Goal: Task Accomplishment & Management: Manage account settings

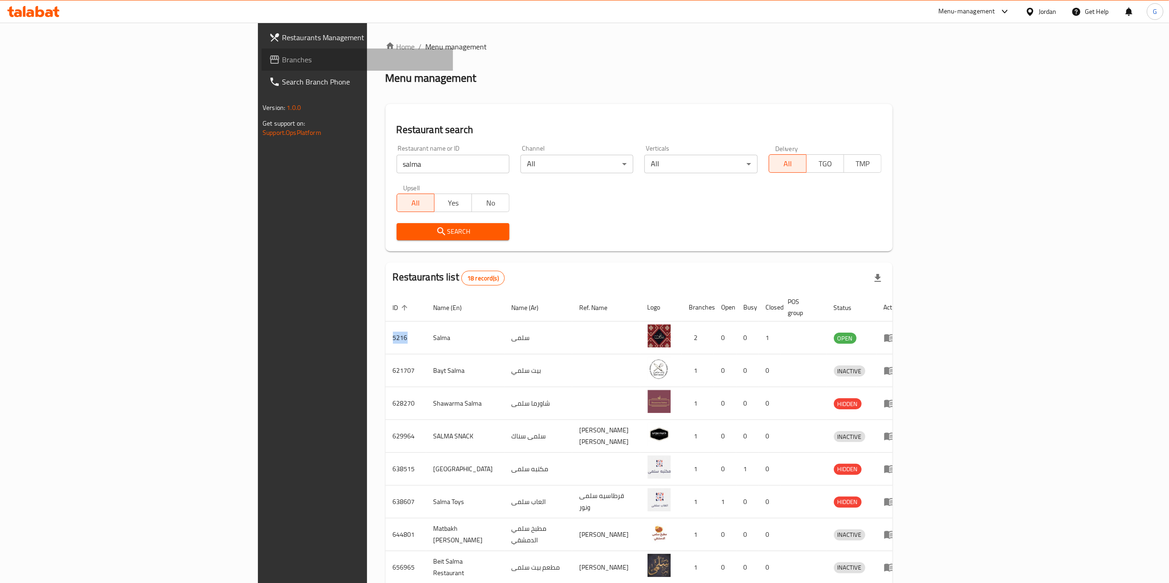
drag, startPoint x: 0, startPoint y: 0, endPoint x: 56, endPoint y: 66, distance: 86.6
click at [262, 66] on link "Branches" at bounding box center [357, 60] width 191 height 22
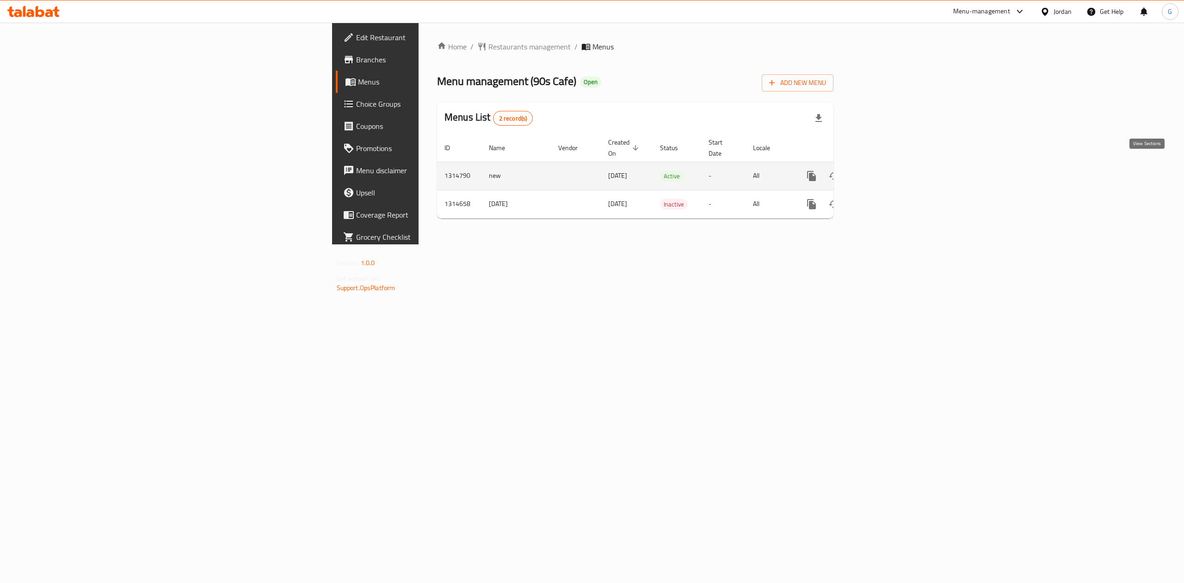
click at [882, 172] on icon "enhanced table" at bounding box center [878, 176] width 8 height 8
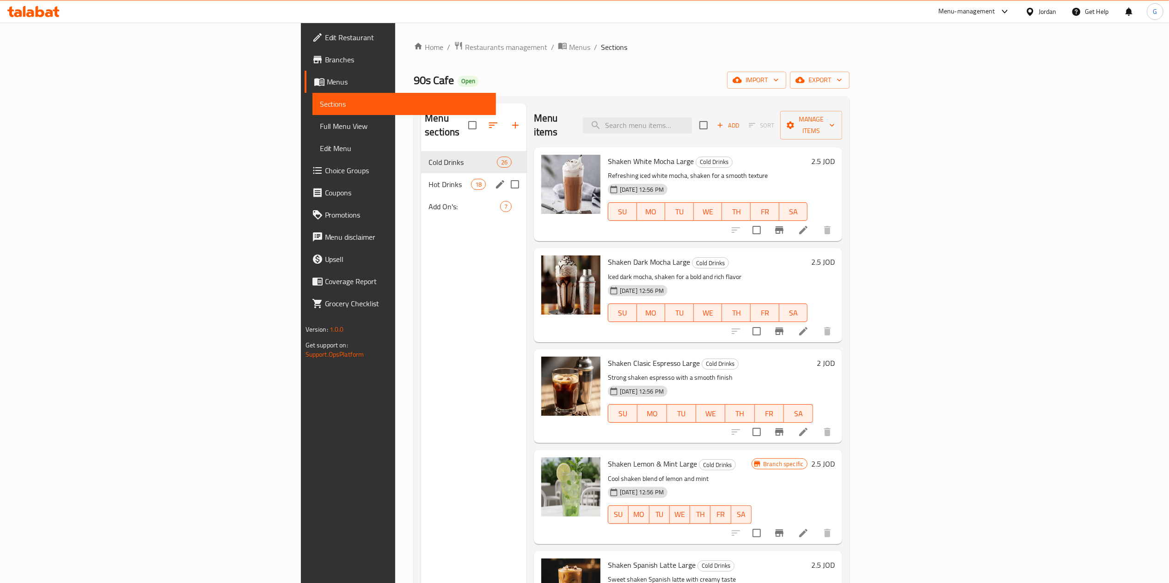
click at [421, 173] on div "Hot Drinks 18" at bounding box center [473, 184] width 105 height 22
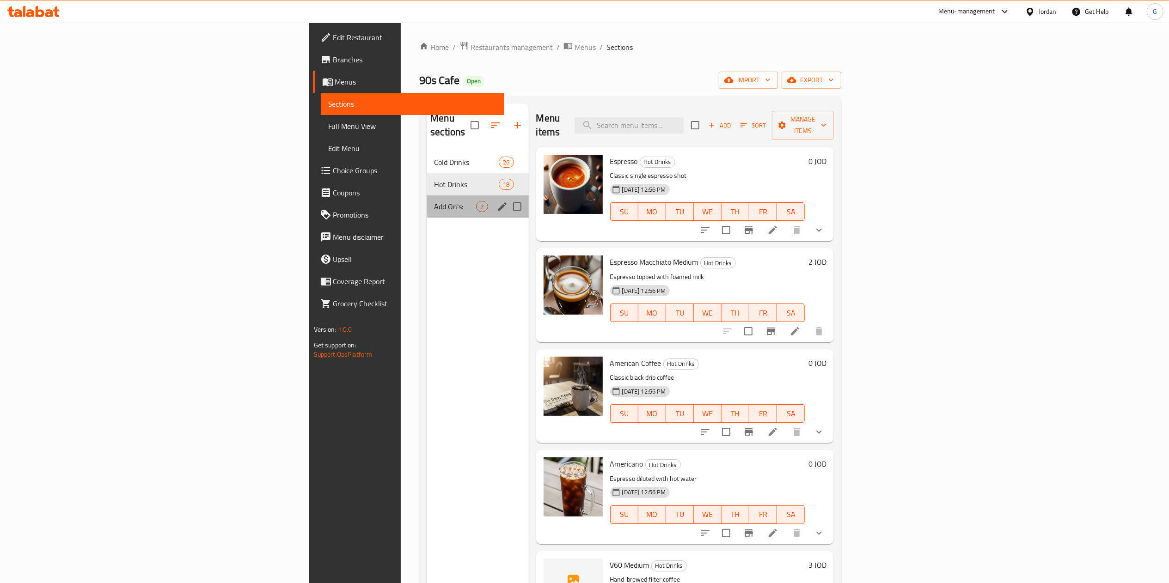
click at [427, 196] on div "Add On's: 7" at bounding box center [478, 207] width 102 height 22
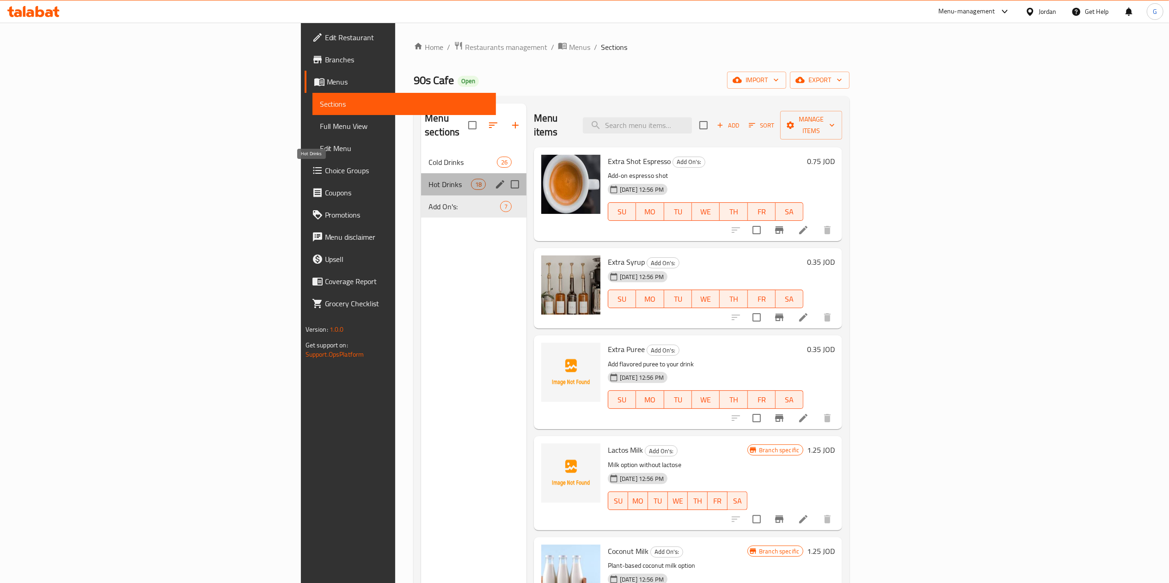
click at [429, 179] on span "Hot Drinks" at bounding box center [450, 184] width 42 height 11
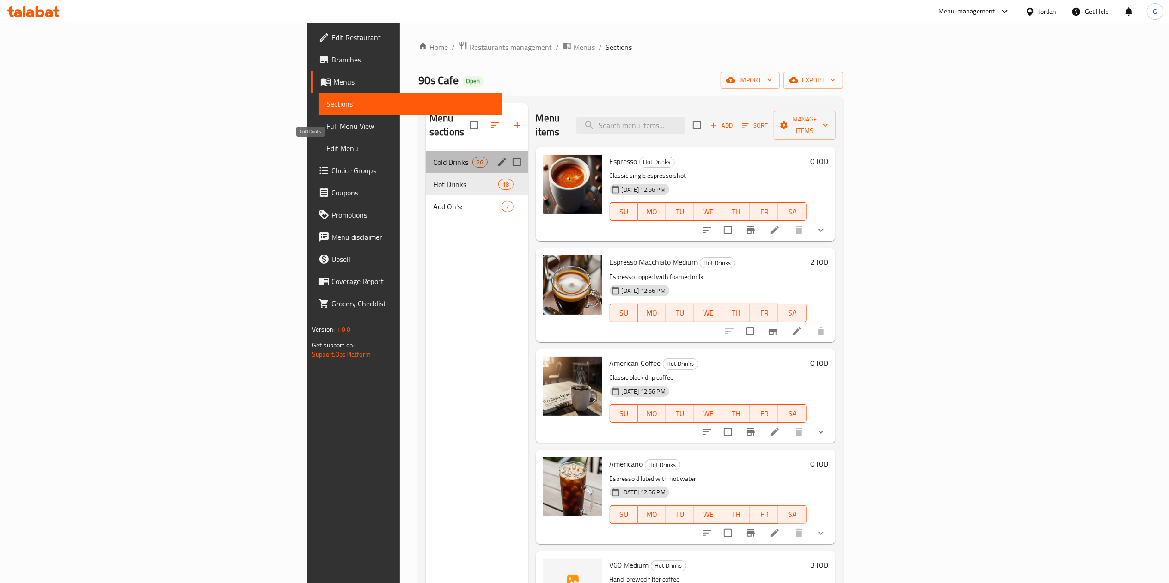
click at [433, 157] on span "Cold Drinks" at bounding box center [452, 162] width 39 height 11
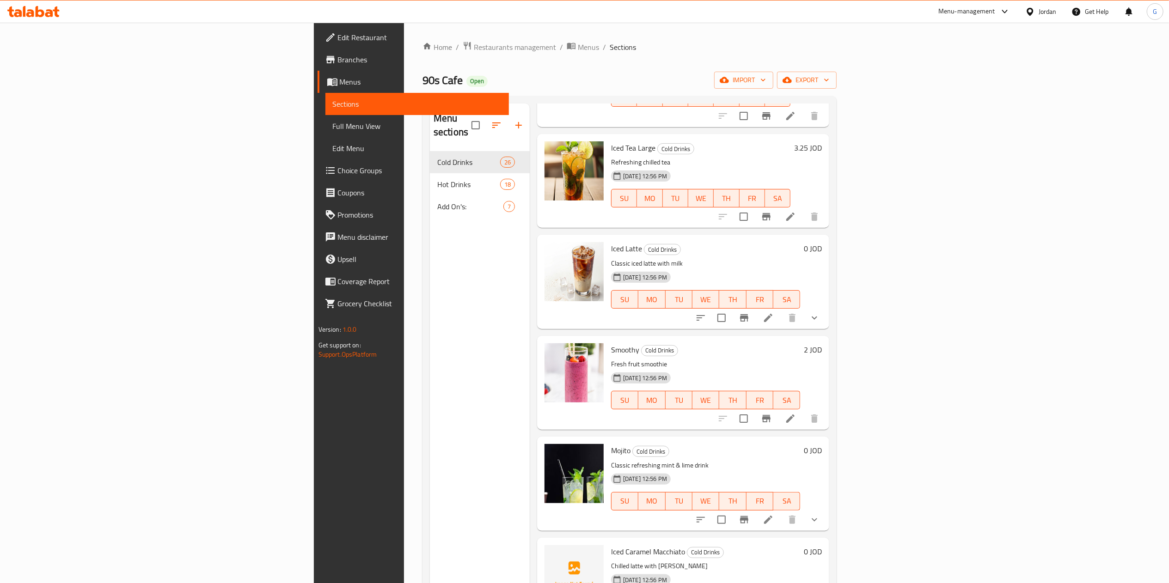
scroll to position [1598, 0]
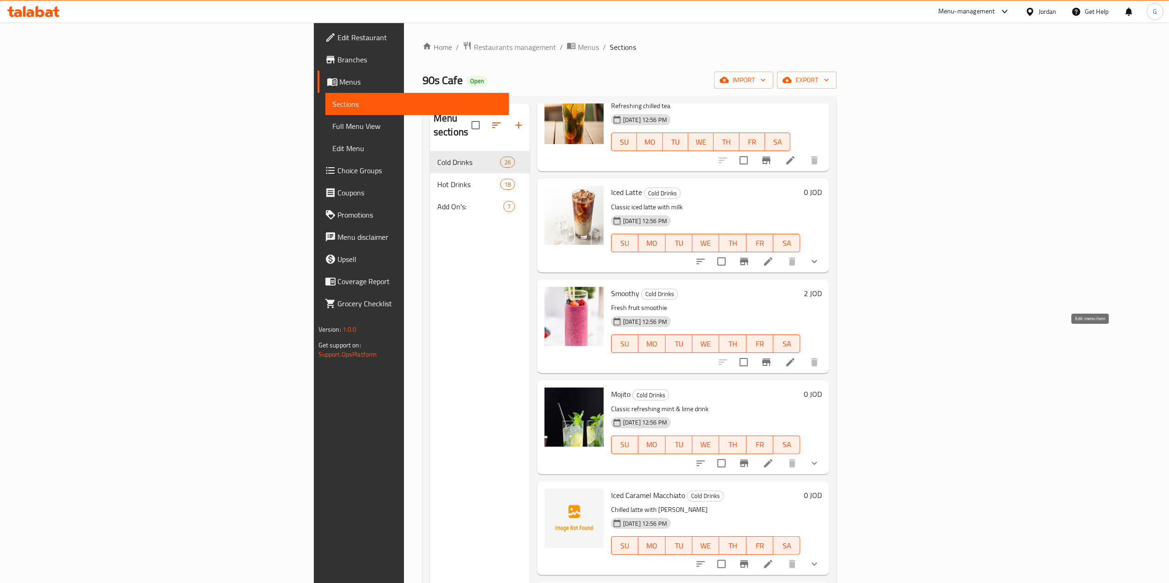
click at [796, 357] on icon at bounding box center [790, 362] width 11 height 11
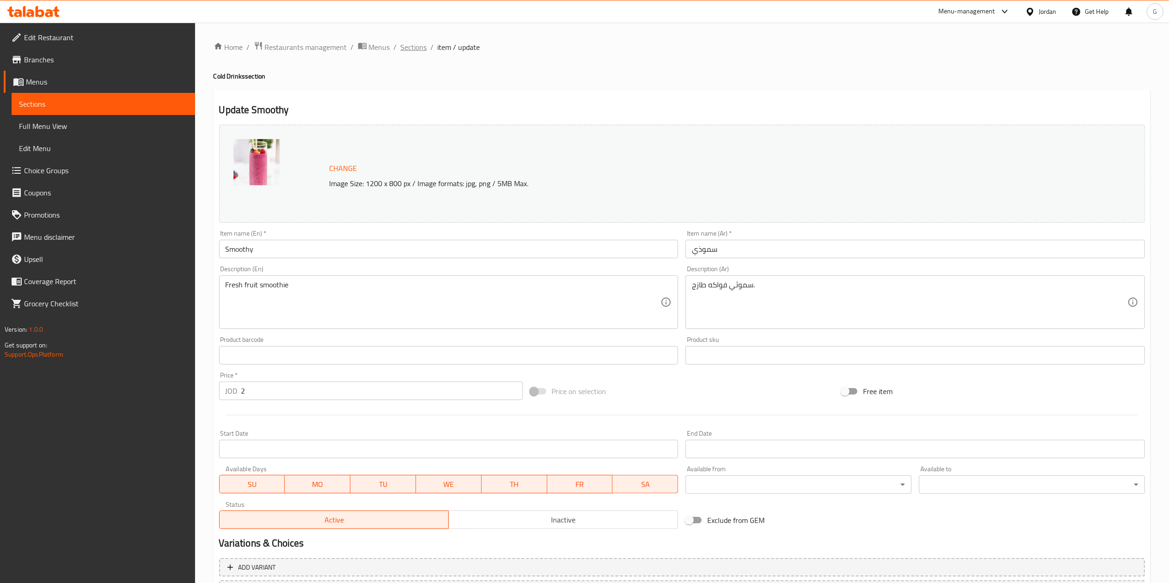
click at [413, 48] on span "Sections" at bounding box center [414, 47] width 26 height 11
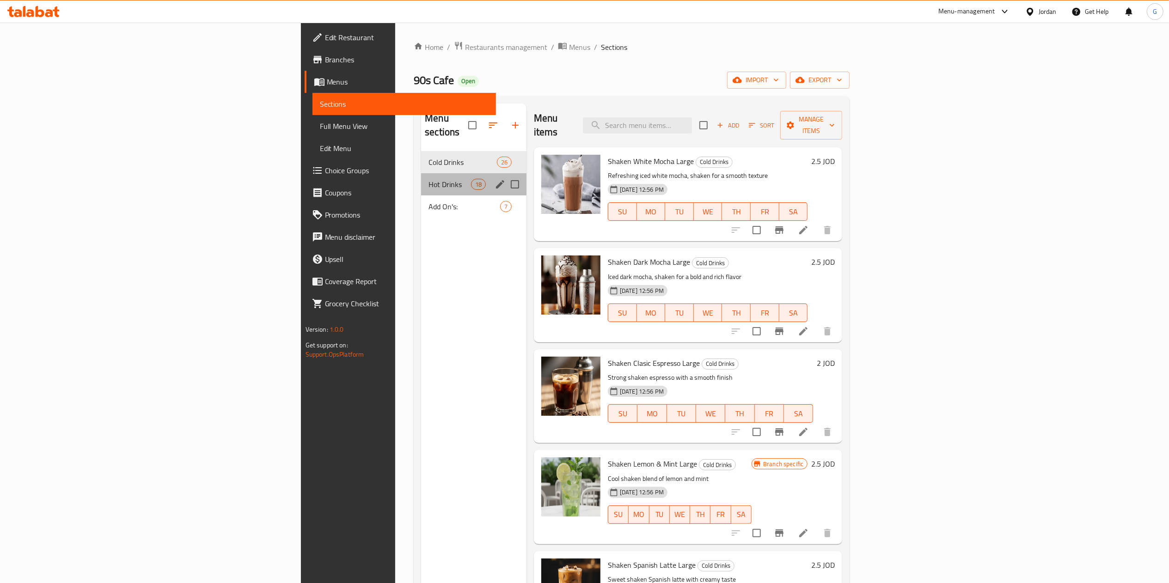
click at [421, 179] on div "Hot Drinks 18" at bounding box center [473, 184] width 105 height 22
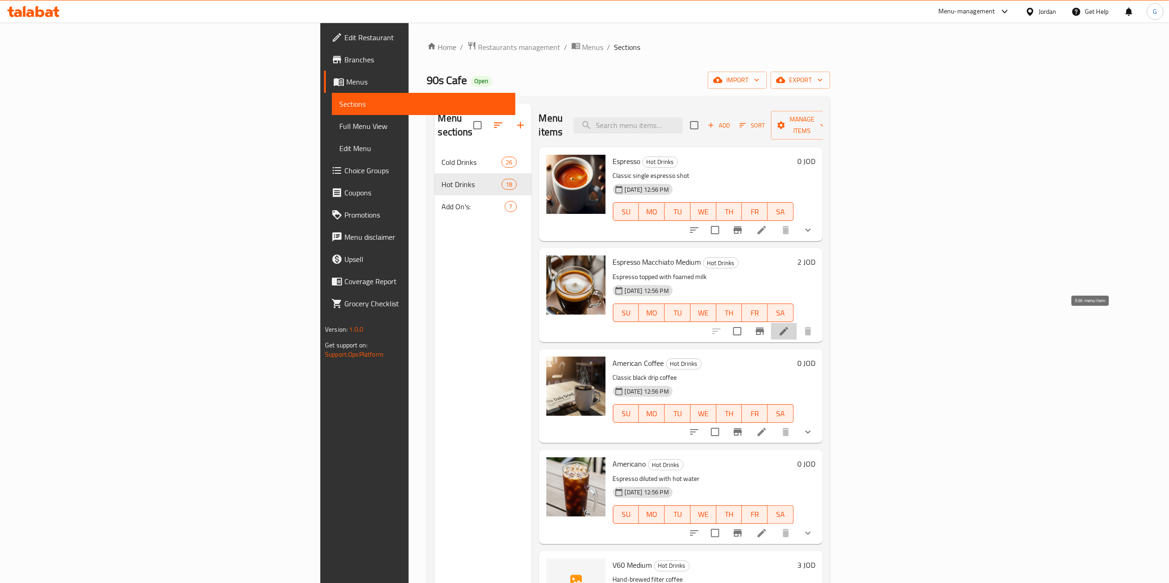
click at [790, 326] on icon at bounding box center [784, 331] width 11 height 11
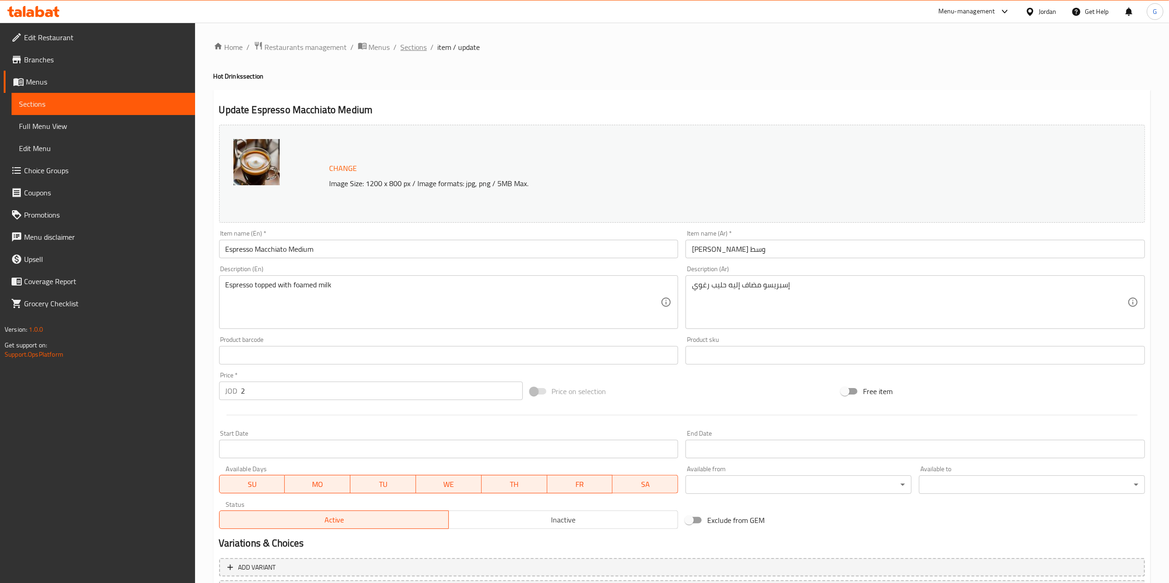
click at [413, 48] on span "Sections" at bounding box center [414, 47] width 26 height 11
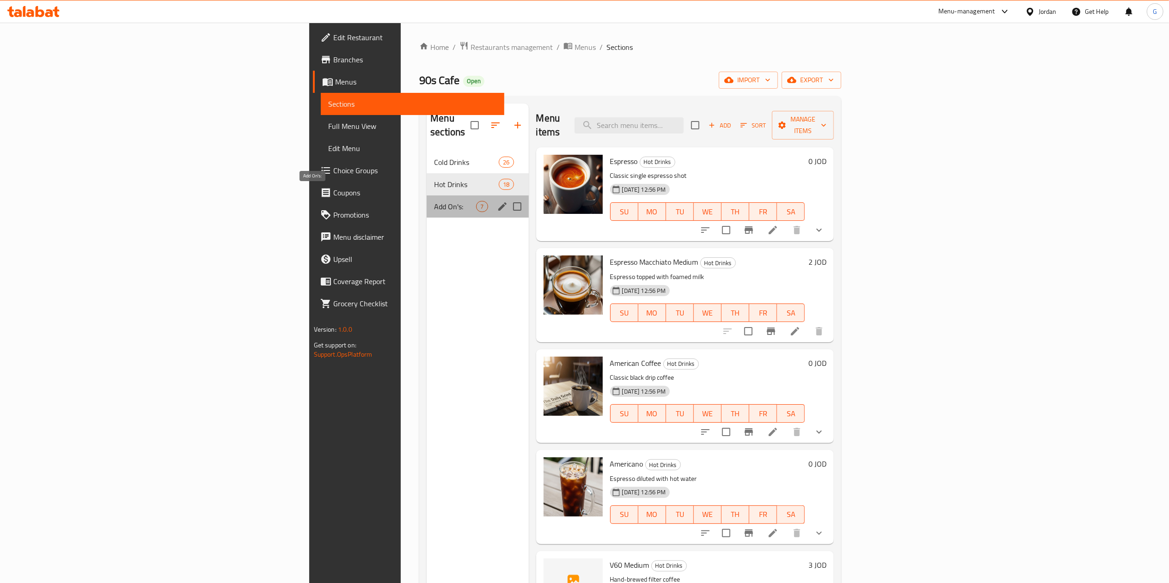
click at [434, 201] on span "Add On's:" at bounding box center [455, 206] width 42 height 11
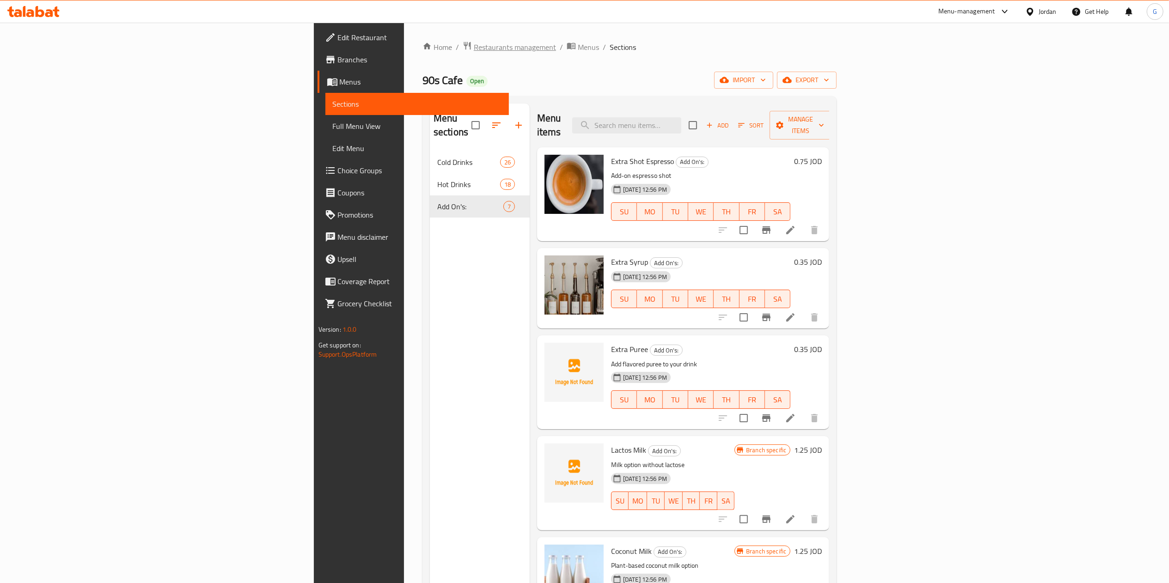
click at [474, 42] on span "Restaurants management" at bounding box center [515, 47] width 82 height 11
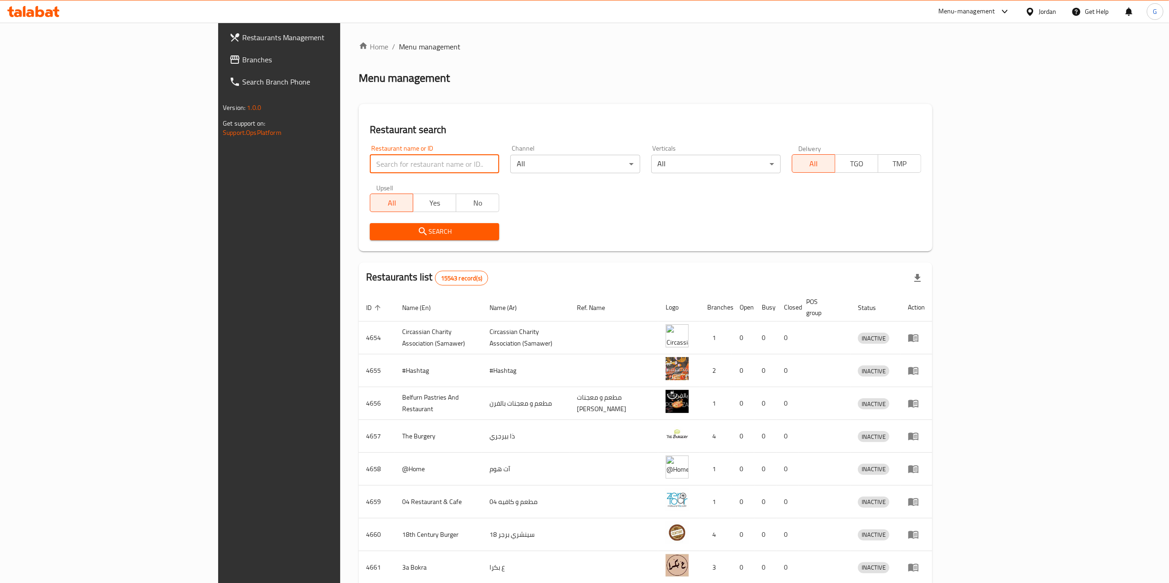
click at [370, 158] on input "search" at bounding box center [434, 164] width 129 height 18
type input "قهوة عزوز"
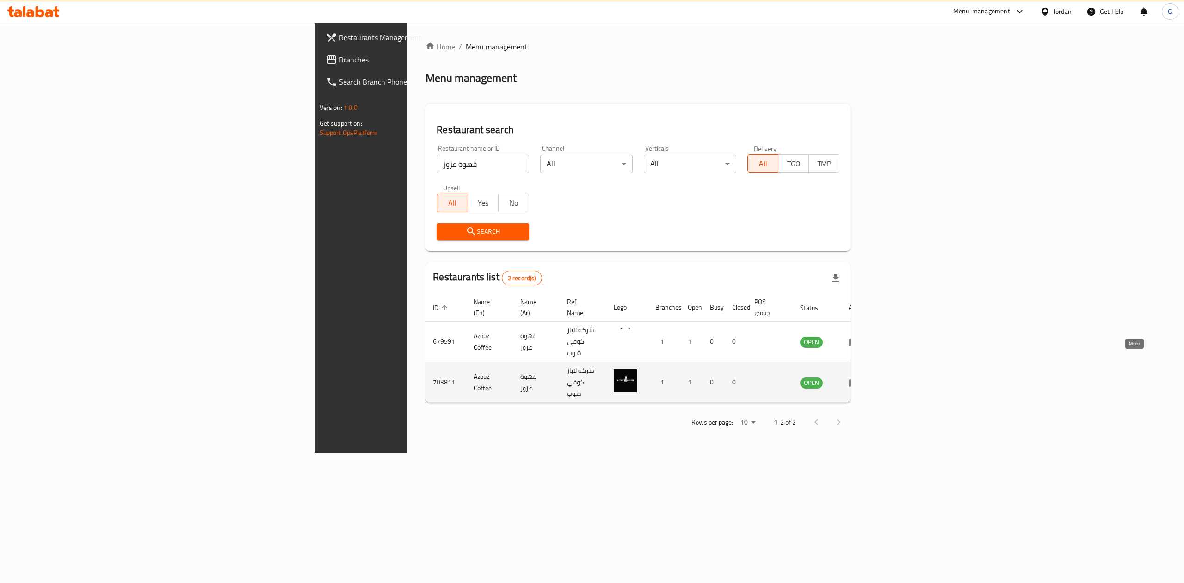
click at [859, 379] on icon "enhanced table" at bounding box center [854, 383] width 10 height 8
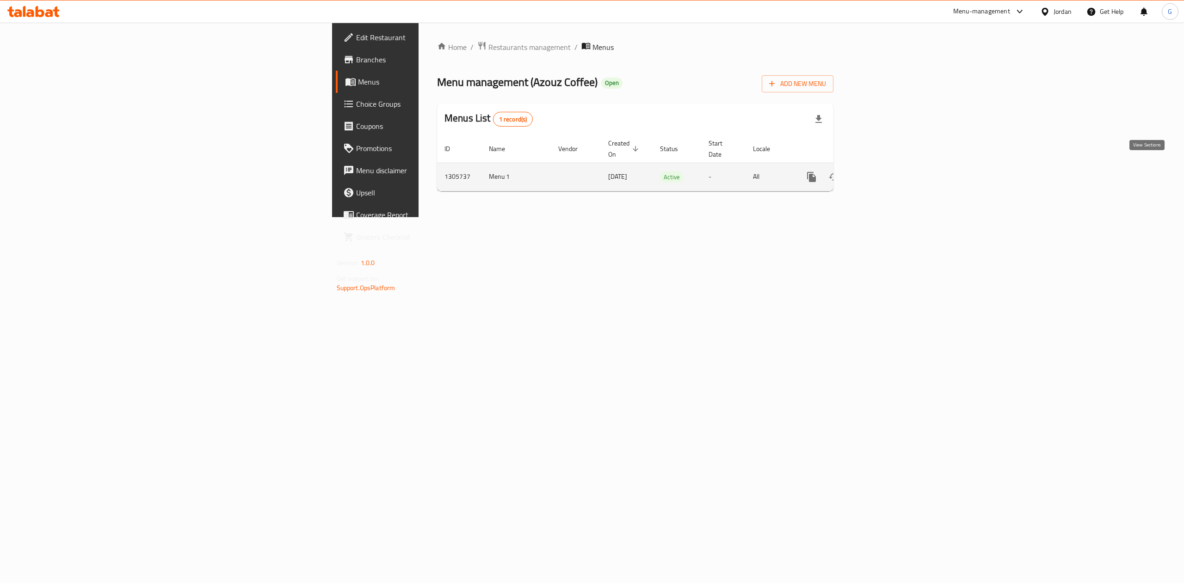
click at [883, 172] on icon "enhanced table" at bounding box center [877, 177] width 11 height 11
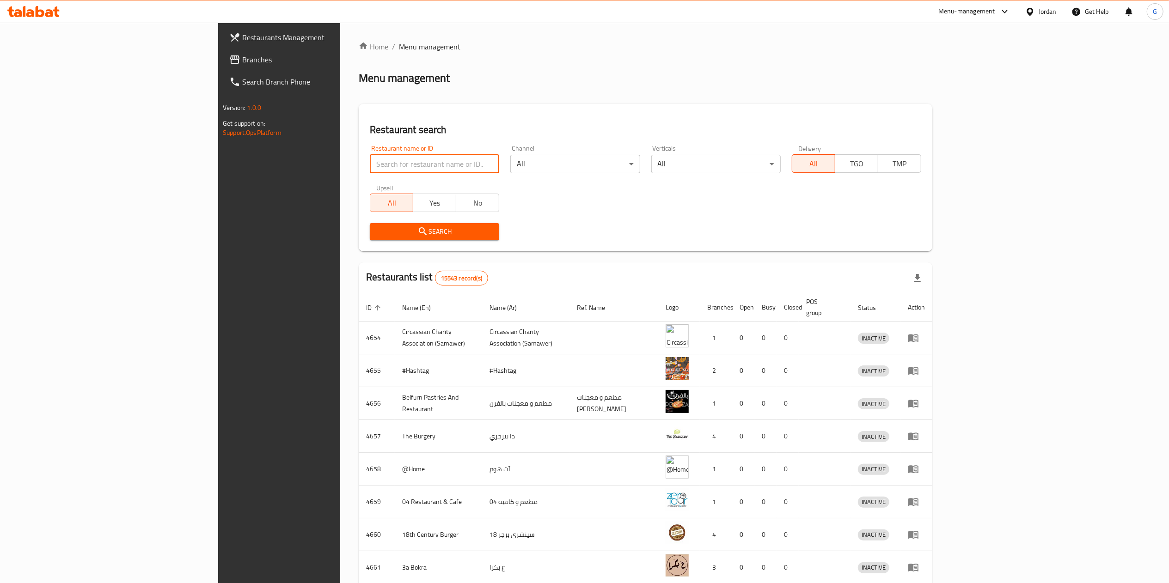
click at [370, 164] on input "search" at bounding box center [434, 164] width 129 height 18
type input "قهوة عزوز"
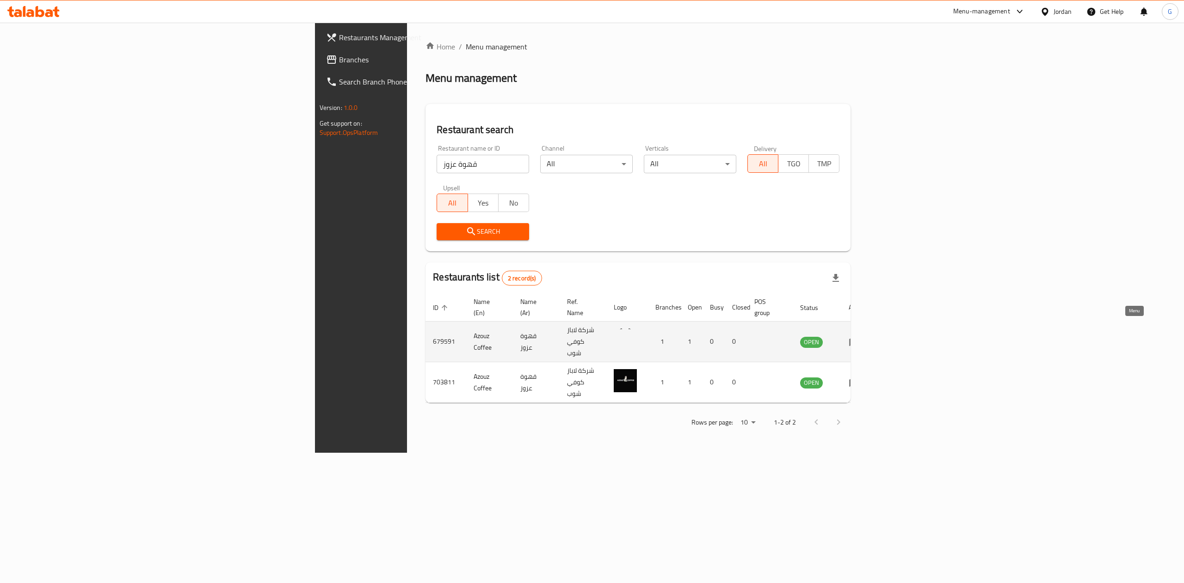
click at [859, 337] on icon "enhanced table" at bounding box center [853, 342] width 11 height 11
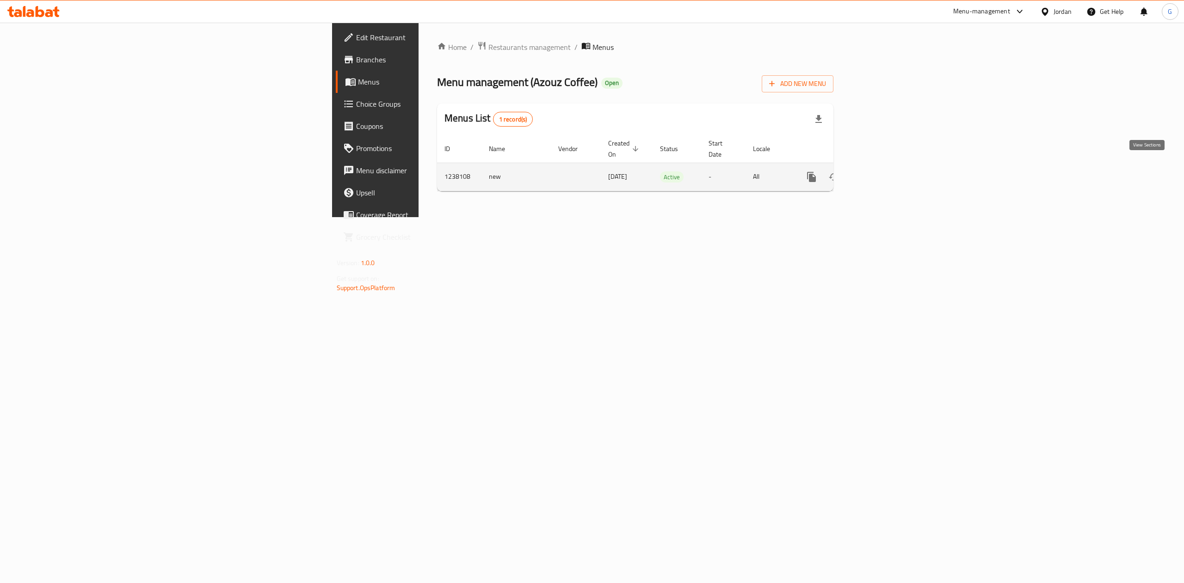
click at [889, 170] on link "enhanced table" at bounding box center [878, 177] width 22 height 22
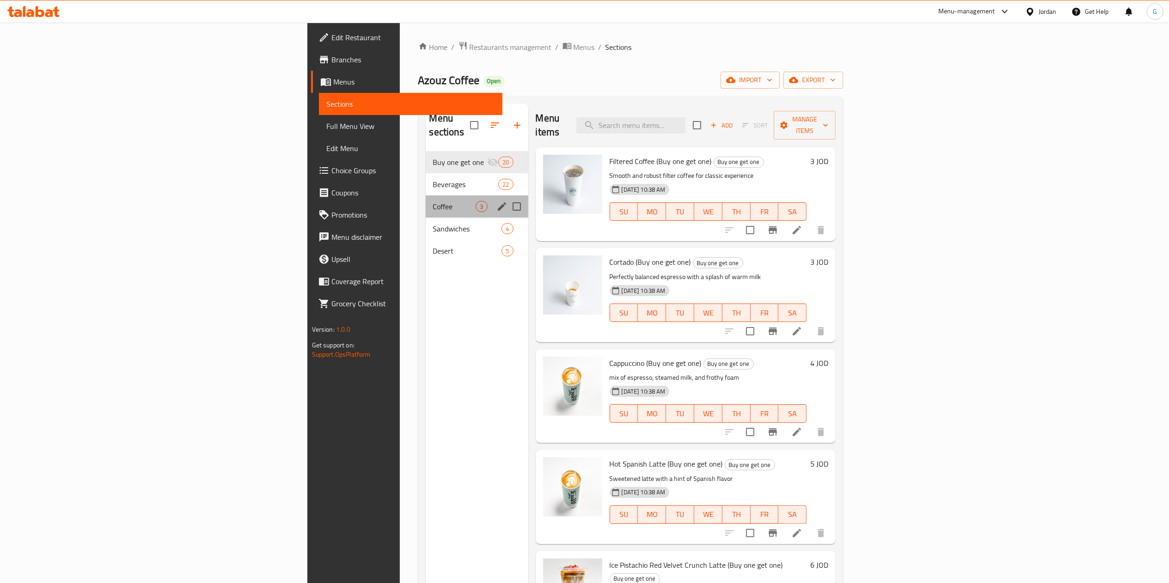
click at [426, 203] on div "Coffee 3" at bounding box center [477, 207] width 103 height 22
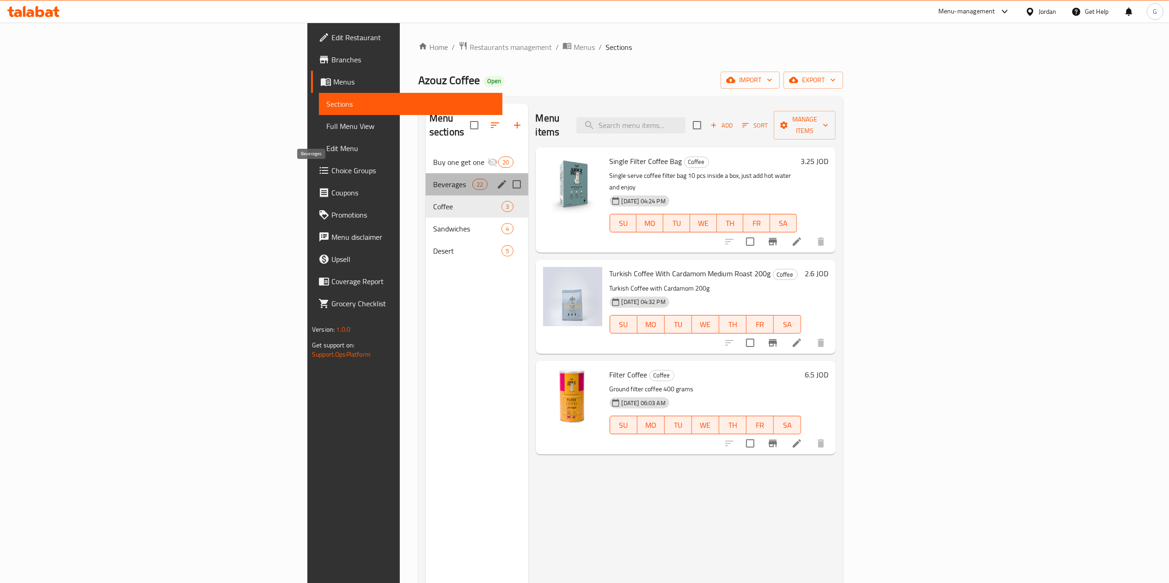
click at [433, 179] on span "Beverages" at bounding box center [452, 184] width 39 height 11
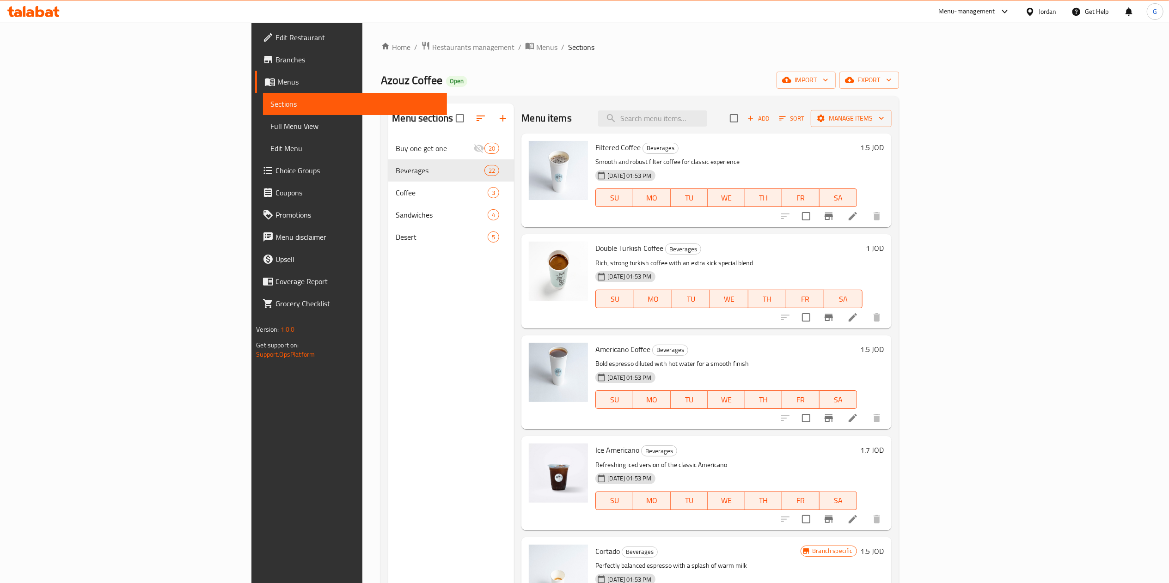
click at [726, 109] on div "Menu items Add Sort Manage items" at bounding box center [706, 119] width 370 height 30
click at [707, 117] on input "search" at bounding box center [652, 118] width 109 height 16
click at [859, 516] on icon at bounding box center [852, 519] width 11 height 11
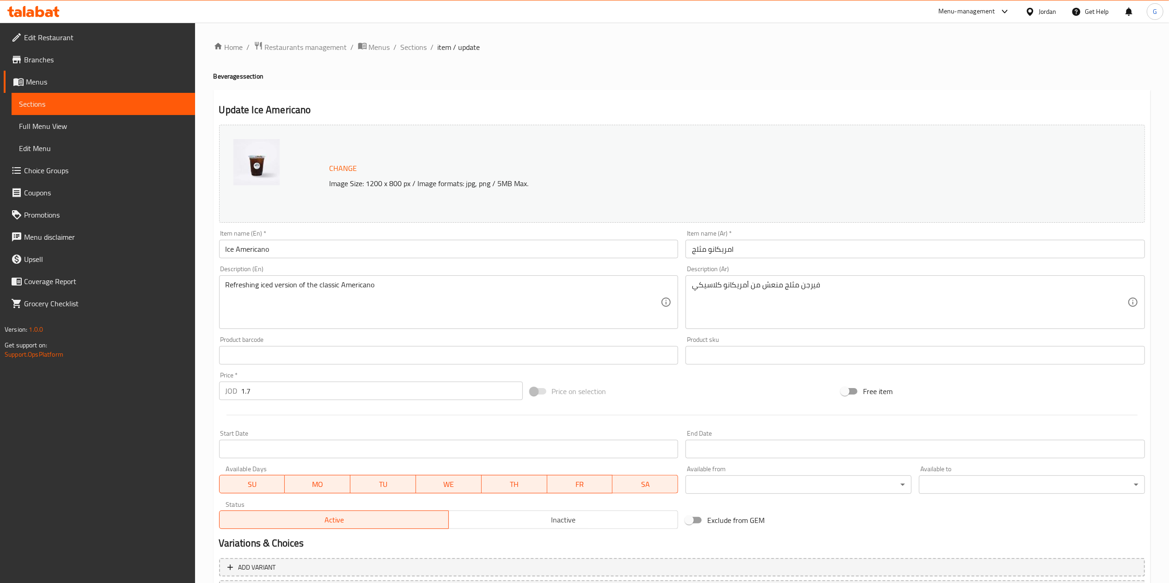
drag, startPoint x: 1154, startPoint y: 256, endPoint x: 1183, endPoint y: 256, distance: 28.2
click at [1169, 256] on html "​ Menu-management Jordan Get Help G Edit Restaurant Branches Menus Sections Ful…" at bounding box center [584, 291] width 1169 height 583
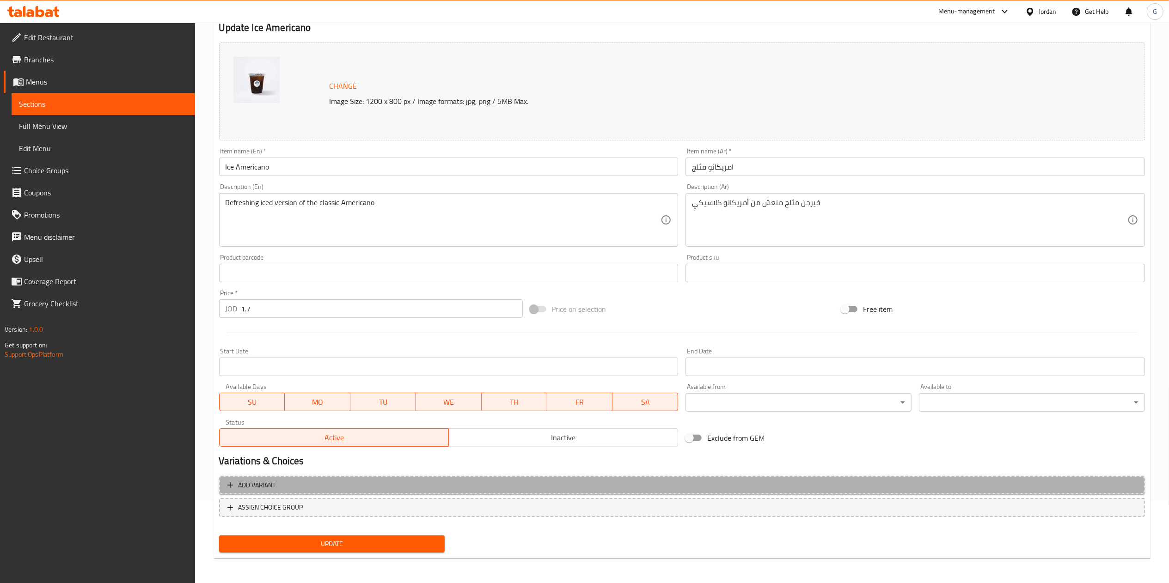
click at [802, 485] on span "Add variant" at bounding box center [681, 486] width 909 height 12
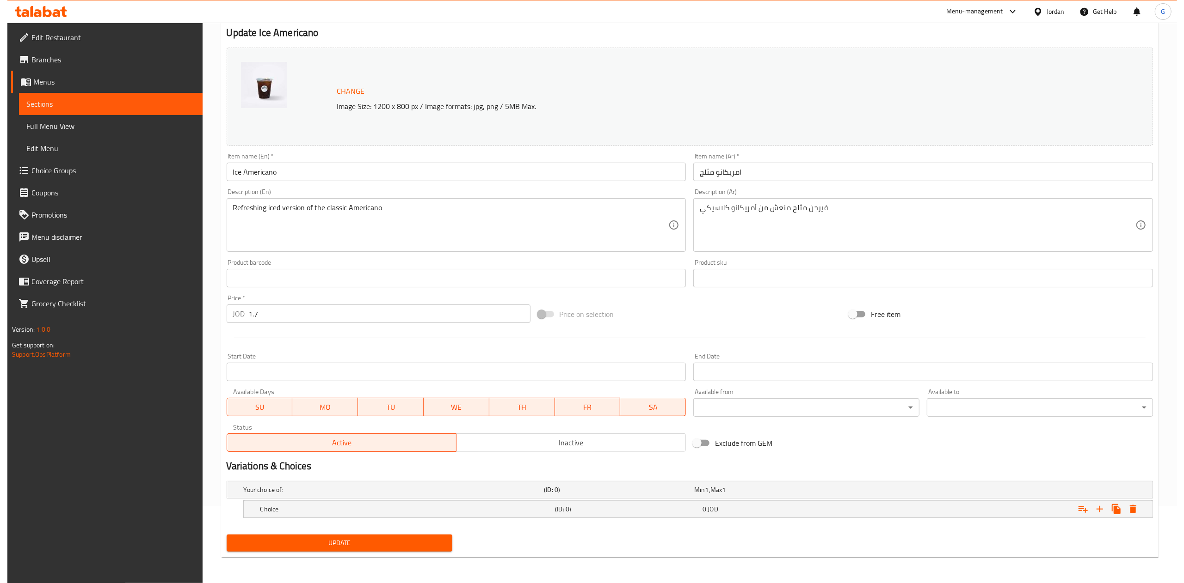
scroll to position [78, 0]
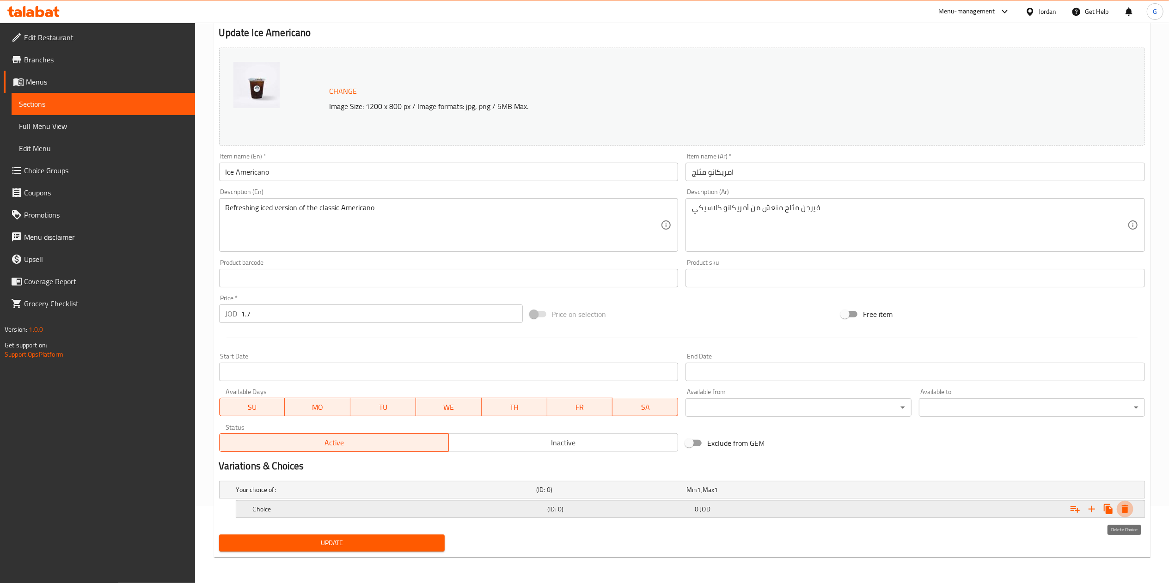
click at [1129, 508] on icon "Expand" at bounding box center [1125, 509] width 11 height 11
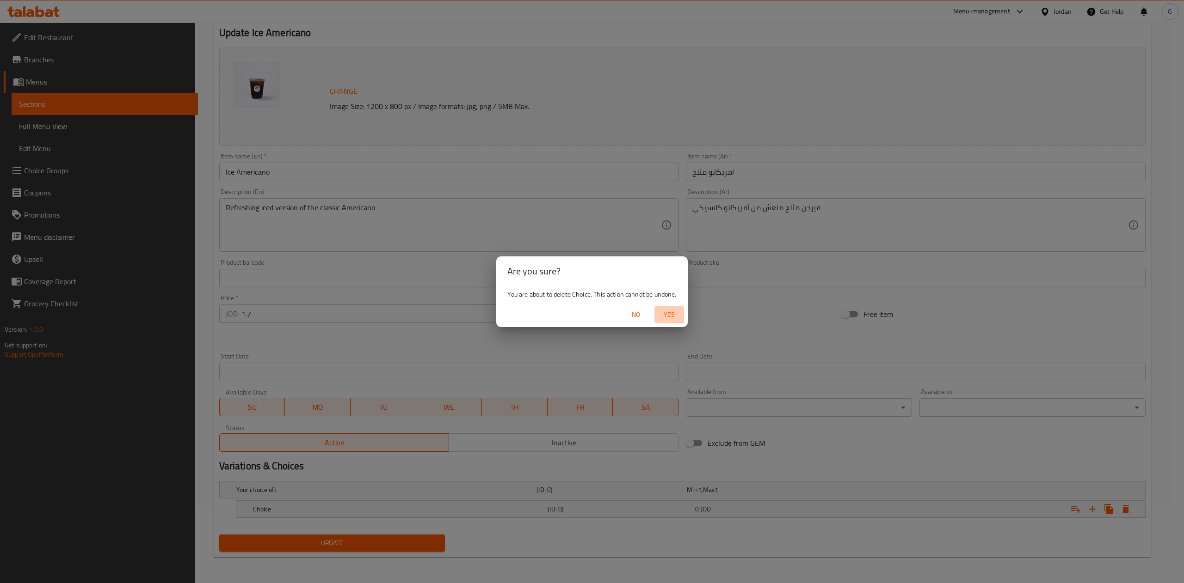
click at [677, 312] on span "Yes" at bounding box center [669, 315] width 22 height 12
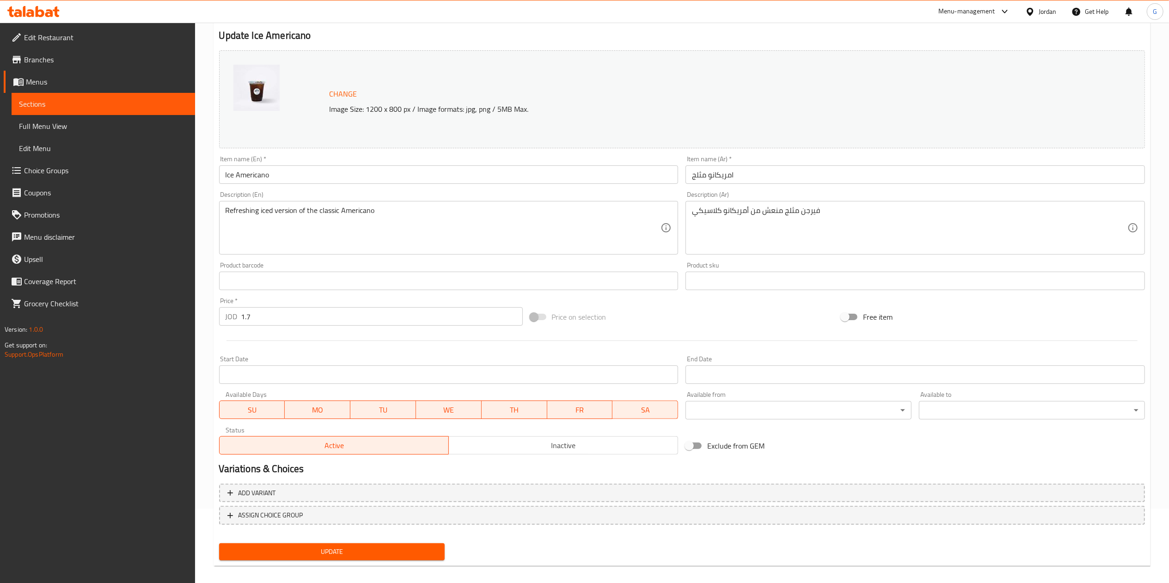
scroll to position [0, 0]
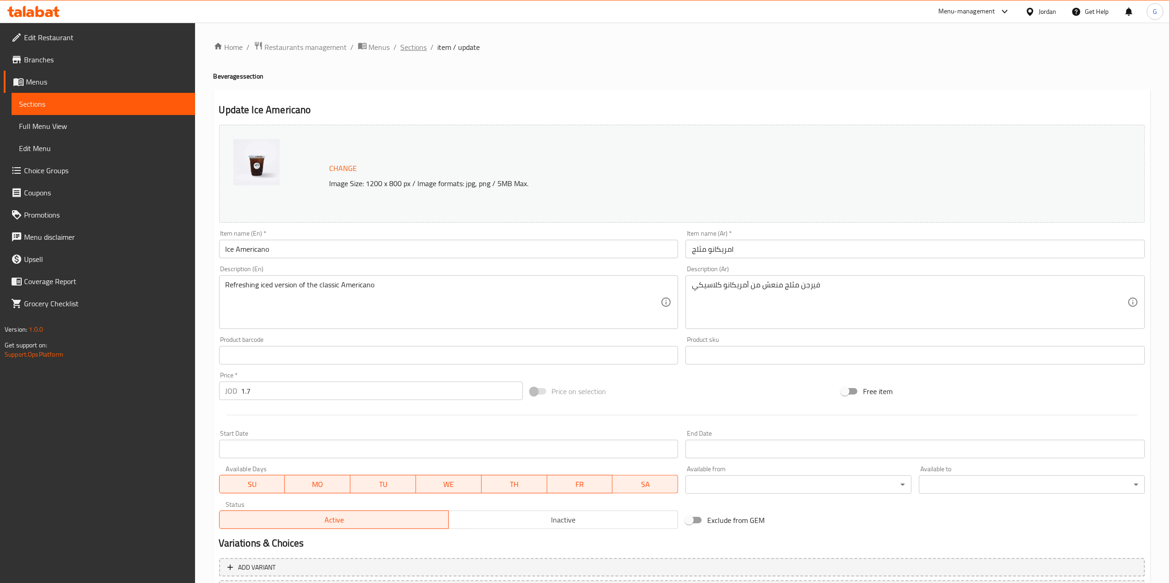
click at [409, 42] on span "Sections" at bounding box center [414, 47] width 26 height 11
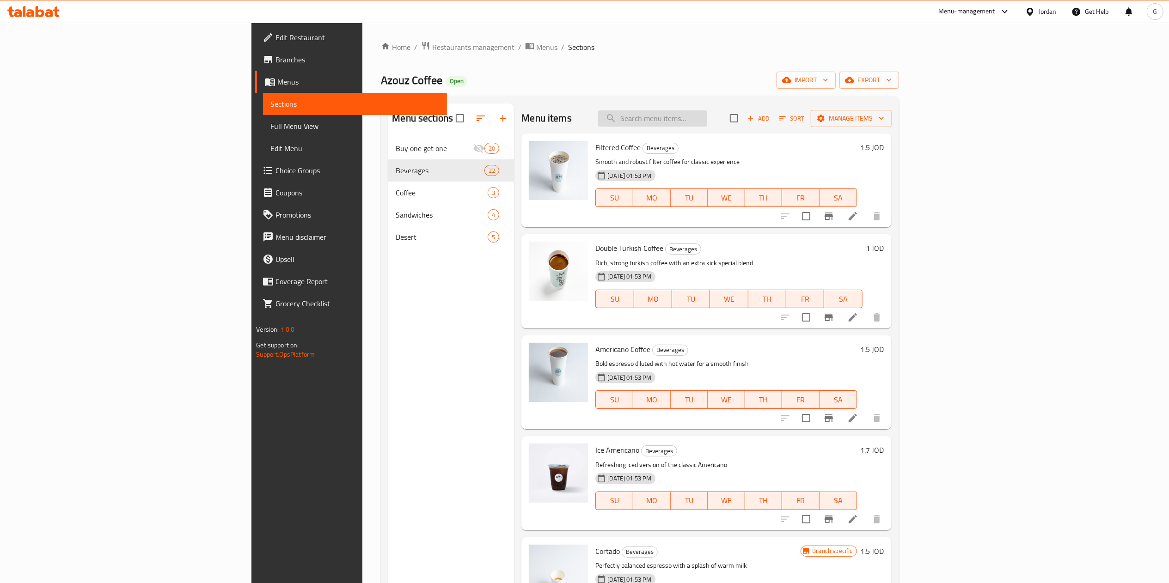
click at [707, 119] on input "search" at bounding box center [652, 118] width 109 height 16
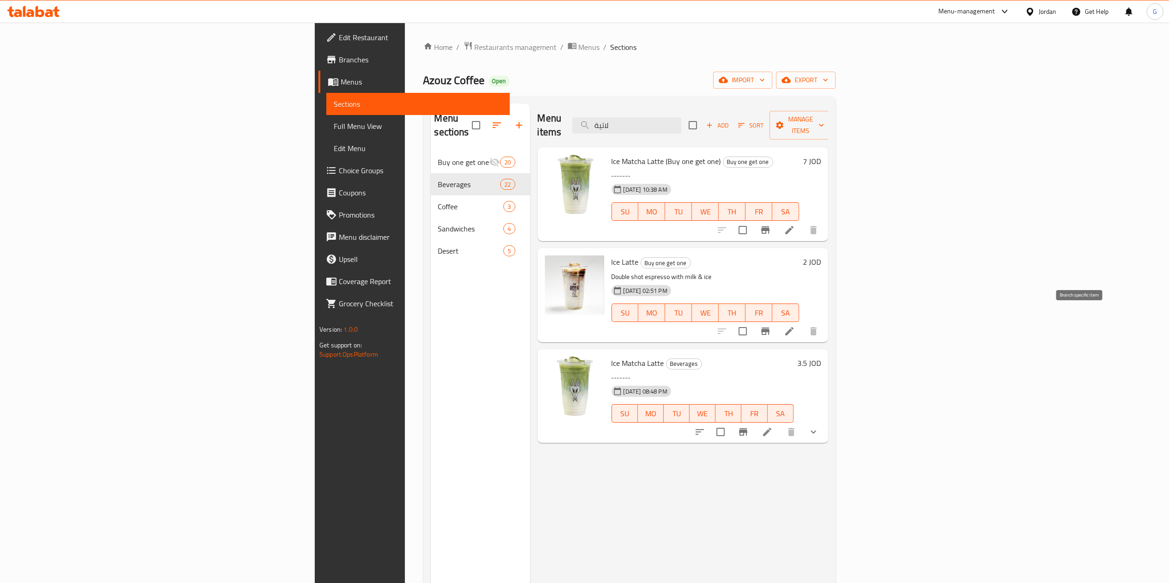
type input "لاتية"
click at [777, 320] on button "Branch-specific-item" at bounding box center [765, 331] width 22 height 22
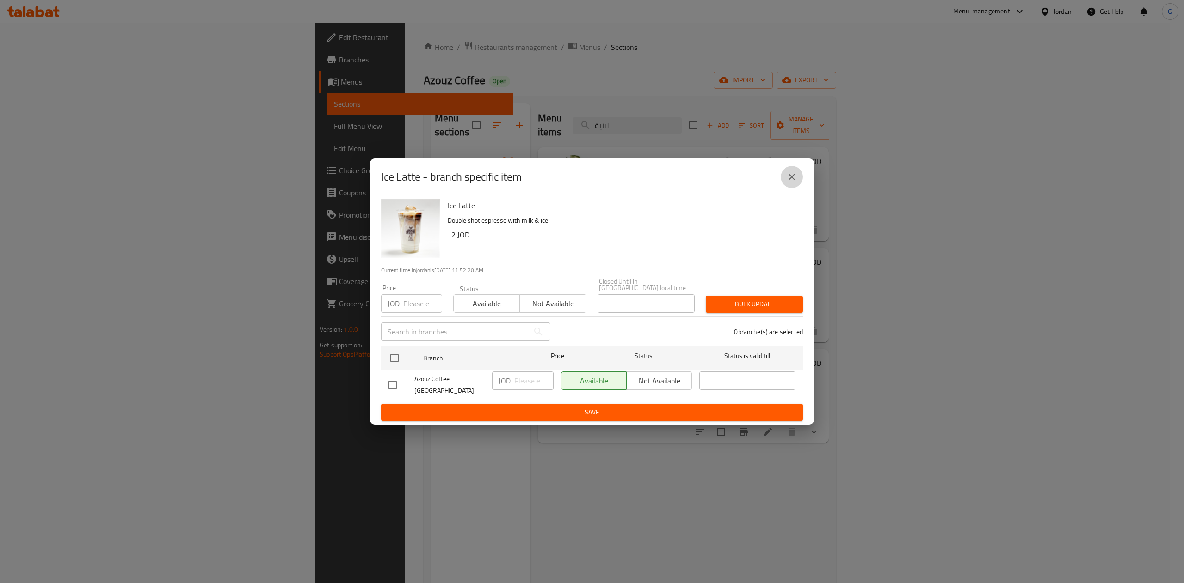
click at [789, 183] on icon "close" at bounding box center [791, 177] width 11 height 11
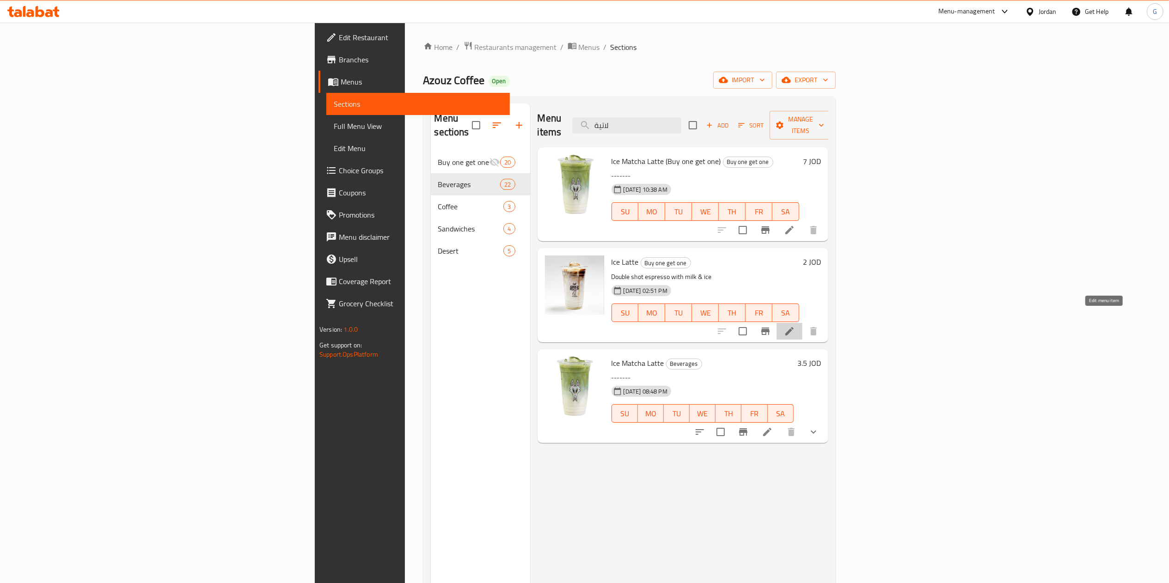
click at [794, 327] on icon at bounding box center [789, 331] width 8 height 8
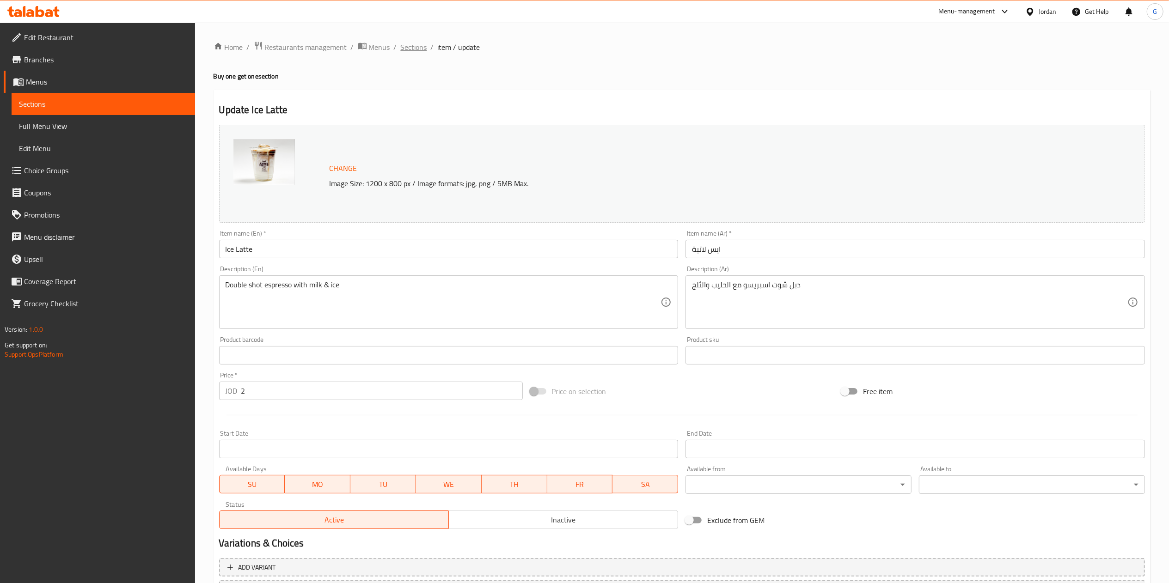
click at [402, 49] on span "Sections" at bounding box center [414, 47] width 26 height 11
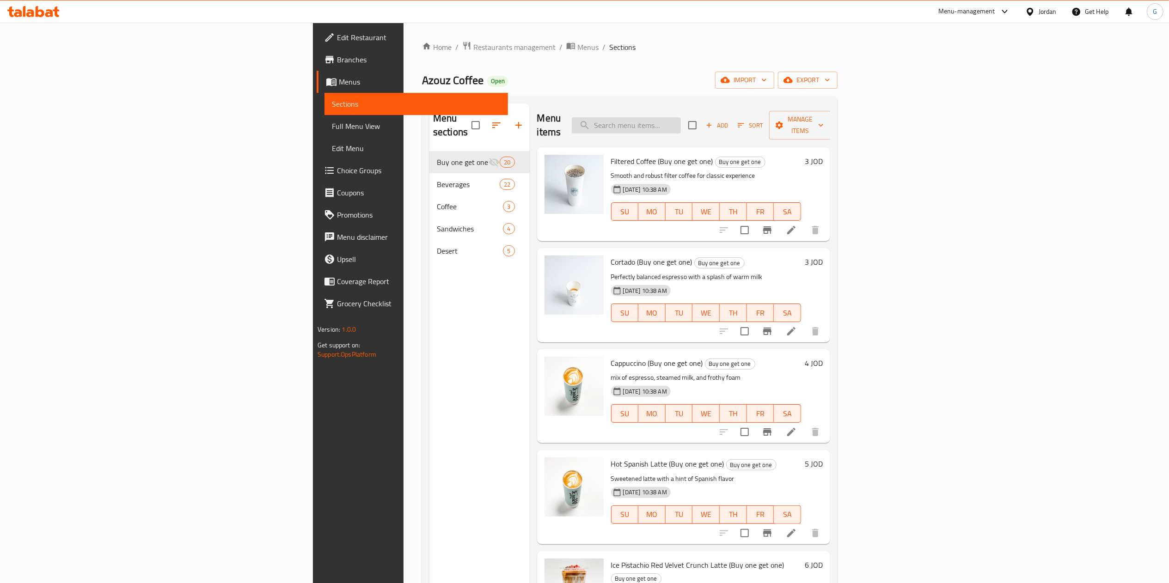
click at [681, 120] on input "search" at bounding box center [626, 125] width 109 height 16
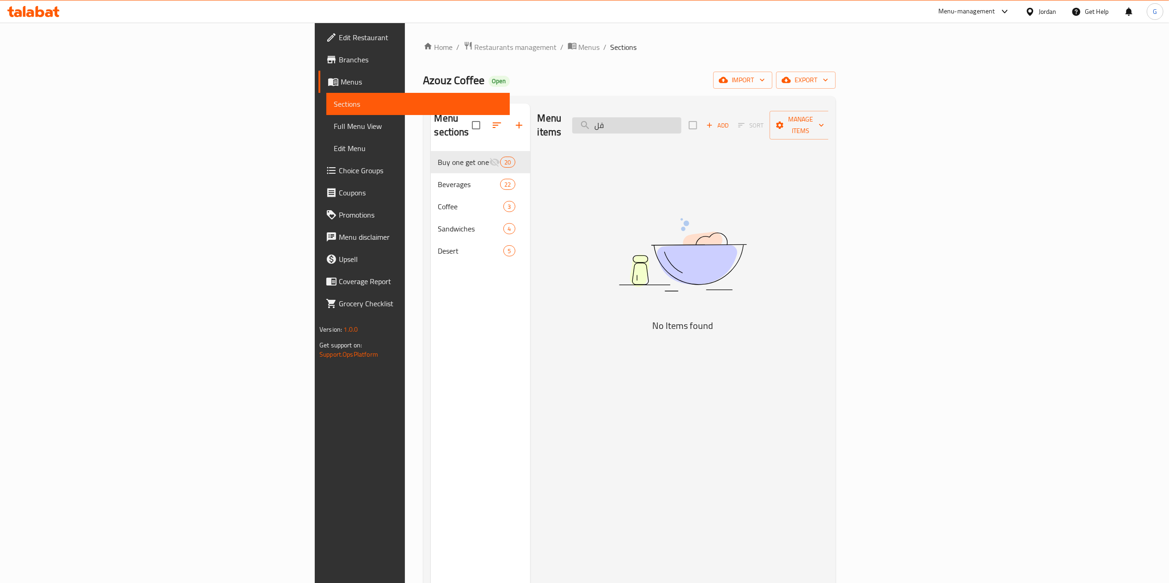
type input "ق"
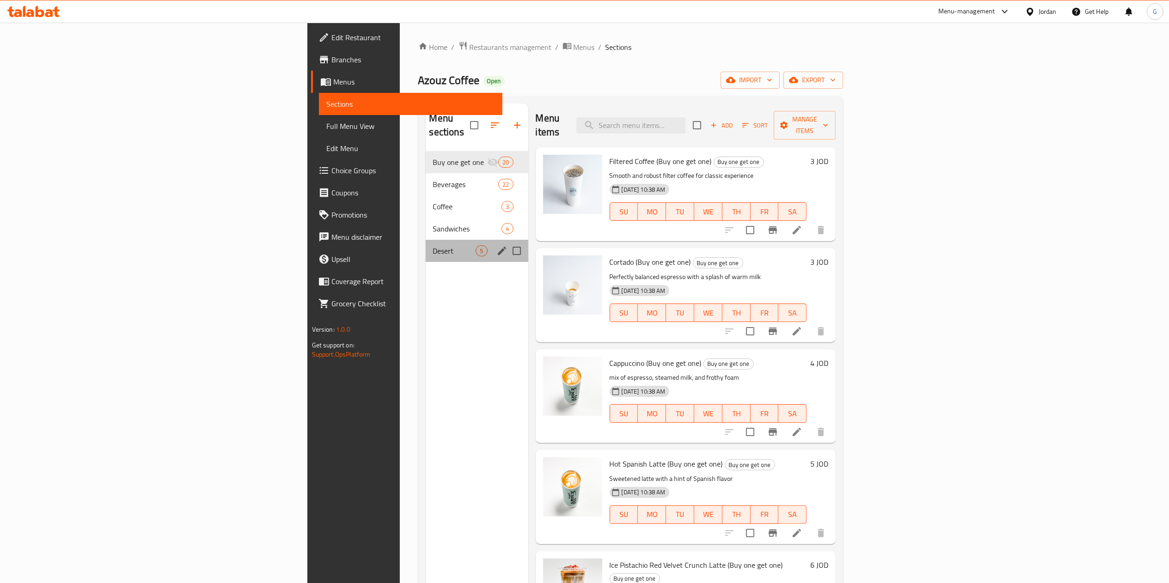
click at [426, 246] on div "Desert 5" at bounding box center [477, 251] width 103 height 22
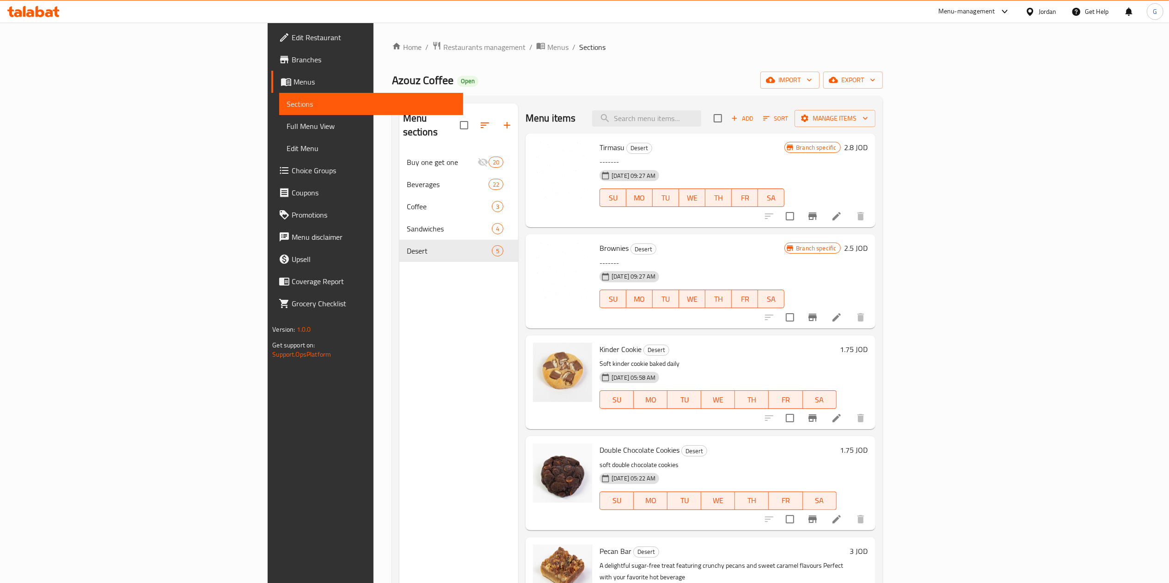
scroll to position [130, 0]
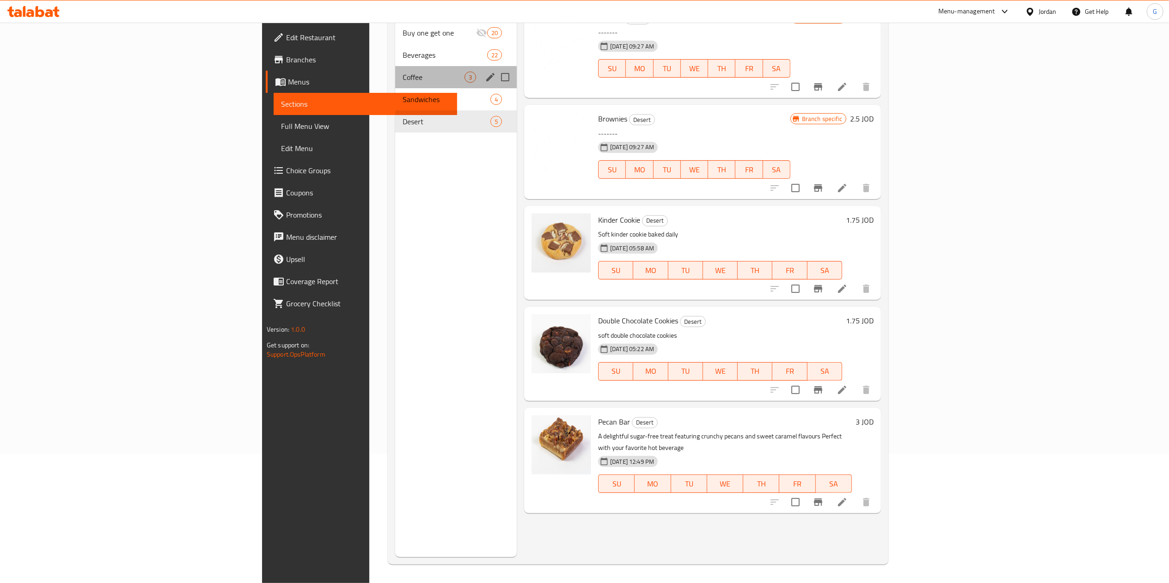
click at [395, 70] on div "Coffee 3" at bounding box center [456, 77] width 122 height 22
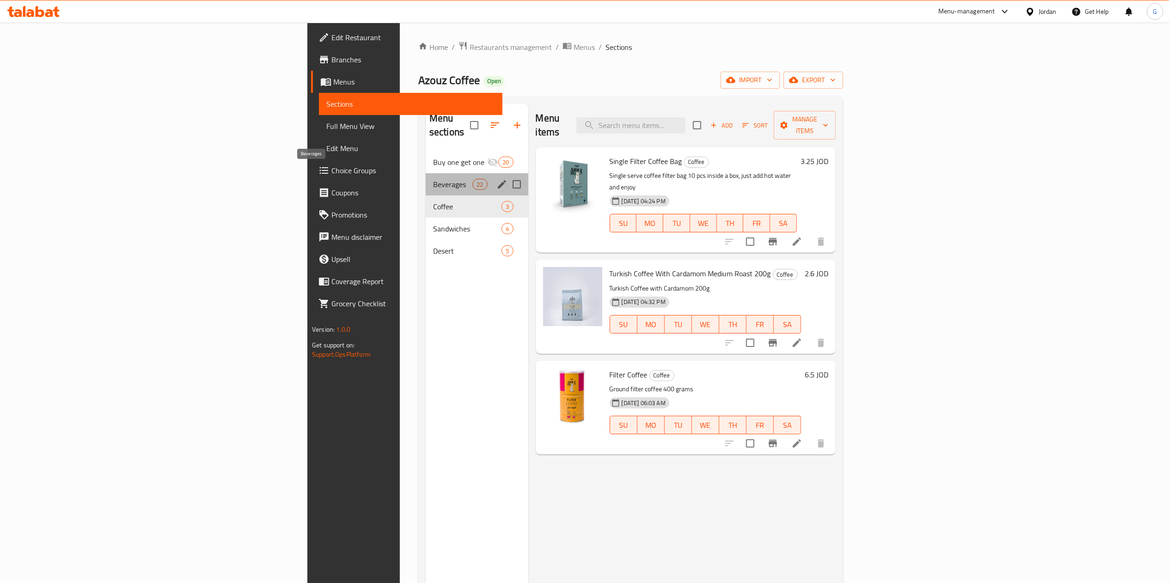
click at [433, 179] on span "Beverages" at bounding box center [452, 184] width 39 height 11
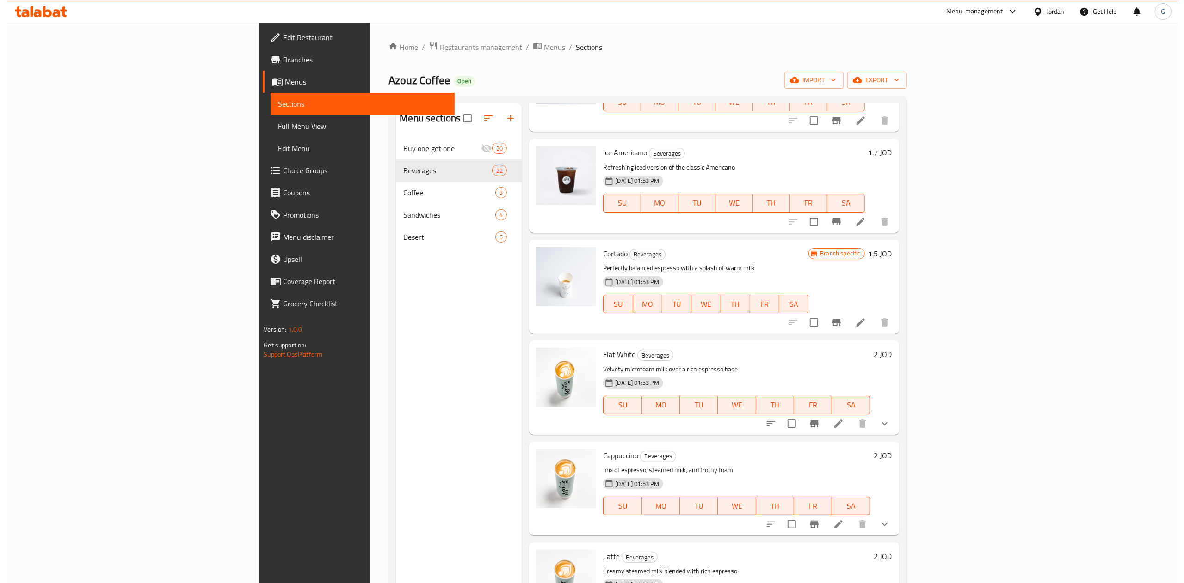
scroll to position [433, 0]
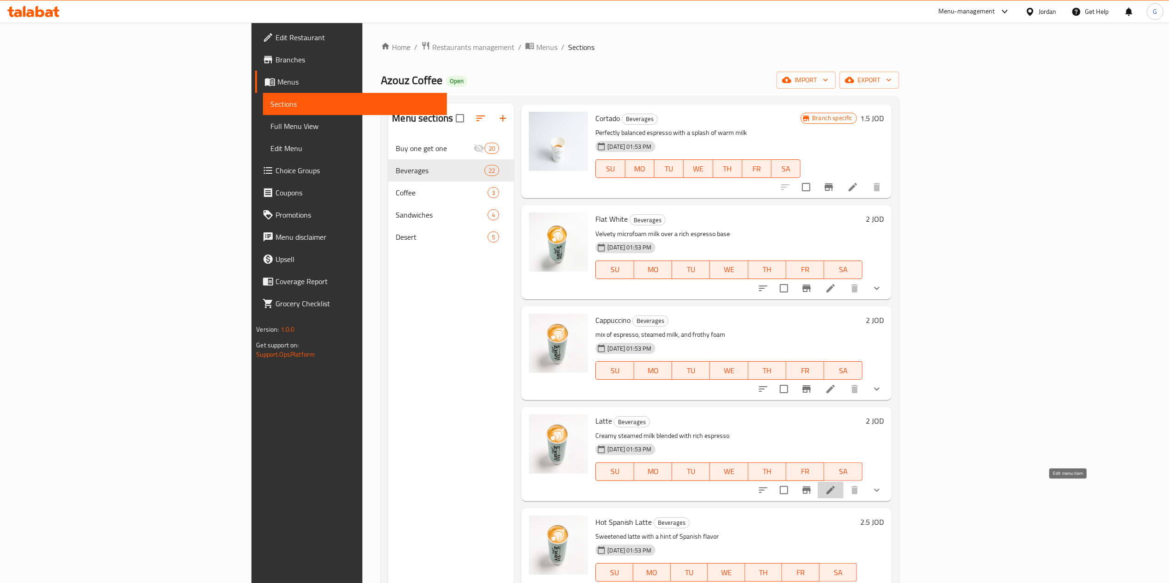
click at [836, 491] on icon at bounding box center [830, 490] width 11 height 11
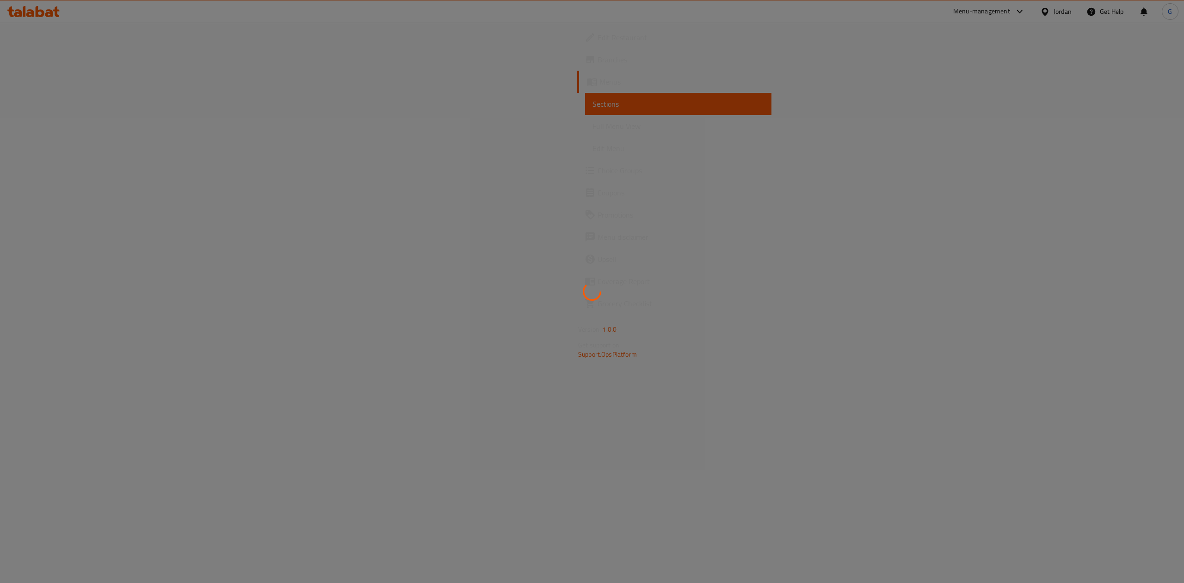
click at [82, 114] on div at bounding box center [592, 291] width 1184 height 583
click at [37, 16] on div at bounding box center [592, 291] width 1184 height 583
click at [43, 13] on div at bounding box center [592, 291] width 1184 height 583
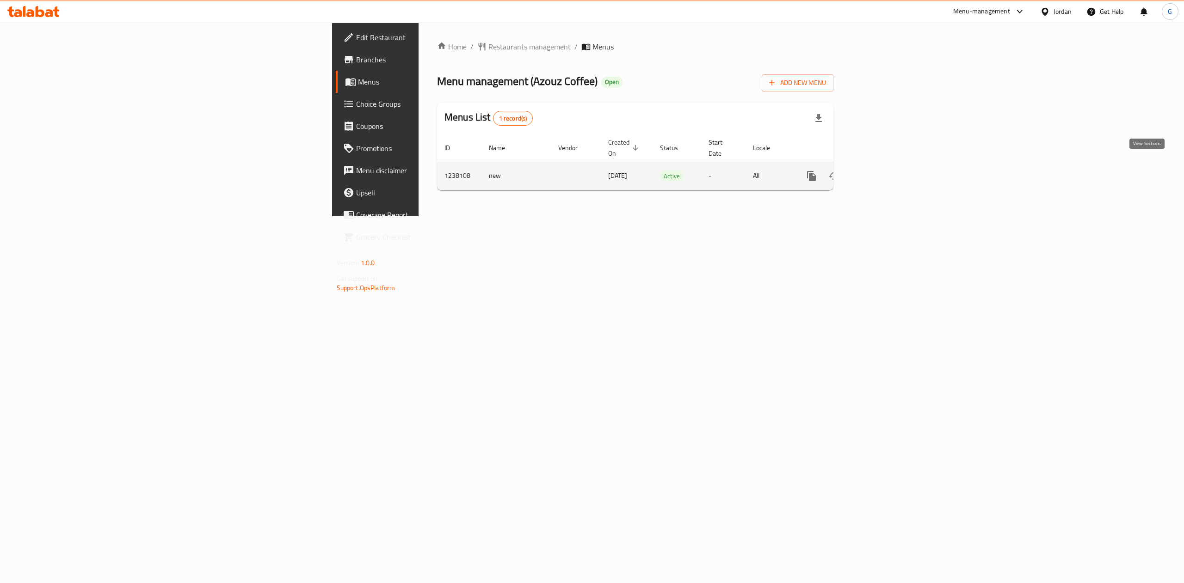
click at [883, 171] on icon "enhanced table" at bounding box center [877, 176] width 11 height 11
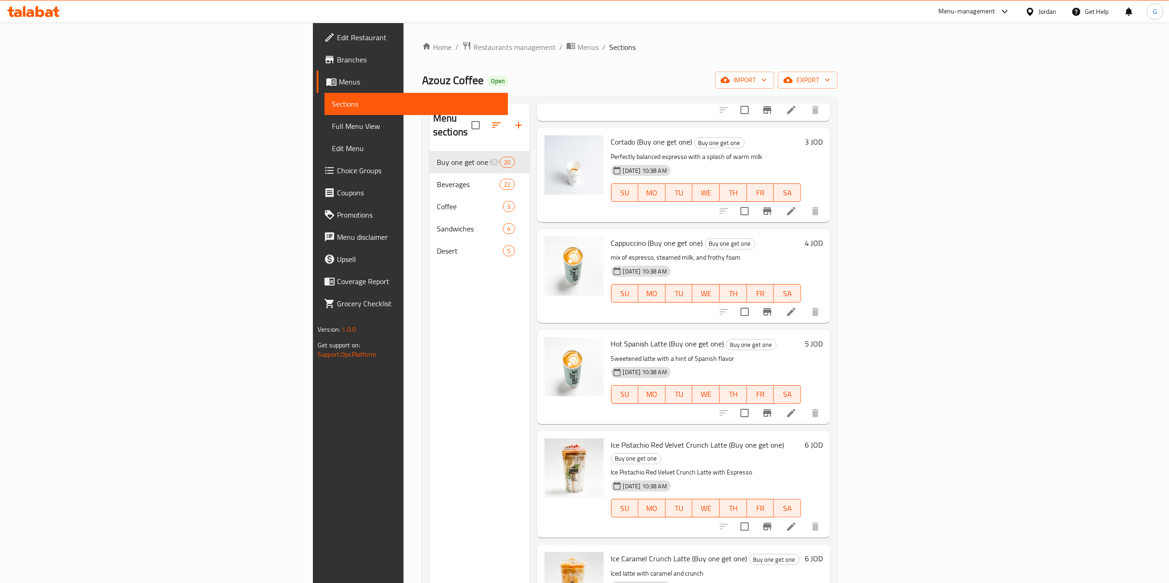
scroll to position [170, 0]
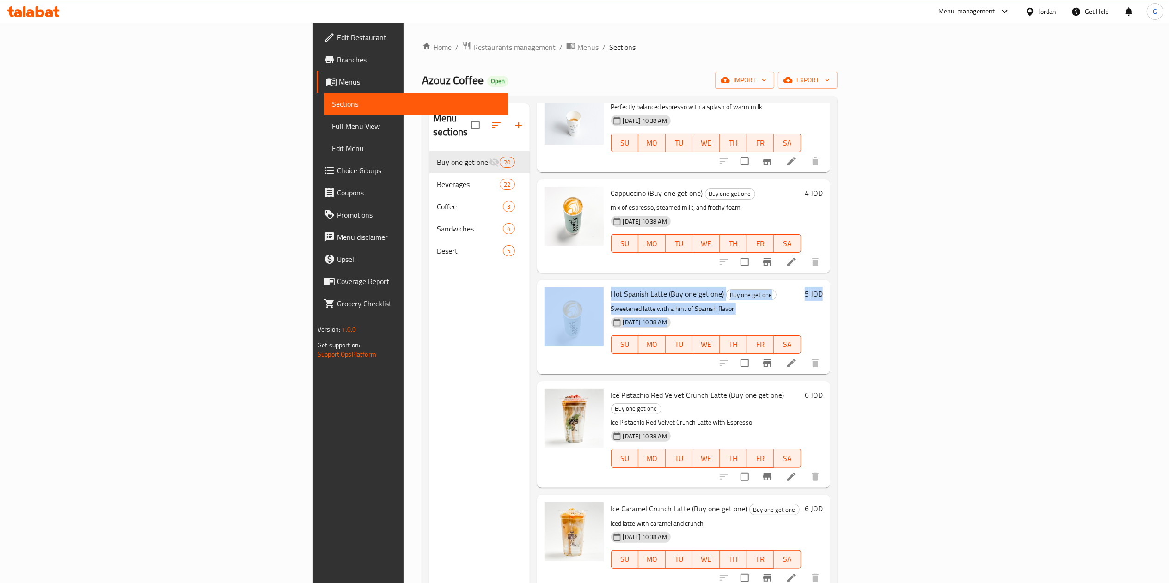
drag, startPoint x: 1149, startPoint y: 246, endPoint x: 1169, endPoint y: 332, distance: 88.4
click at [1169, 332] on html "​ Menu-management Jordan Get Help G Edit Restaurant Branches Menus Sections Ful…" at bounding box center [584, 291] width 1169 height 583
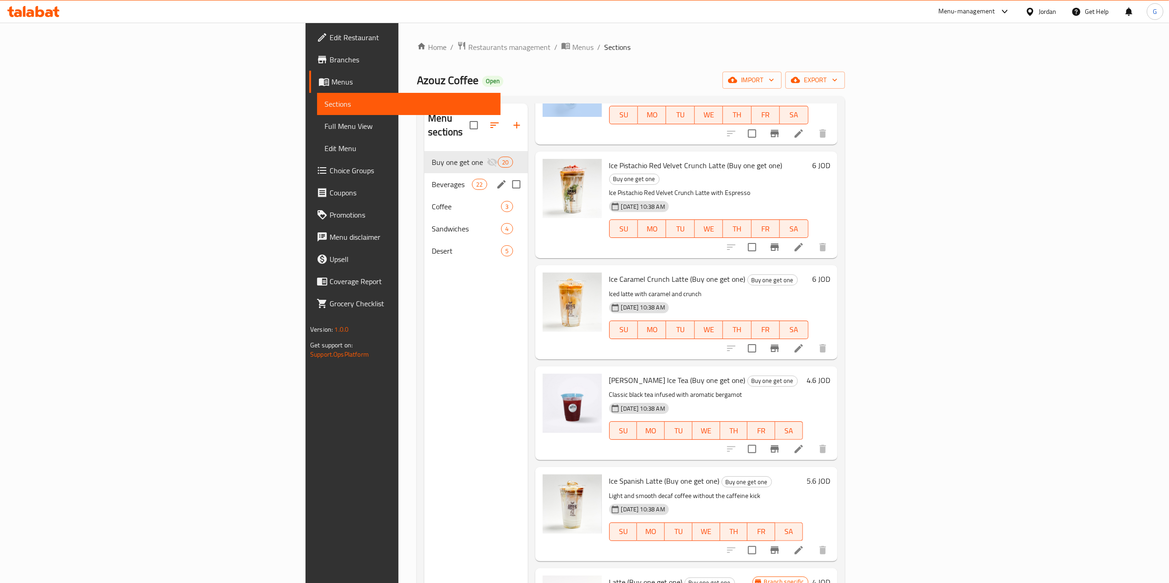
click at [432, 179] on span "Beverages" at bounding box center [452, 184] width 40 height 11
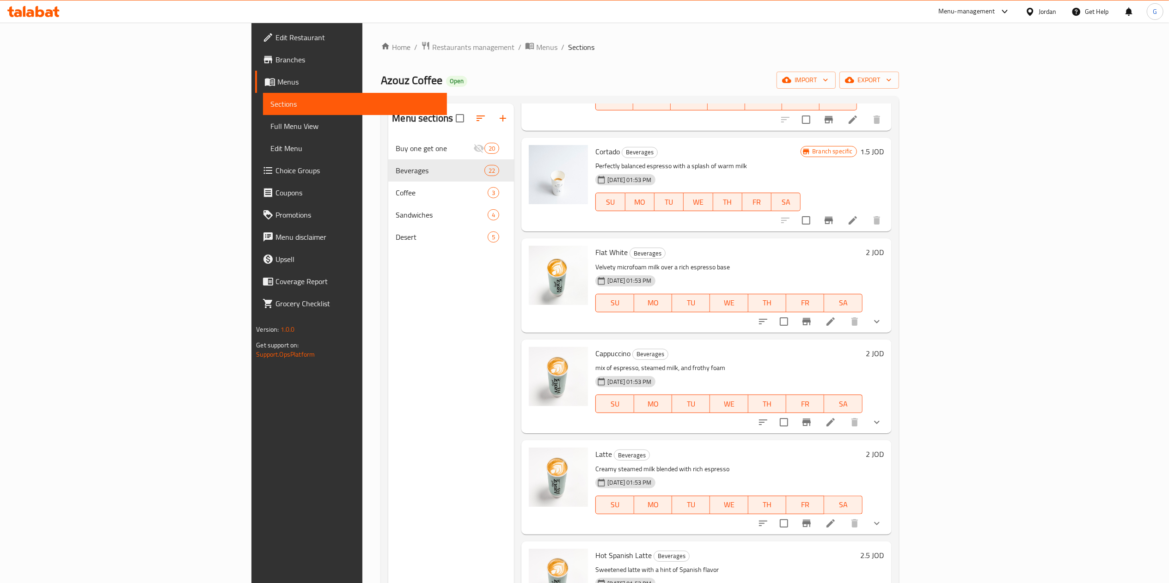
scroll to position [605, 0]
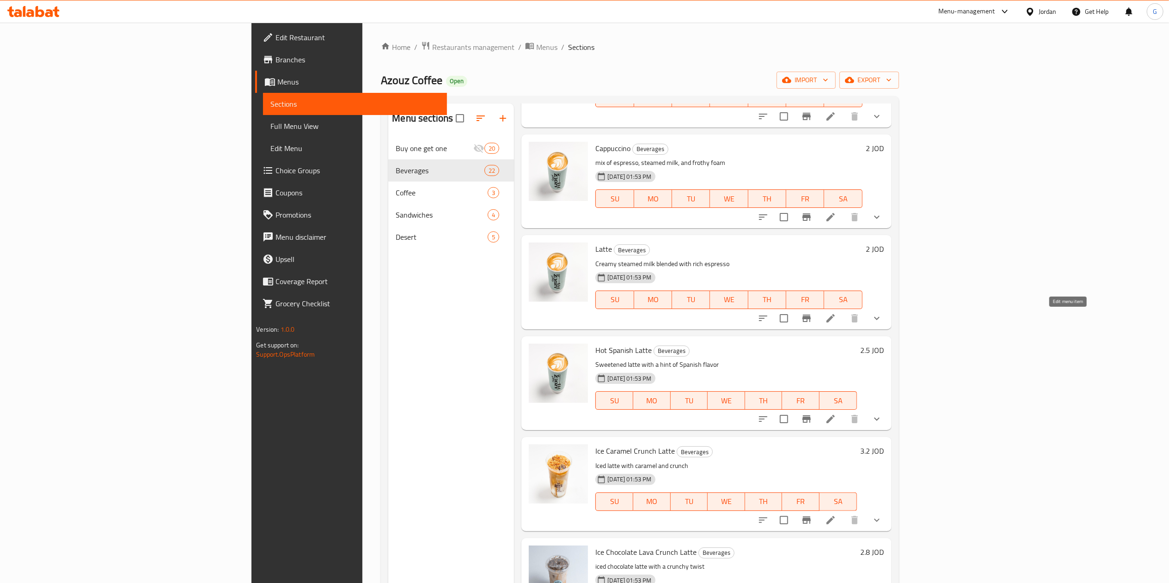
click at [835, 321] on icon at bounding box center [831, 318] width 8 height 8
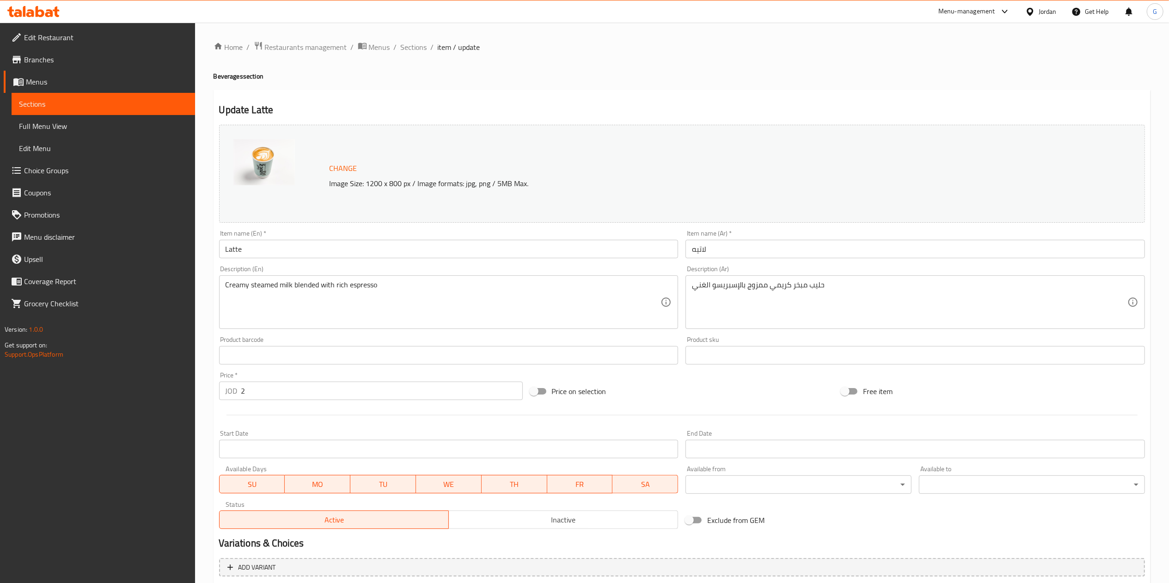
scroll to position [98, 0]
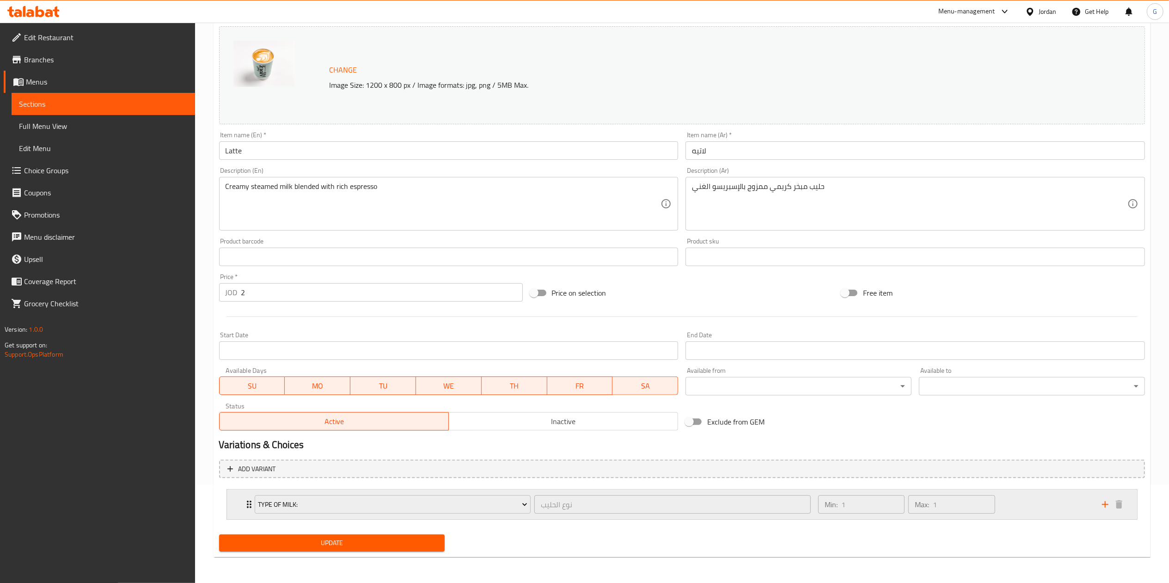
click at [239, 516] on div "Type of Milk: نوع الحليب ​ Min: 1 ​ Max: 1 ​" at bounding box center [682, 505] width 910 height 30
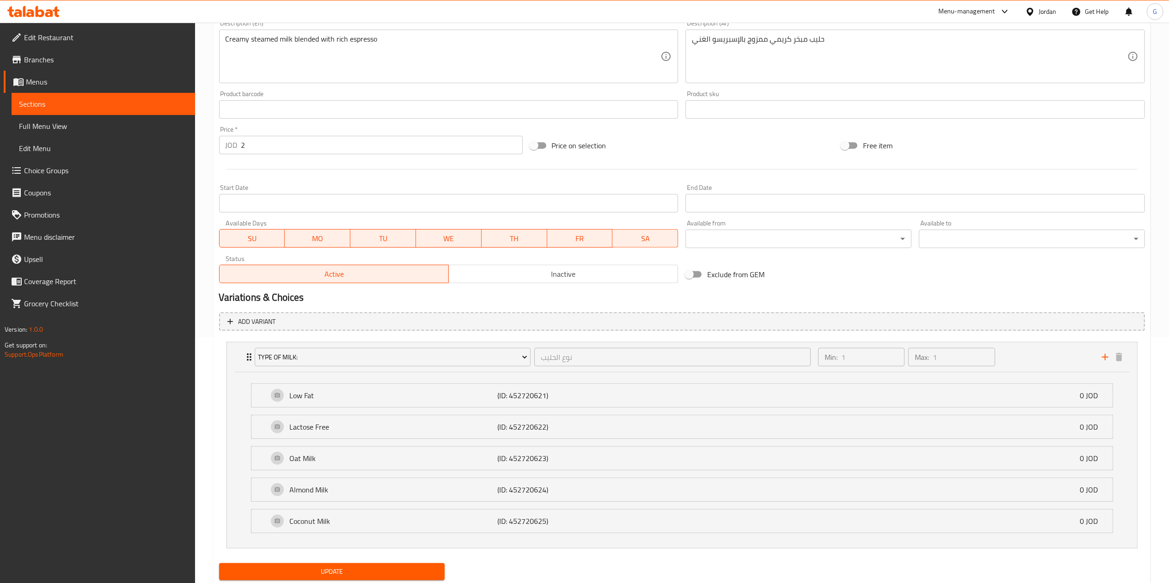
scroll to position [276, 0]
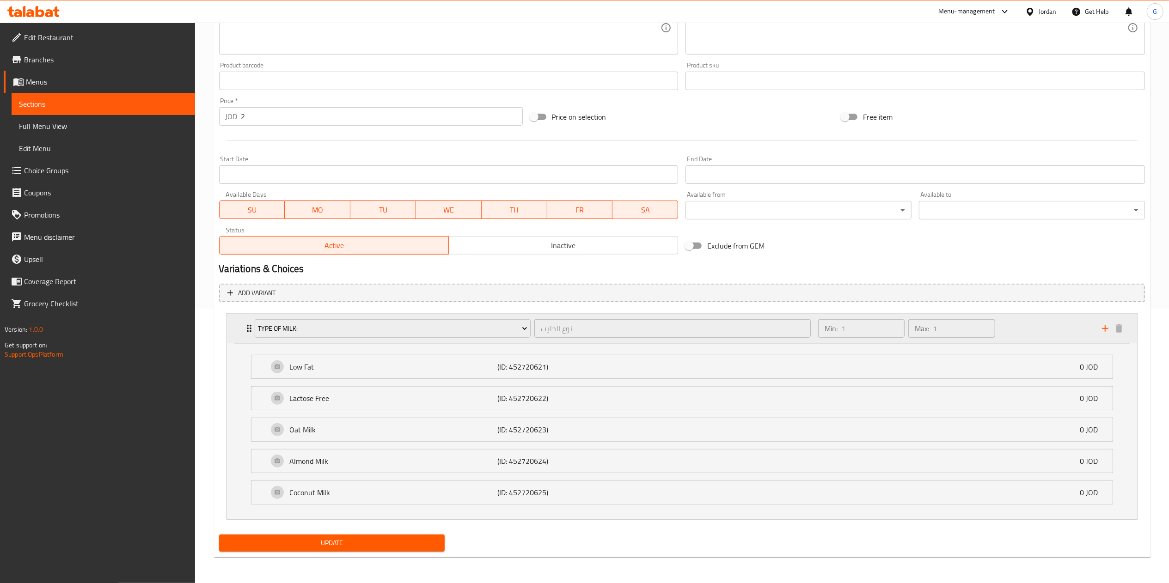
click at [249, 332] on div "Type of Milk: نوع الحليب ​" at bounding box center [533, 329] width 568 height 30
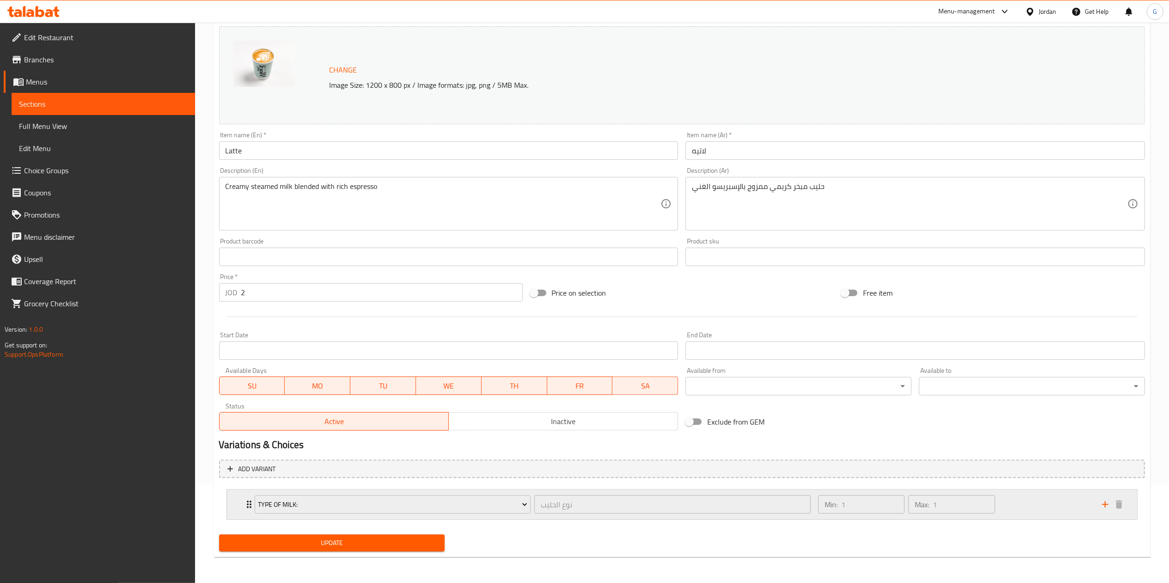
scroll to position [98, 0]
click at [239, 501] on div "Type of Milk: نوع الحليب ​ Min: 1 ​ Max: 1 ​" at bounding box center [682, 505] width 910 height 30
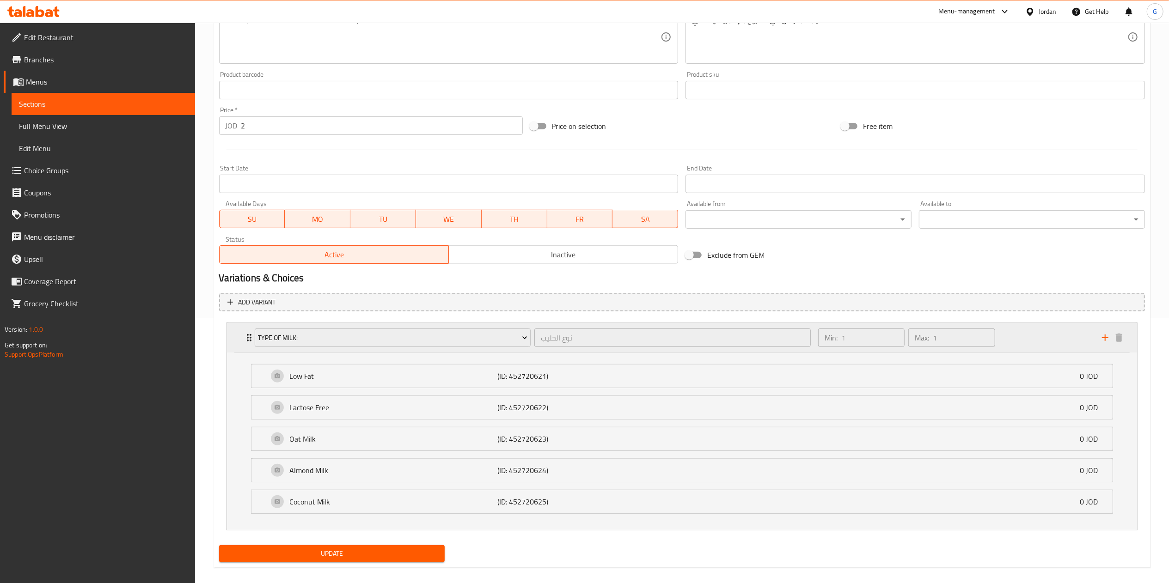
scroll to position [276, 0]
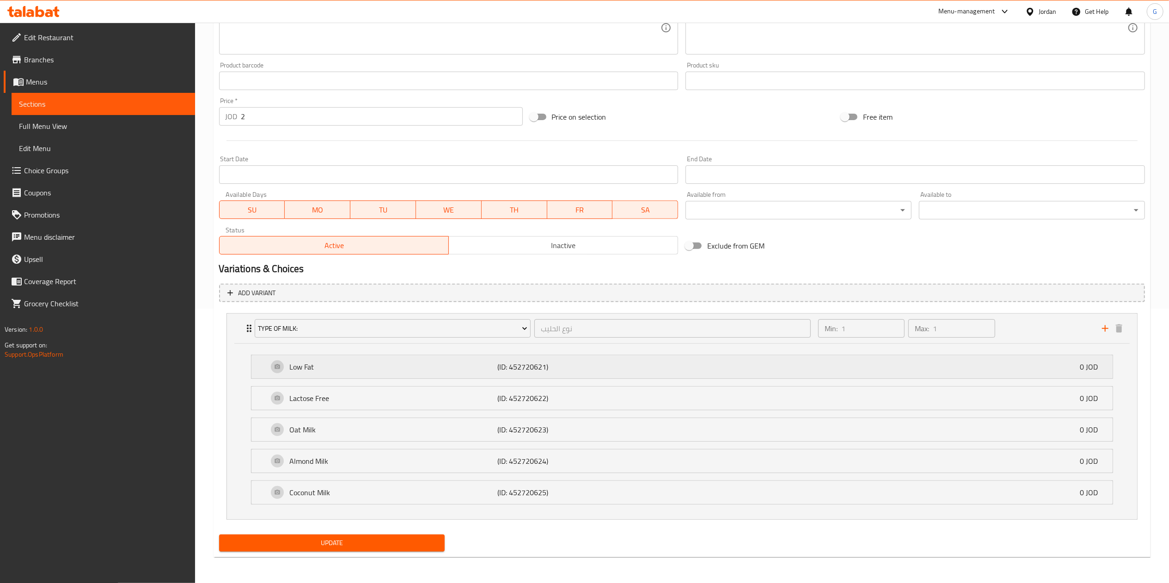
click at [263, 375] on div "Low Fat (ID: 452720621) 0 JOD" at bounding box center [681, 367] width 861 height 23
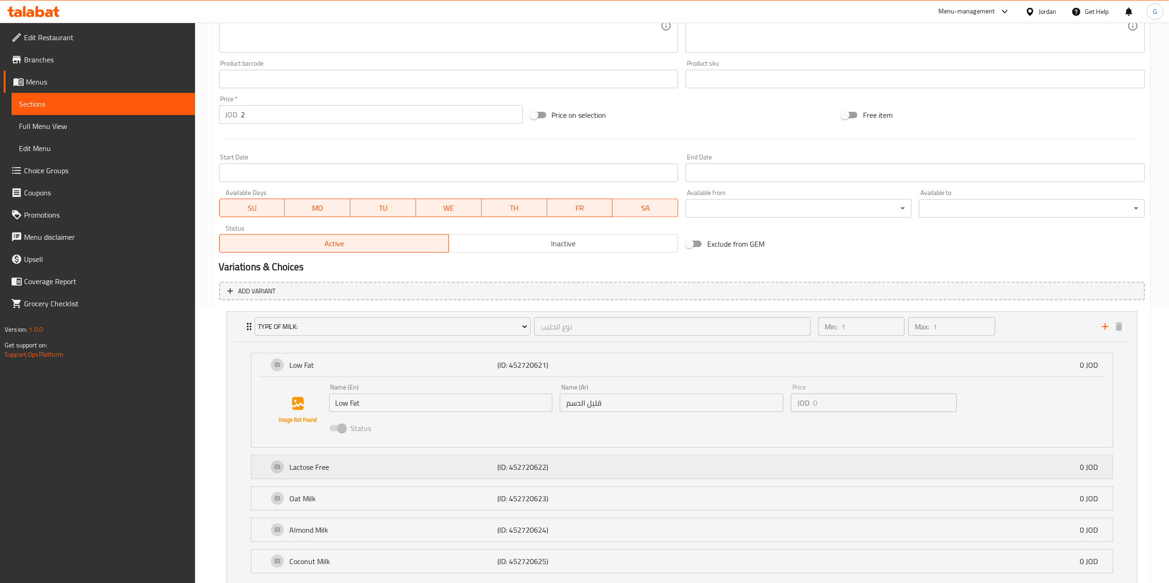
click at [263, 475] on div "Lactose Free (ID: 452720622) 0 JOD" at bounding box center [681, 467] width 861 height 23
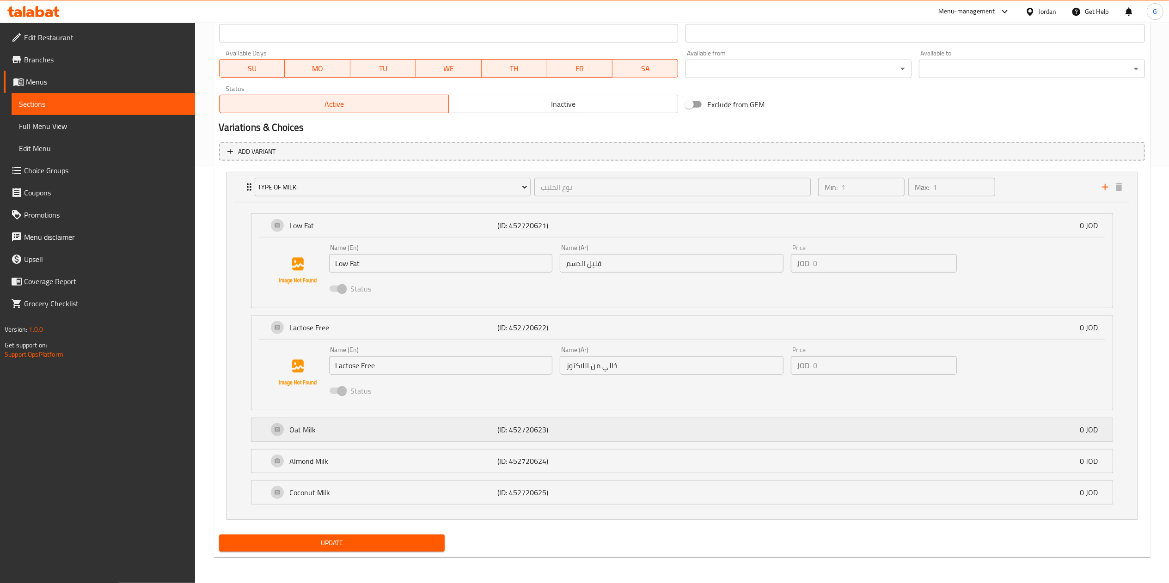
click at [264, 433] on div "Oat Milk (ID: 452720623) 0 JOD" at bounding box center [681, 429] width 861 height 23
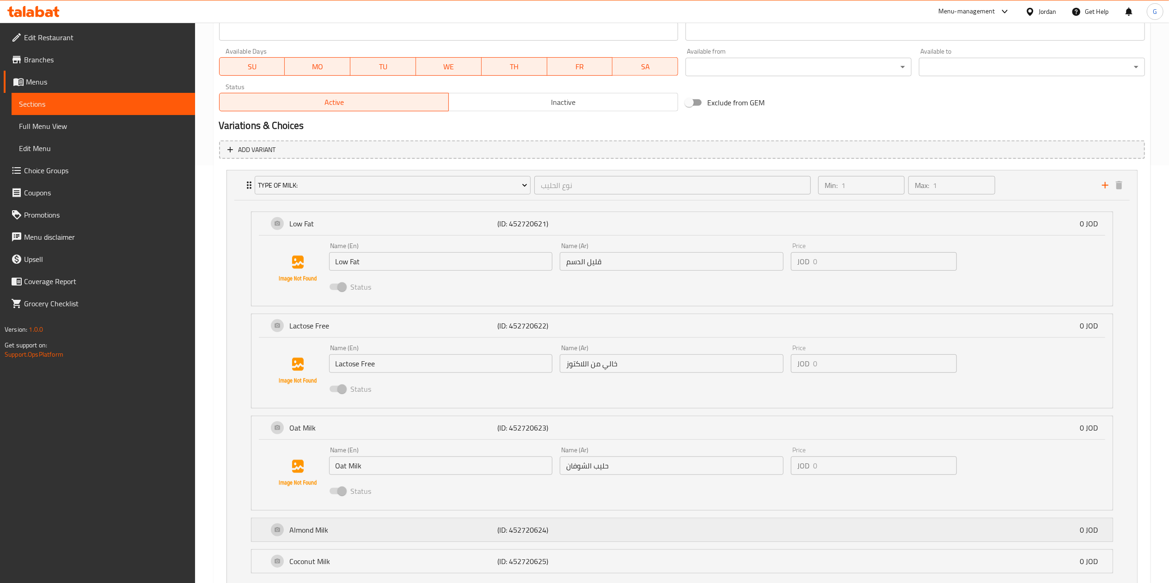
click at [271, 537] on div "Almond Milk (ID: 452720624) 0 JOD" at bounding box center [685, 530] width 834 height 23
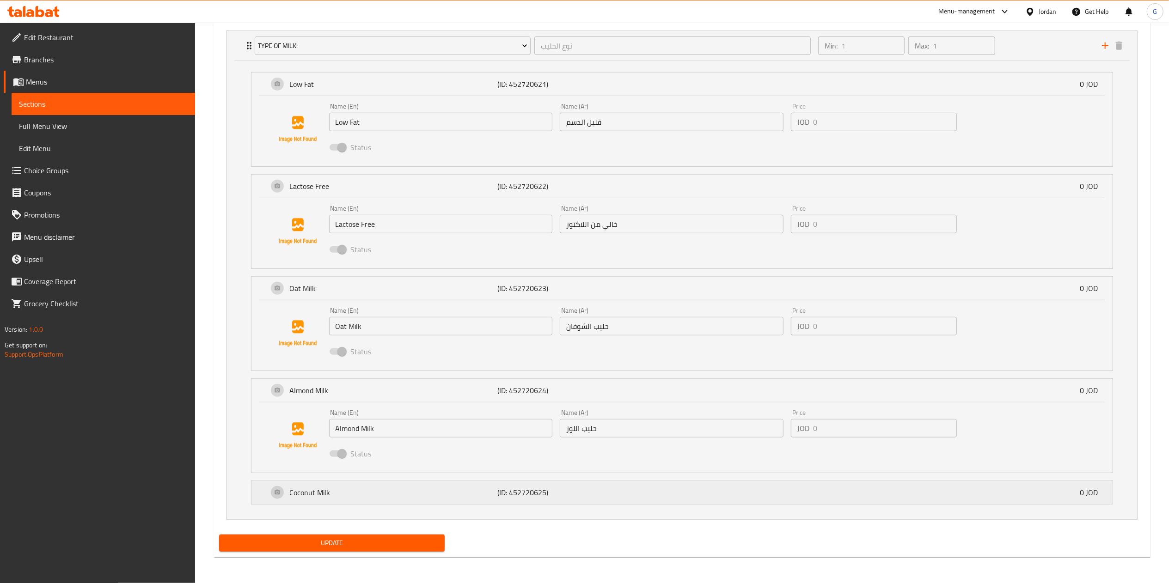
click at [264, 501] on div "Coconut Milk (ID: 452720625) 0 JOD" at bounding box center [681, 492] width 861 height 23
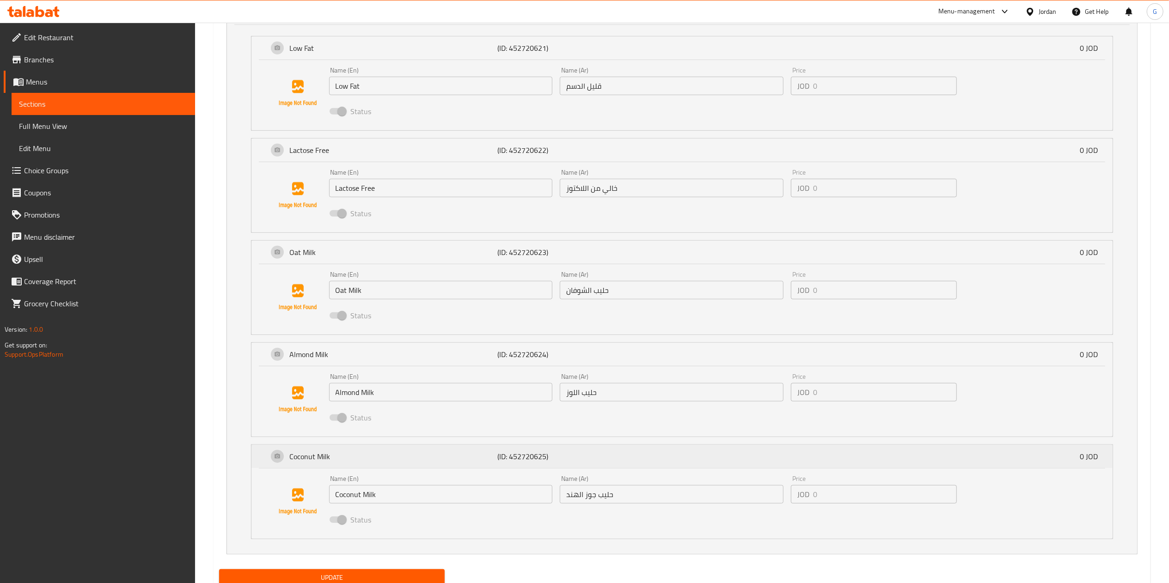
scroll to position [596, 0]
click at [974, 105] on div "Status" at bounding box center [671, 108] width 693 height 25
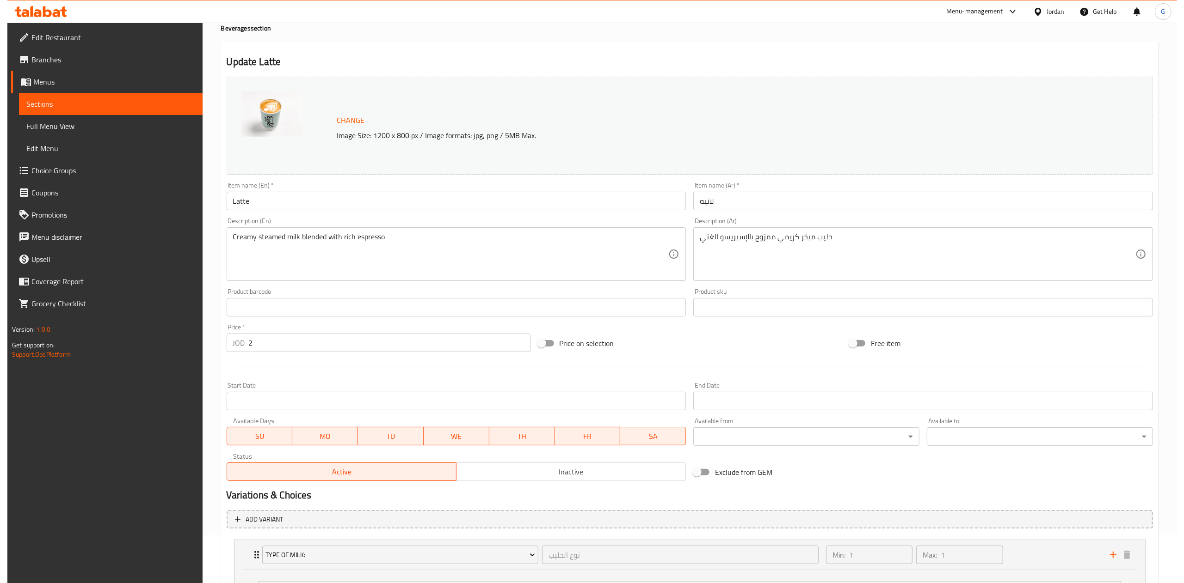
scroll to position [0, 0]
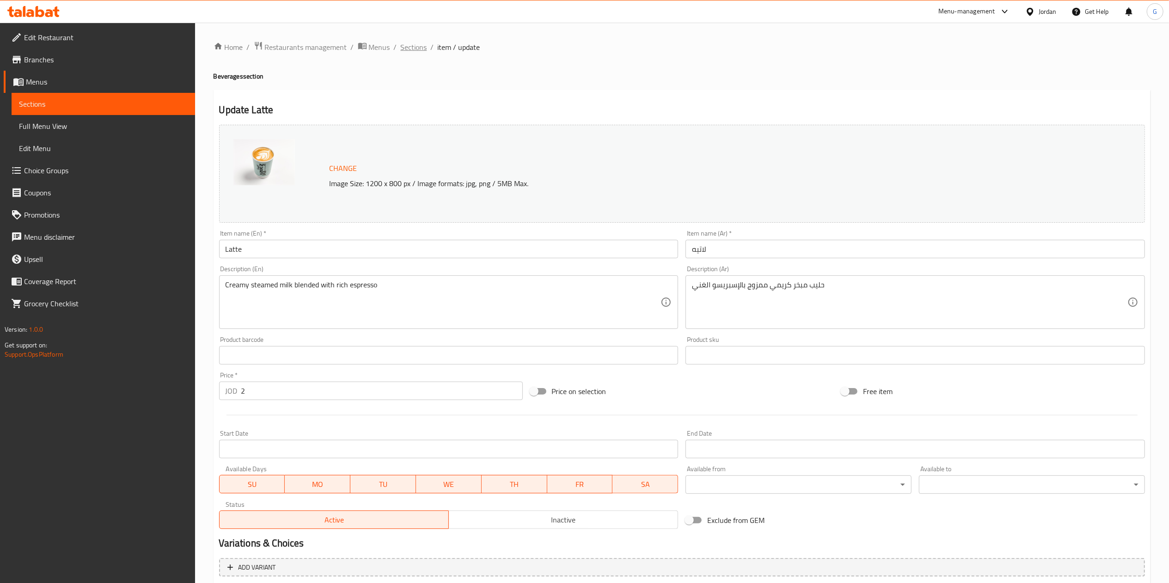
click at [419, 45] on span "Sections" at bounding box center [414, 47] width 26 height 11
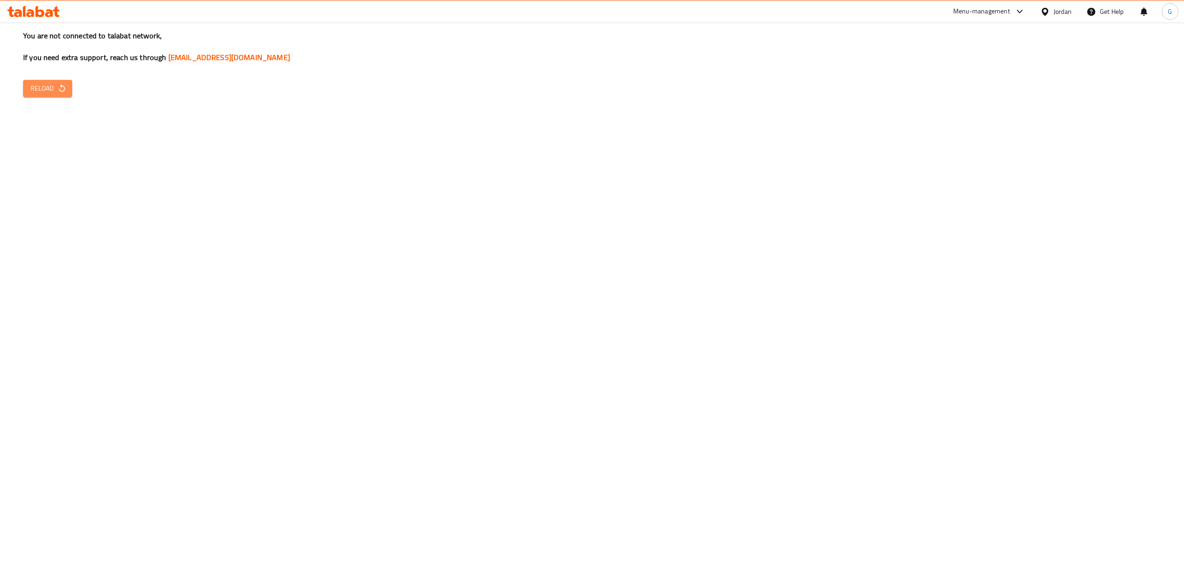
click at [57, 85] on icon "button" at bounding box center [61, 88] width 9 height 9
click at [46, 88] on span "Reload" at bounding box center [48, 89] width 34 height 12
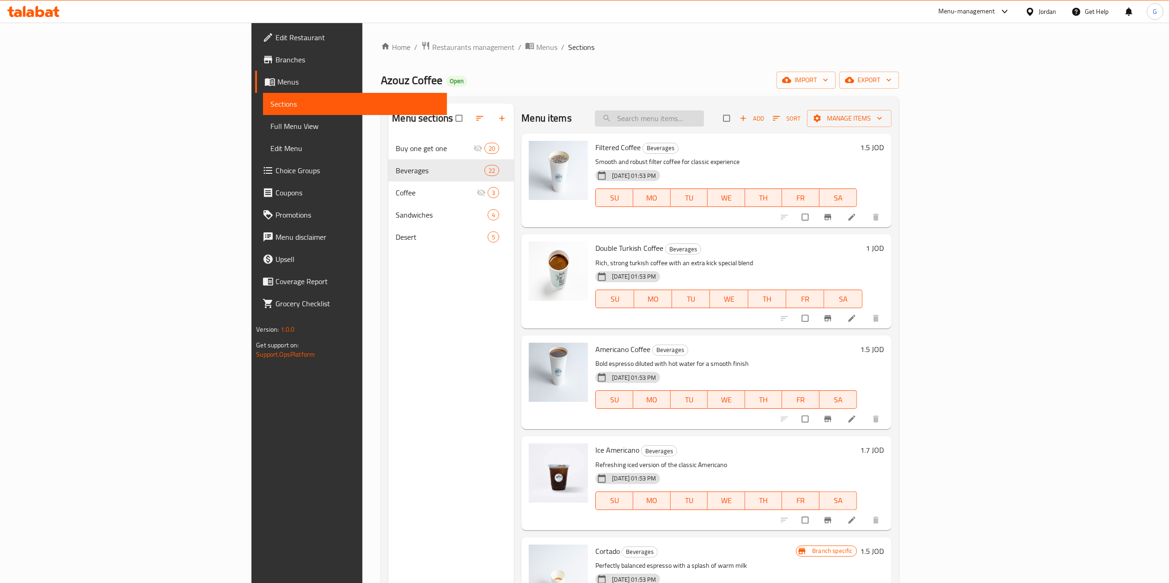
click at [704, 121] on input "search" at bounding box center [649, 118] width 109 height 16
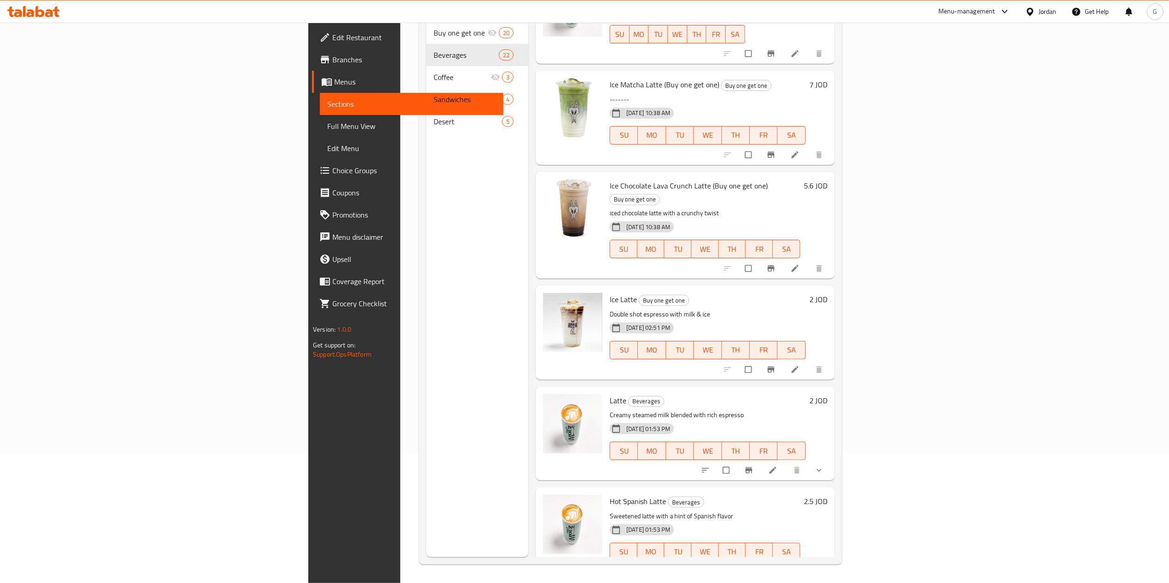
scroll to position [467, 0]
type input "latte"
click at [778, 464] on icon at bounding box center [772, 468] width 9 height 9
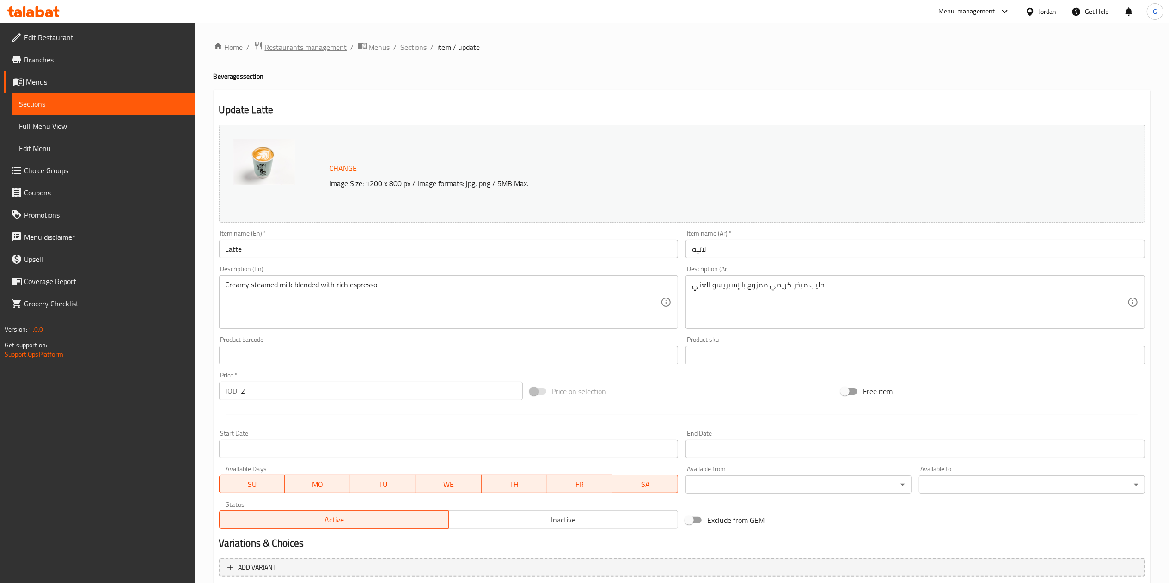
click at [311, 46] on span "Restaurants management" at bounding box center [306, 47] width 82 height 11
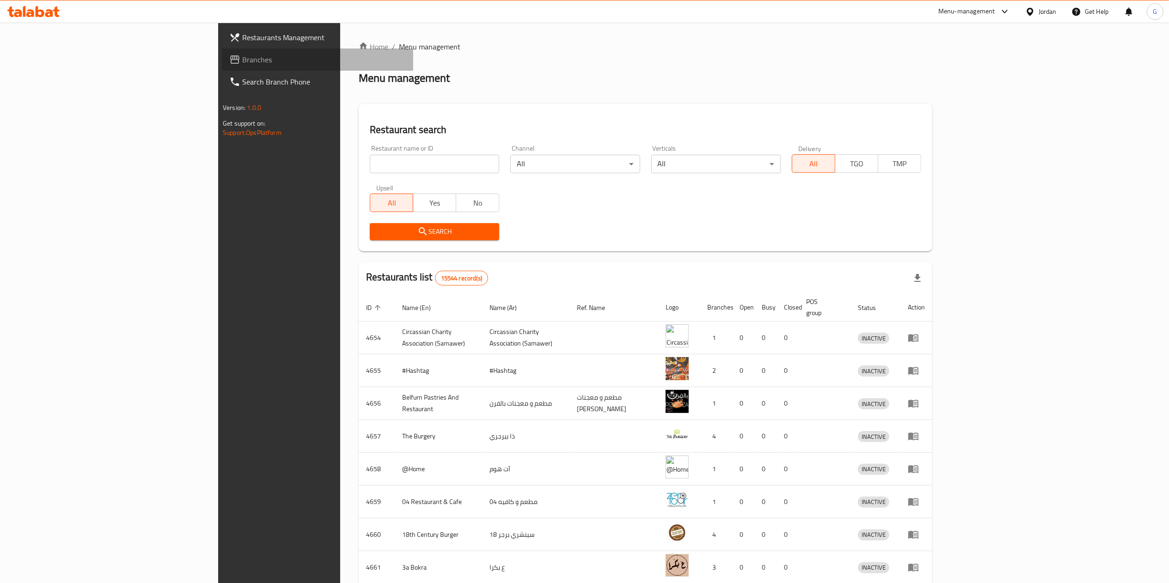
click at [242, 62] on span "Branches" at bounding box center [324, 59] width 164 height 11
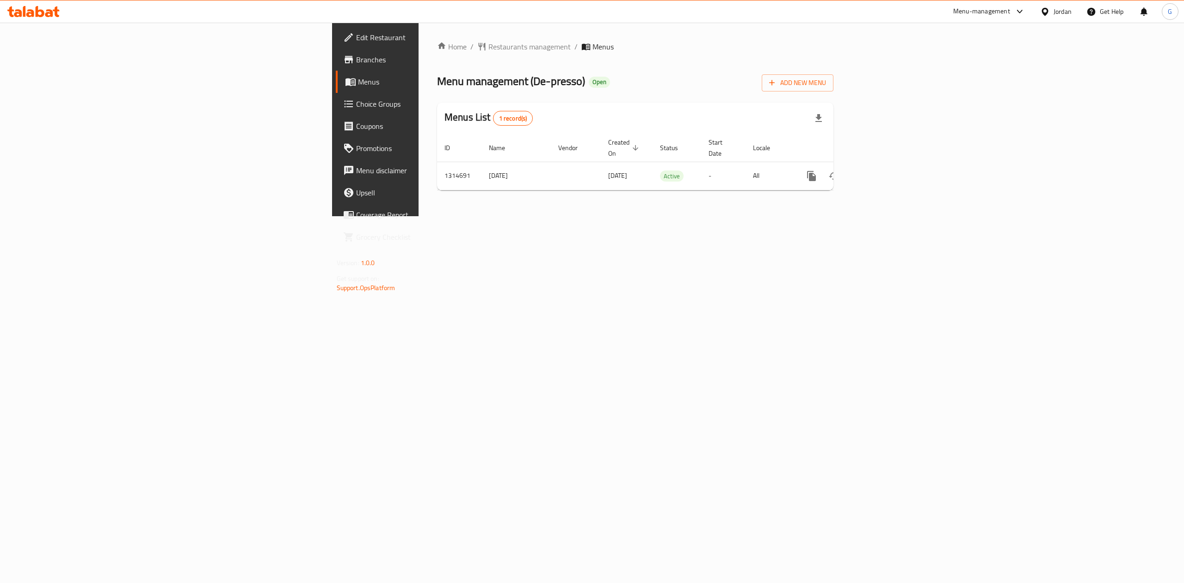
click at [896, 162] on td "enhanced table" at bounding box center [845, 176] width 104 height 28
click at [889, 165] on link "enhanced table" at bounding box center [878, 176] width 22 height 22
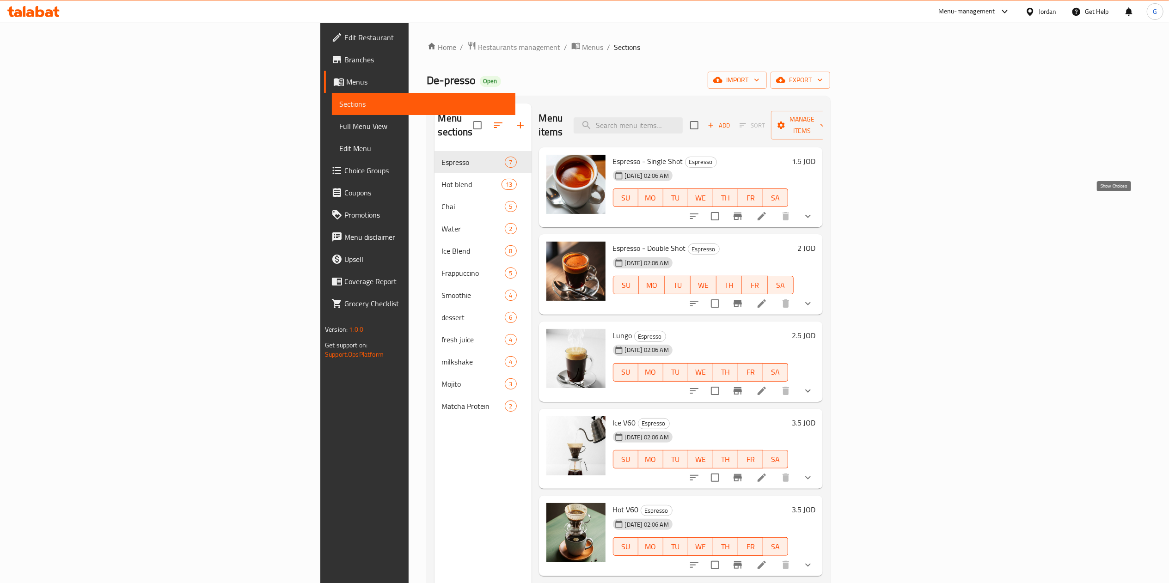
click at [814, 211] on icon "show more" at bounding box center [808, 216] width 11 height 11
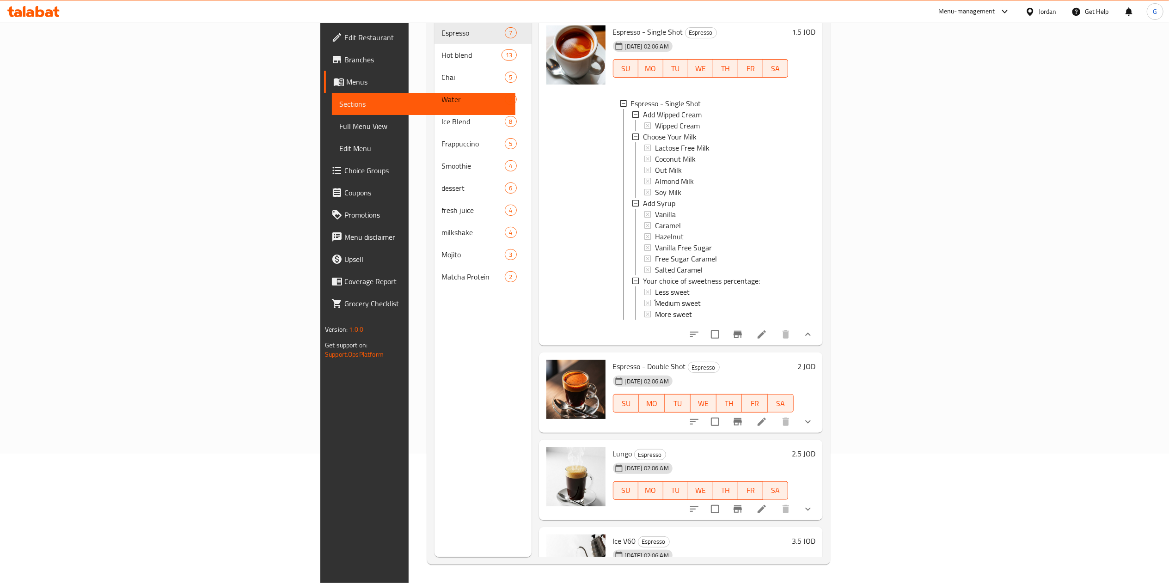
scroll to position [8, 0]
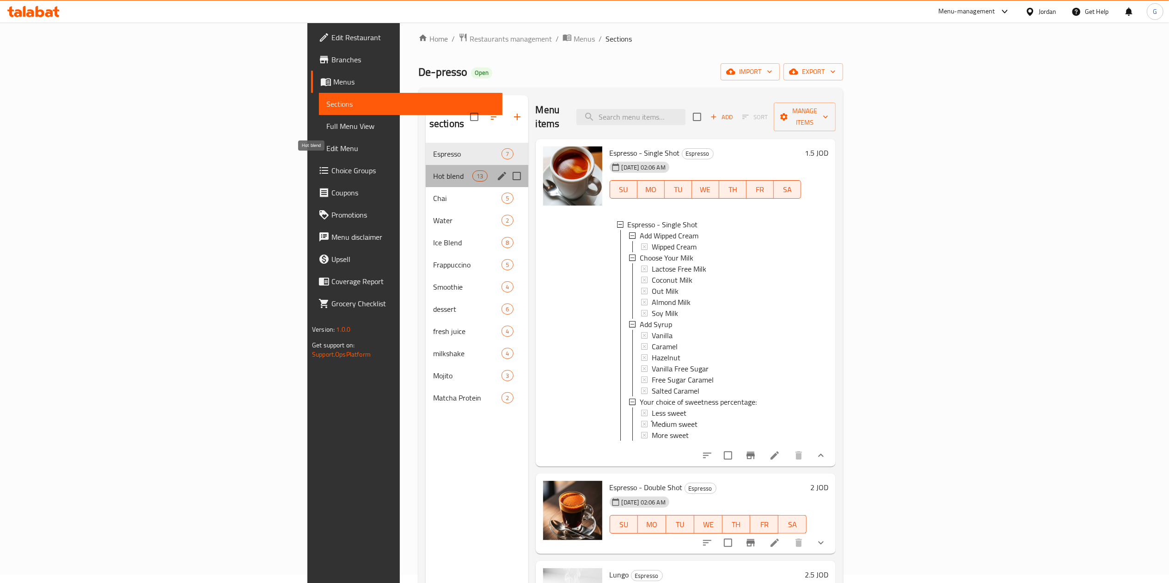
click at [433, 171] on span "Hot blend" at bounding box center [452, 176] width 39 height 11
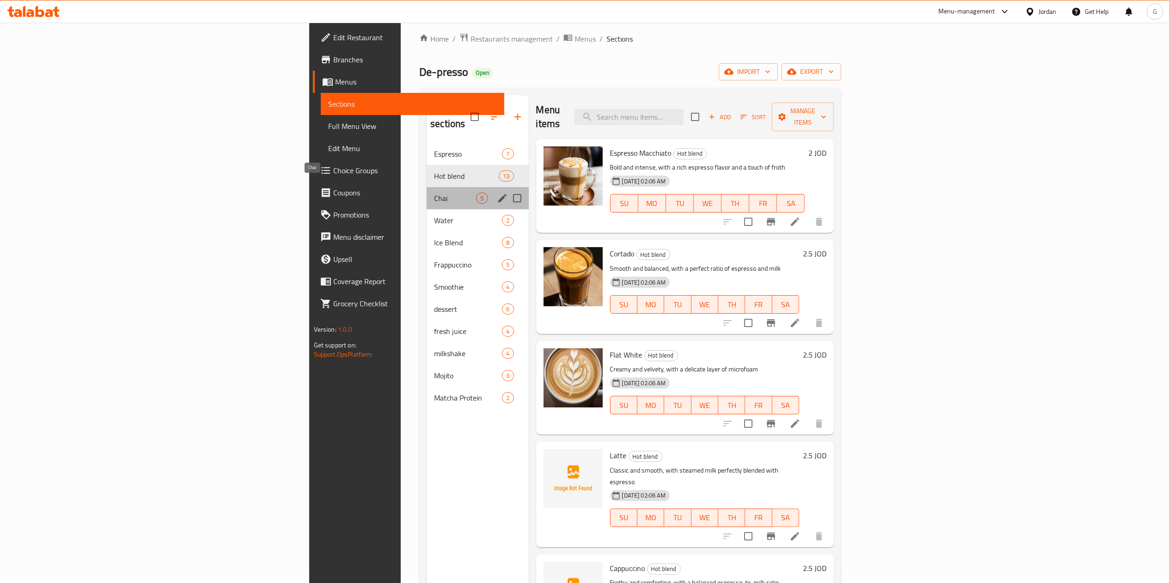
click at [434, 193] on span "Chai" at bounding box center [455, 198] width 42 height 11
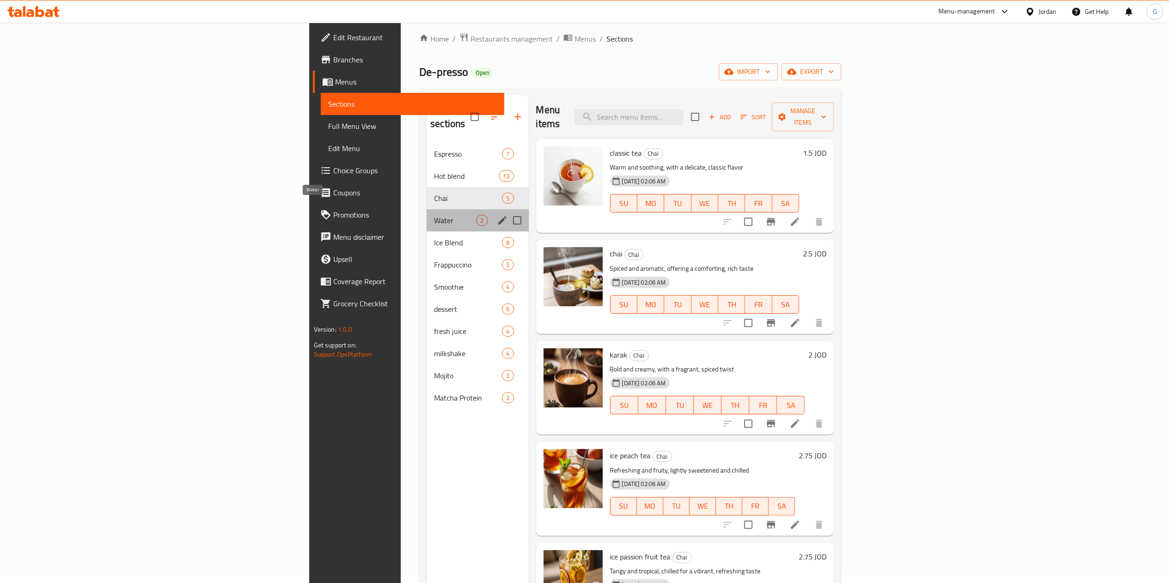
click at [434, 215] on span "Water" at bounding box center [455, 220] width 42 height 11
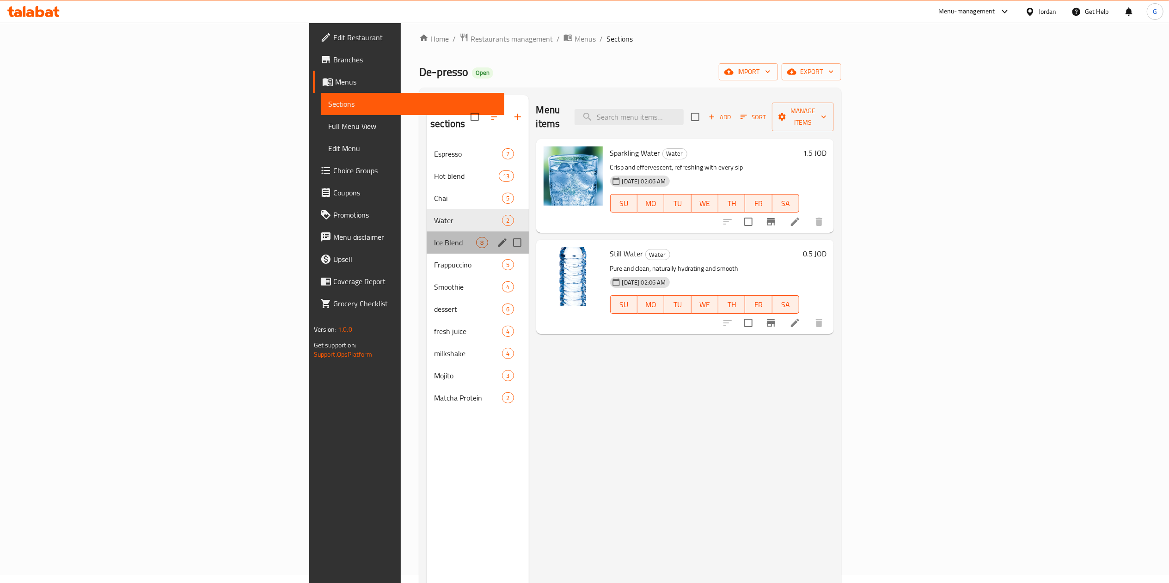
click at [427, 232] on div "Ice Blend 8" at bounding box center [478, 243] width 102 height 22
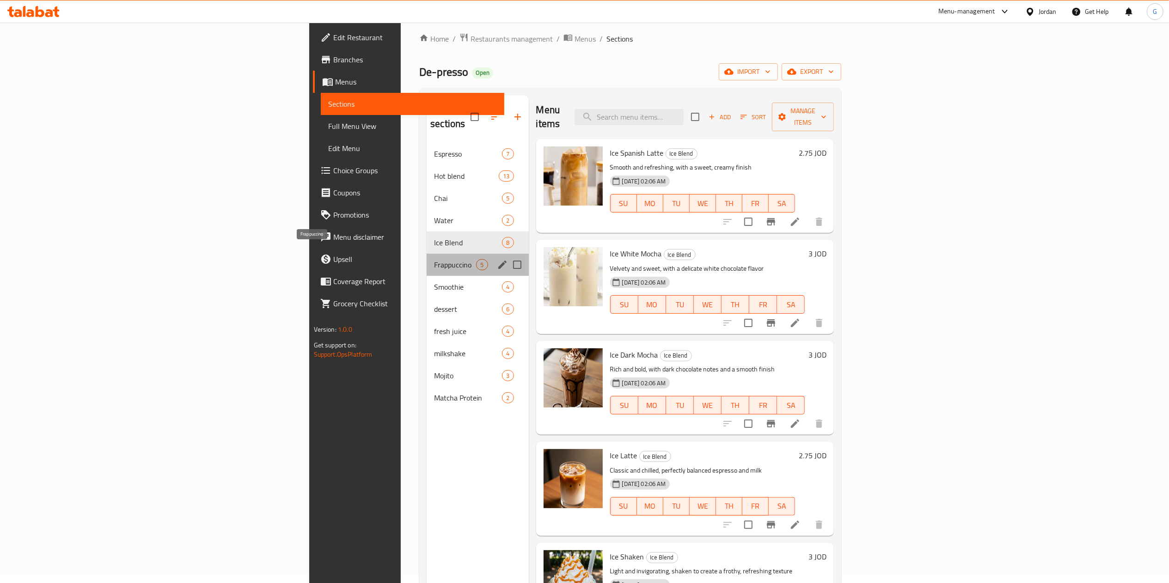
click at [434, 259] on span "Frappuccino" at bounding box center [455, 264] width 42 height 11
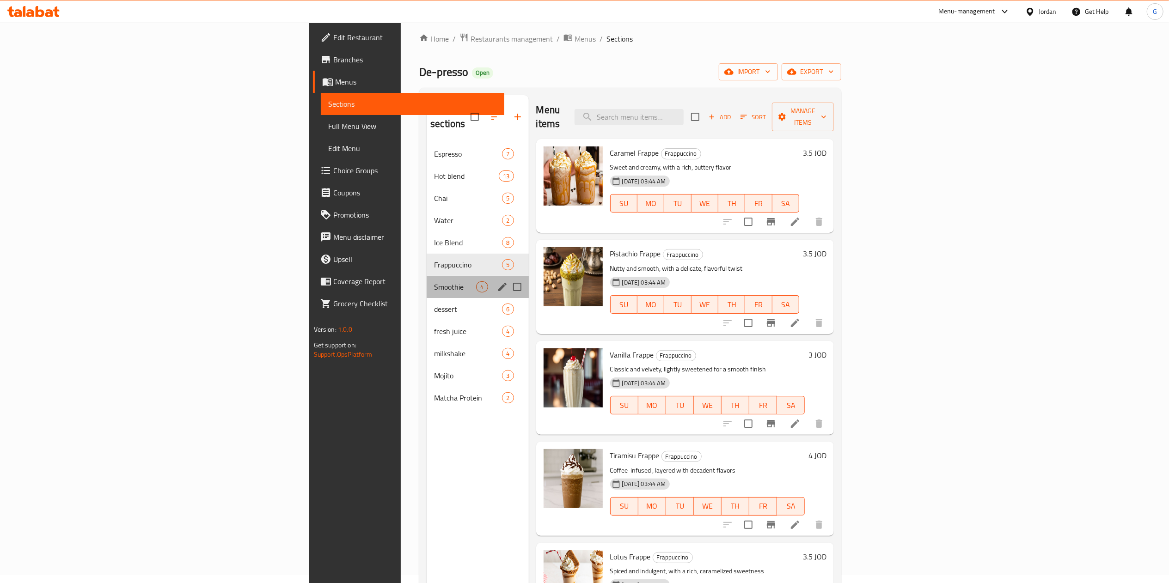
click at [427, 276] on div "Smoothie 4" at bounding box center [478, 287] width 102 height 22
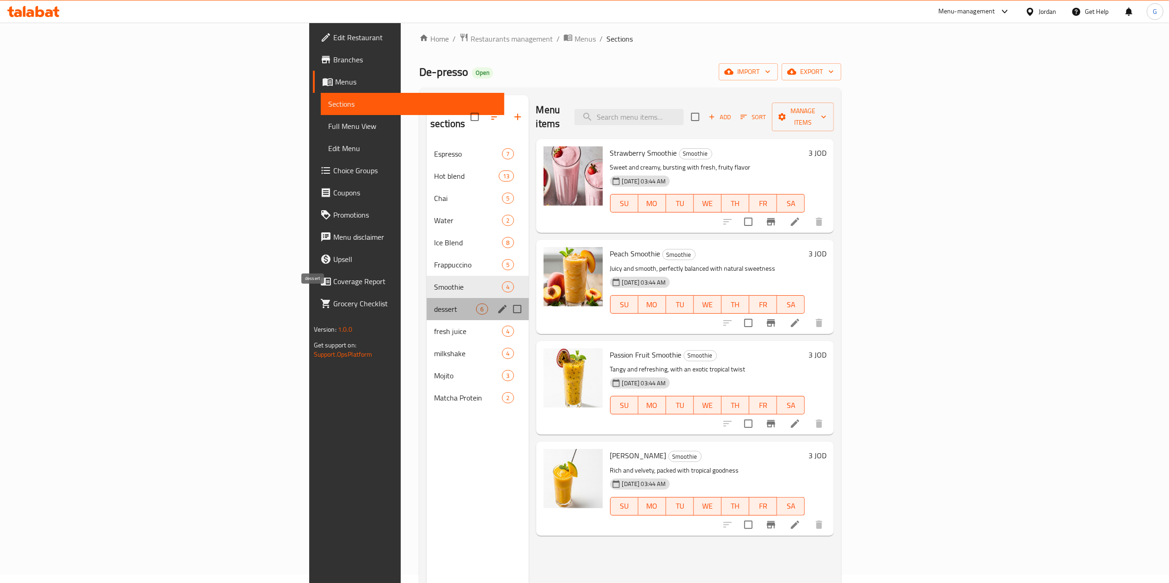
click at [434, 304] on span "dessert" at bounding box center [455, 309] width 42 height 11
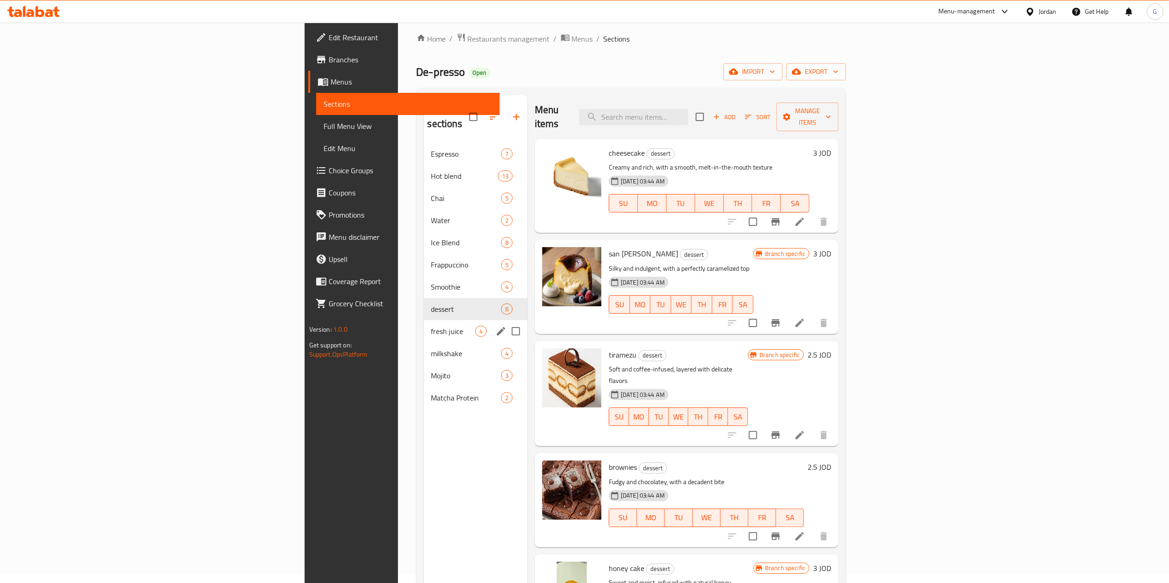
click at [431, 326] on span "fresh juice" at bounding box center [453, 331] width 44 height 11
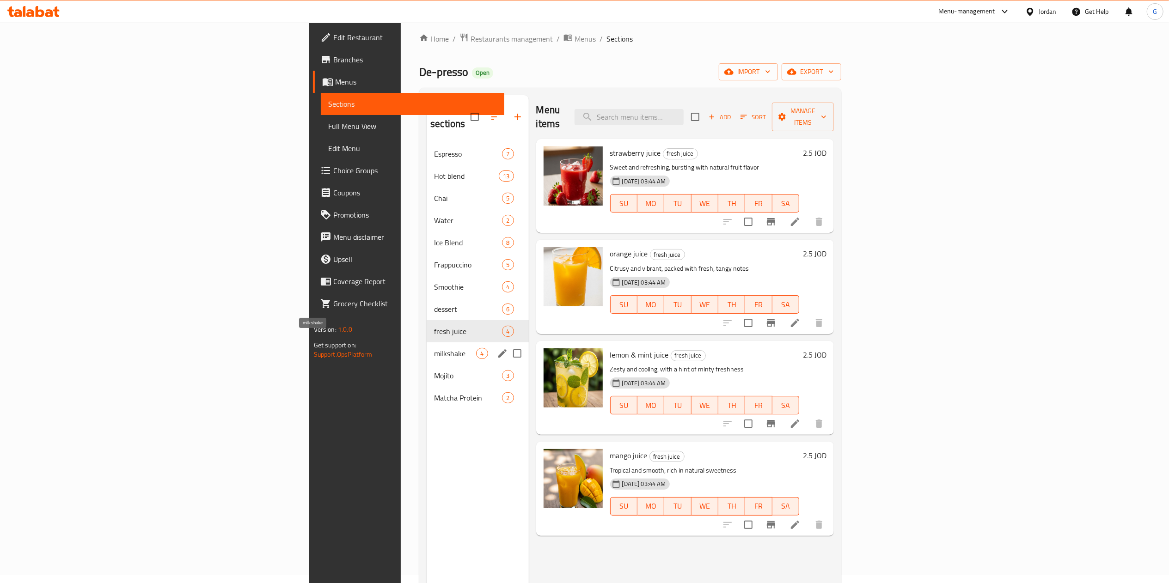
click at [434, 348] on span "milkshake" at bounding box center [455, 353] width 42 height 11
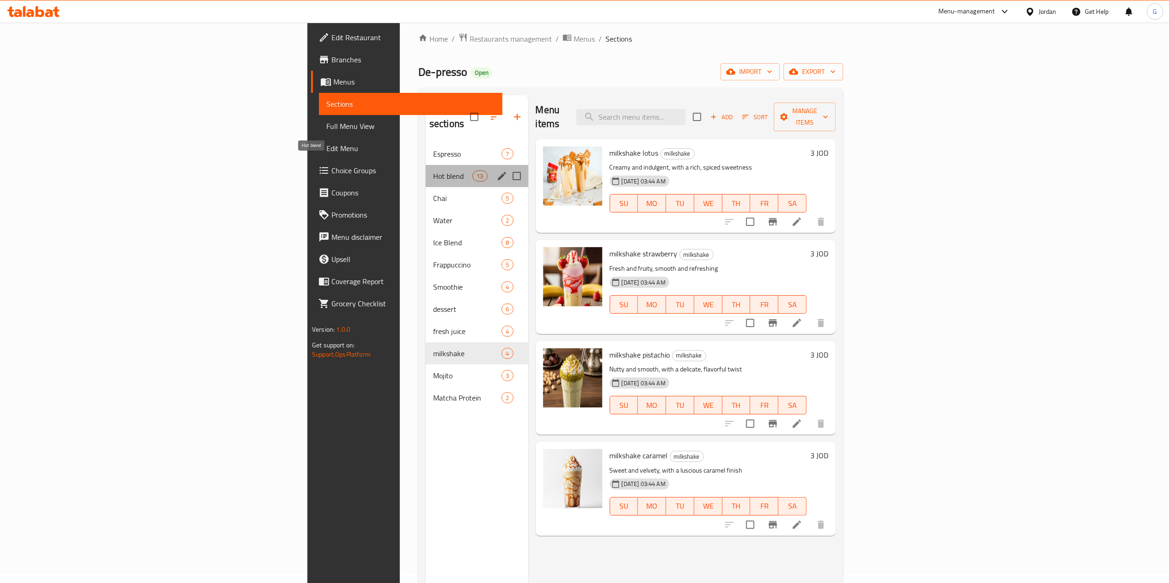
click at [433, 171] on span "Hot blend" at bounding box center [452, 176] width 39 height 11
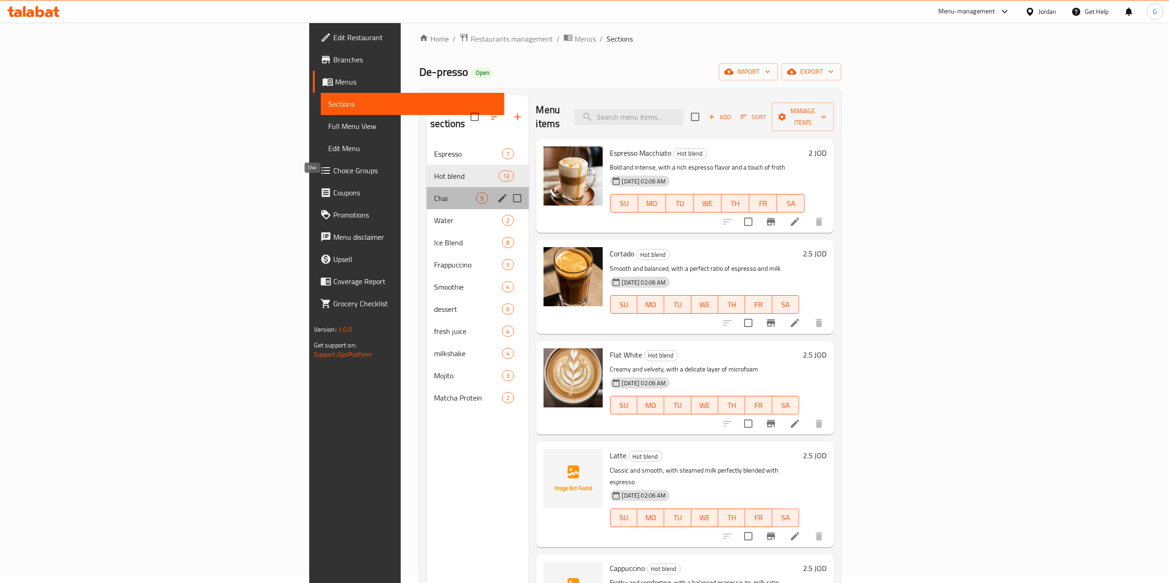
click at [434, 193] on span "Chai" at bounding box center [455, 198] width 42 height 11
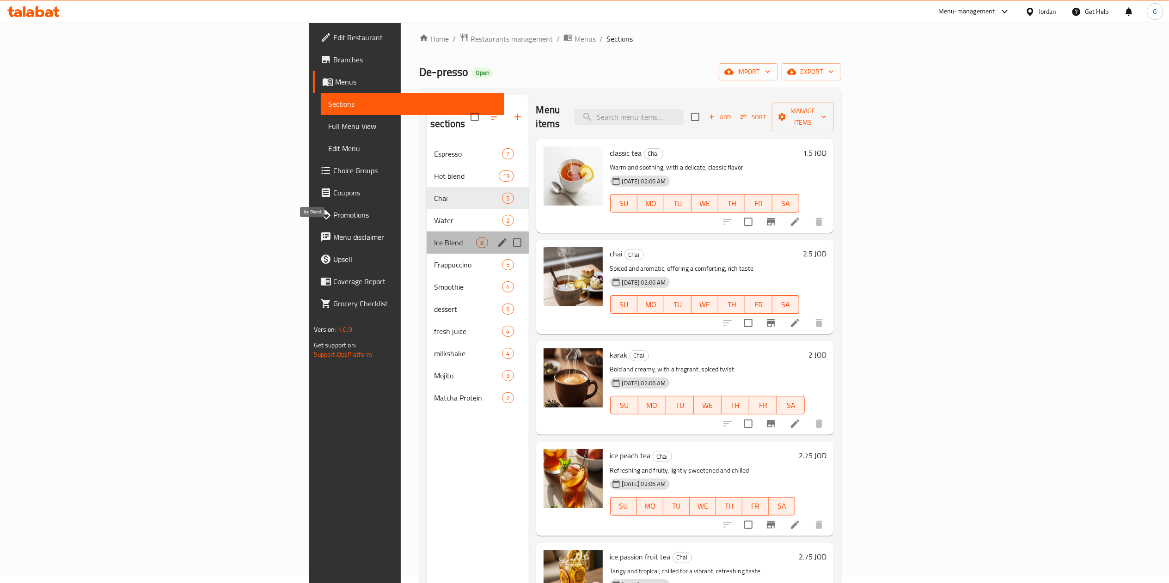
click at [434, 237] on span "Ice Blend" at bounding box center [455, 242] width 42 height 11
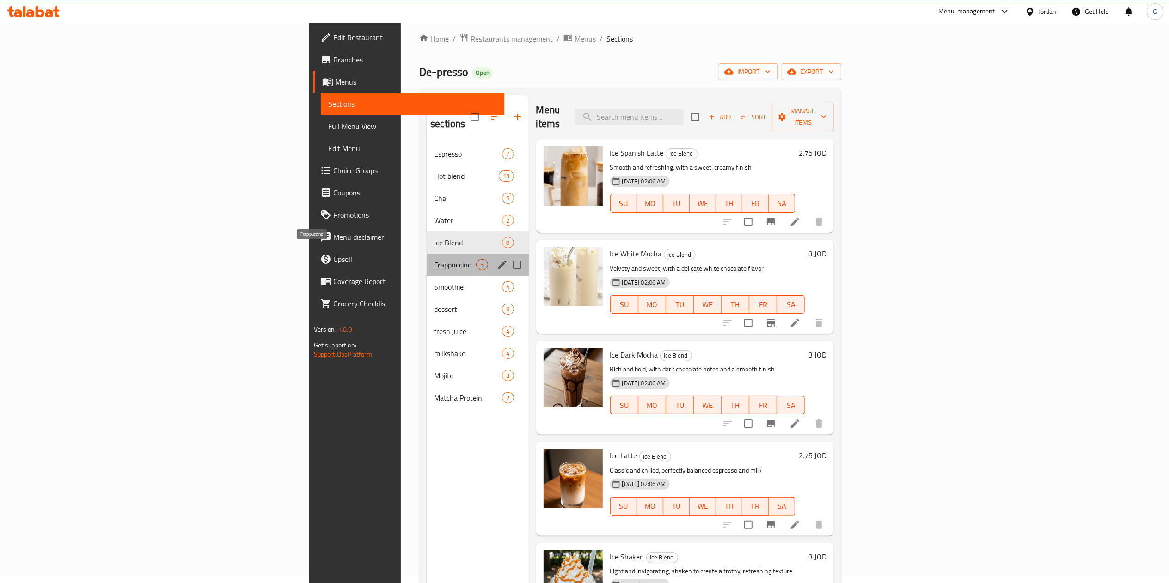
click at [434, 259] on span "Frappuccino" at bounding box center [455, 264] width 42 height 11
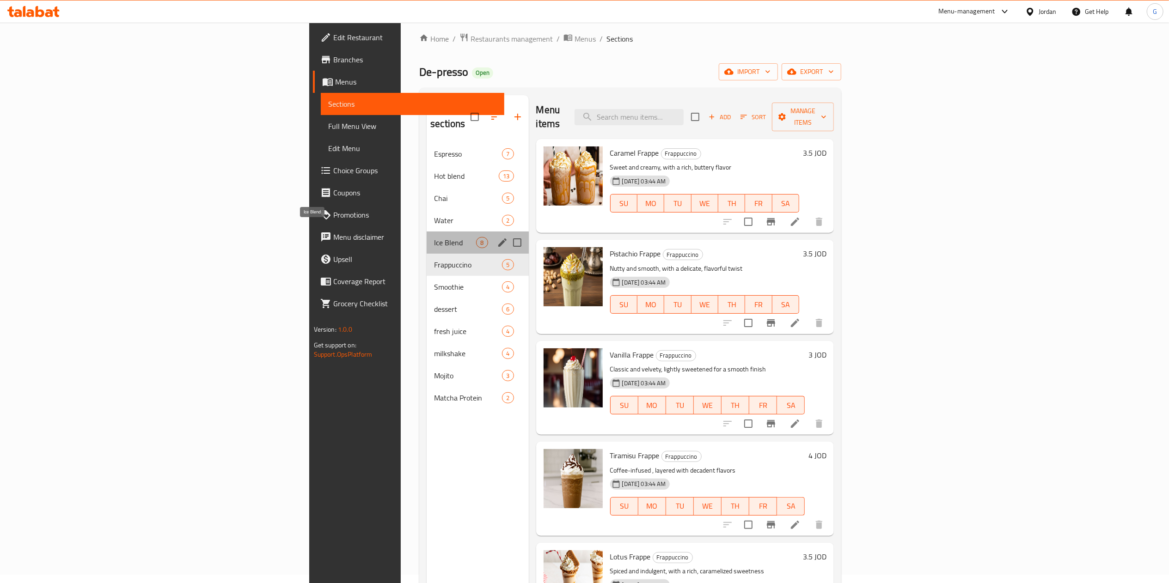
click at [434, 237] on span "Ice Blend" at bounding box center [455, 242] width 42 height 11
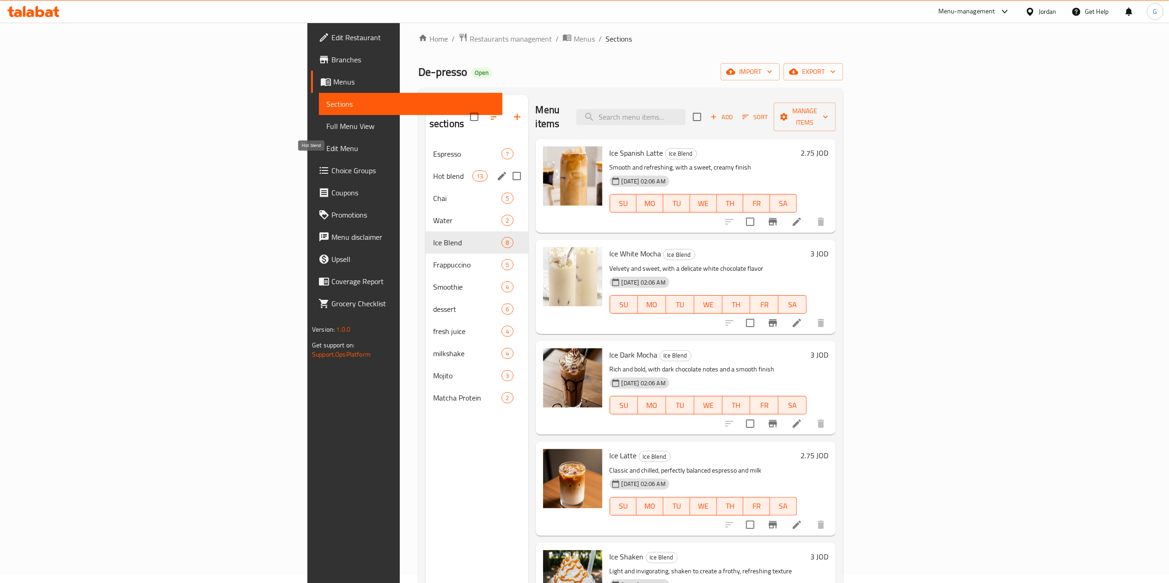
click at [433, 171] on span "Hot blend" at bounding box center [452, 176] width 39 height 11
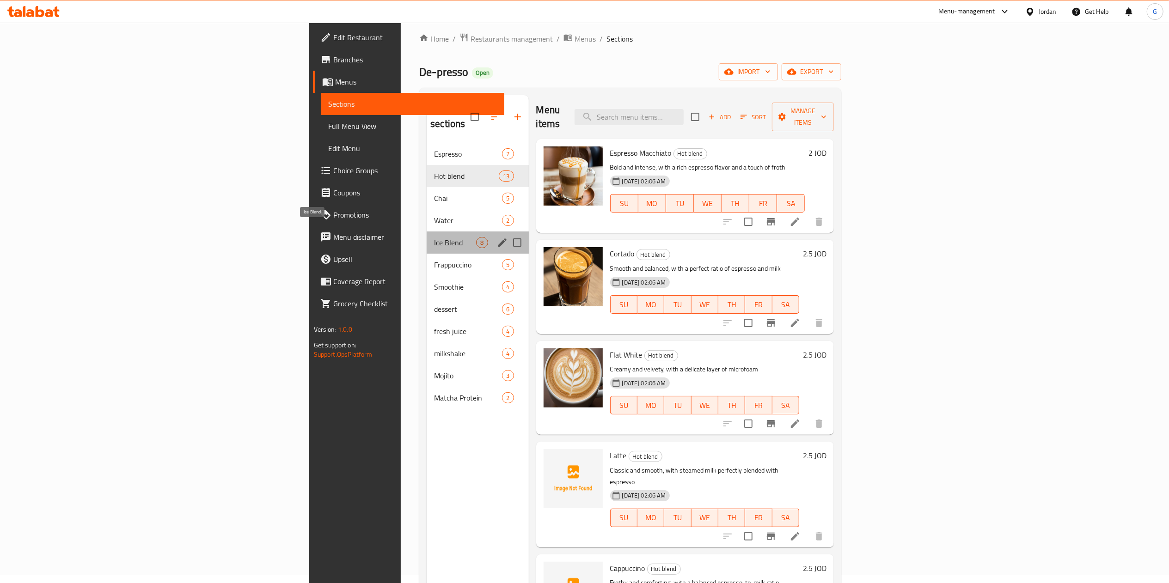
click at [434, 237] on span "Ice Blend" at bounding box center [455, 242] width 42 height 11
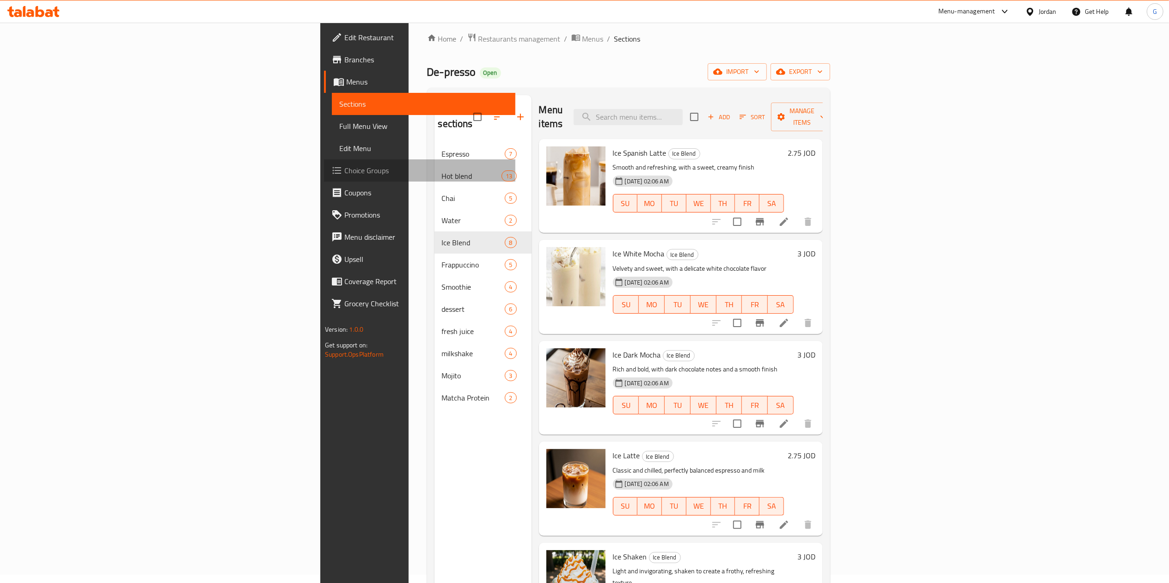
click at [344, 175] on span "Choice Groups" at bounding box center [426, 170] width 164 height 11
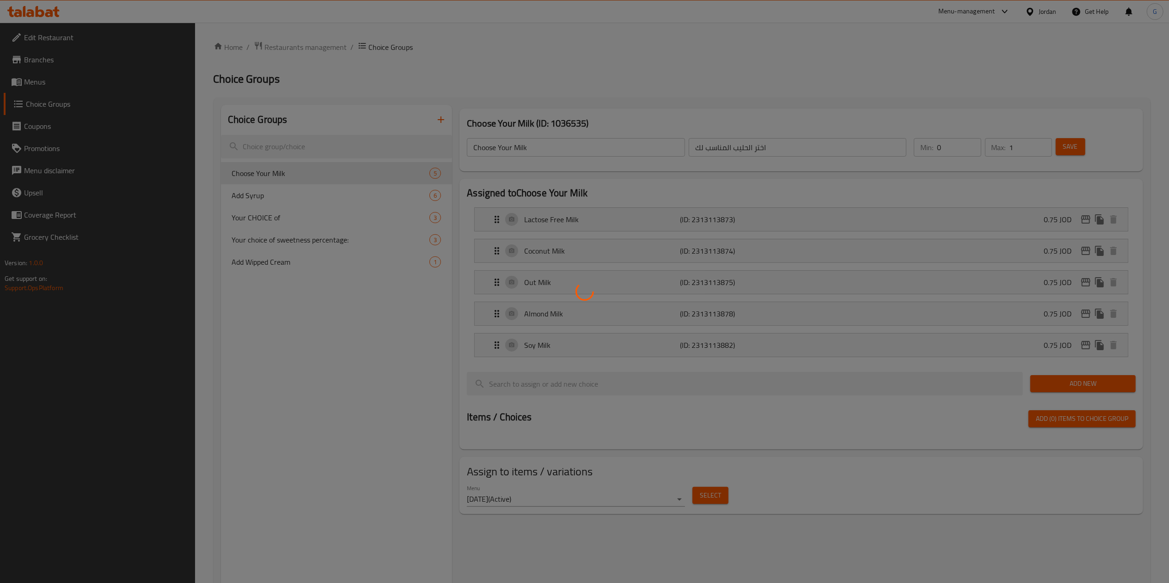
click at [274, 186] on div at bounding box center [584, 291] width 1169 height 583
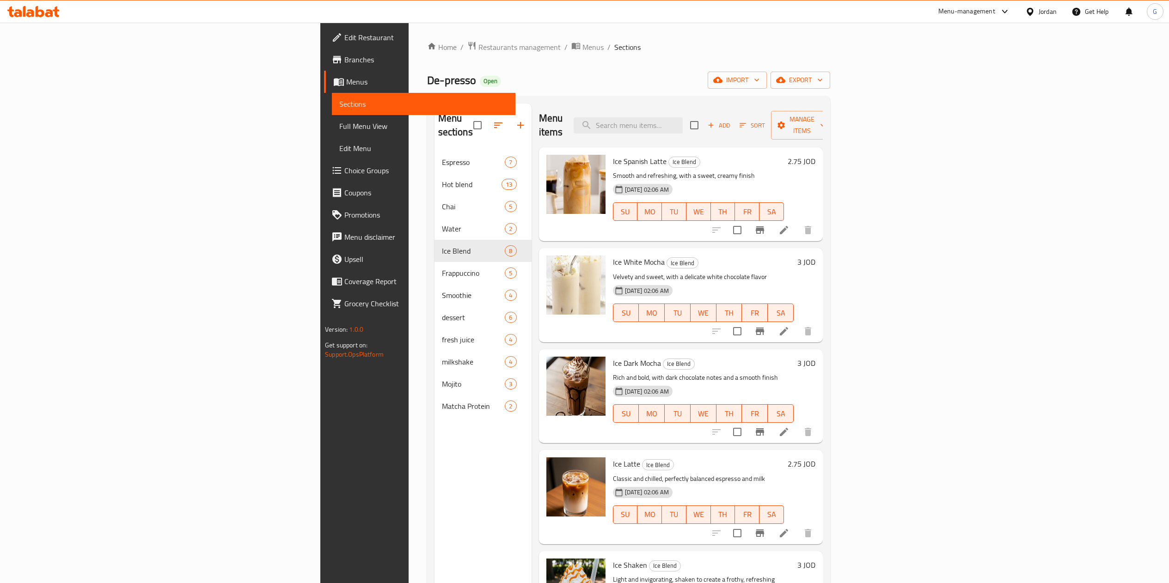
scroll to position [8, 0]
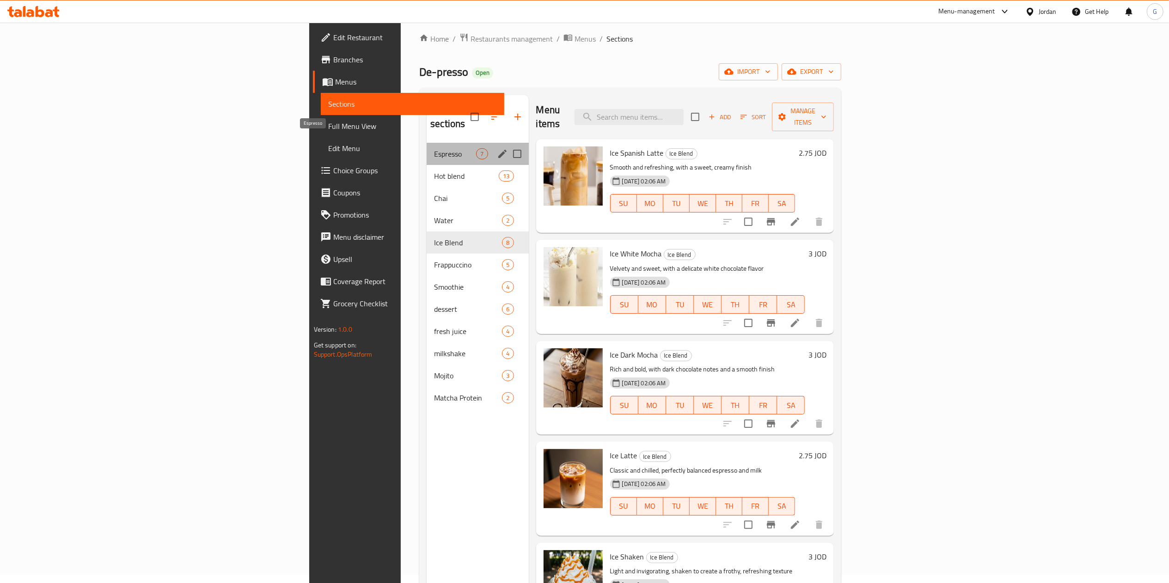
click at [434, 148] on span "Espresso" at bounding box center [455, 153] width 42 height 11
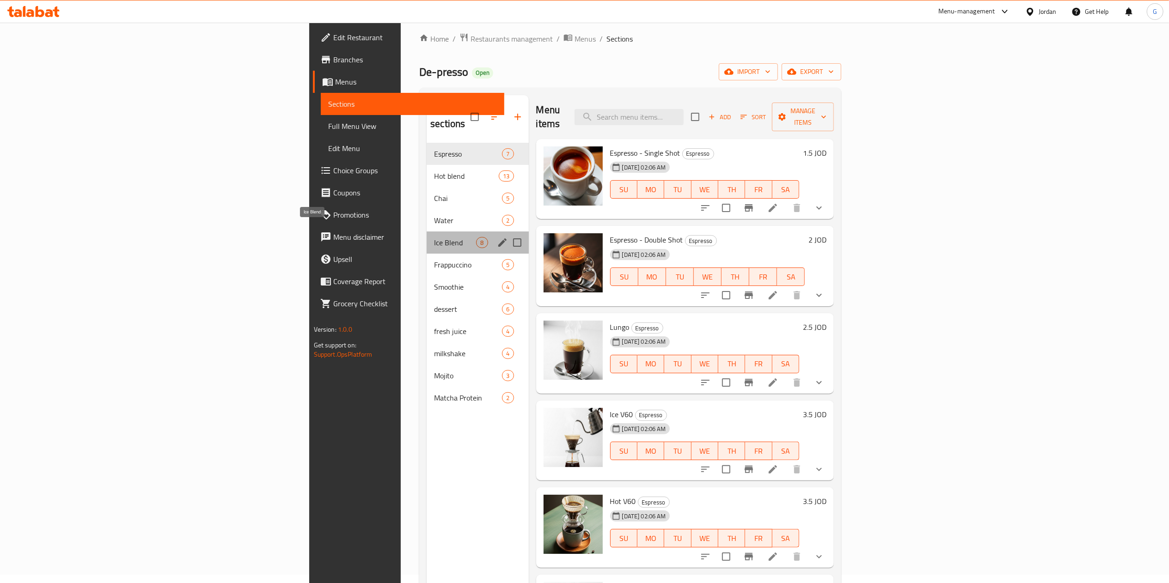
click at [434, 237] on span "Ice Blend" at bounding box center [455, 242] width 42 height 11
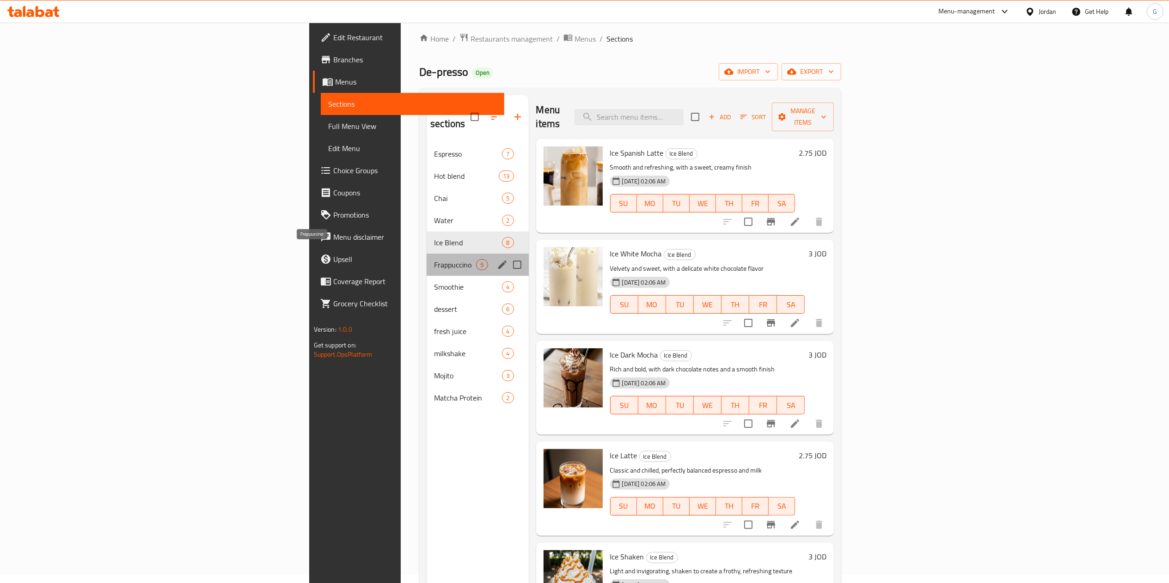
click at [434, 259] on span "Frappuccino" at bounding box center [455, 264] width 42 height 11
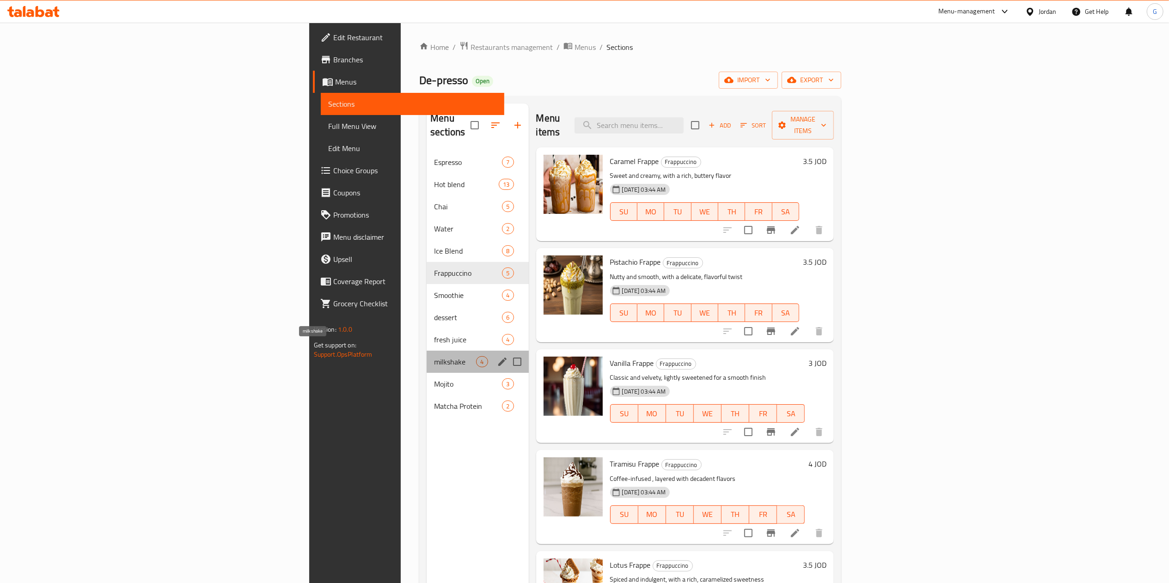
click at [434, 356] on span "milkshake" at bounding box center [455, 361] width 42 height 11
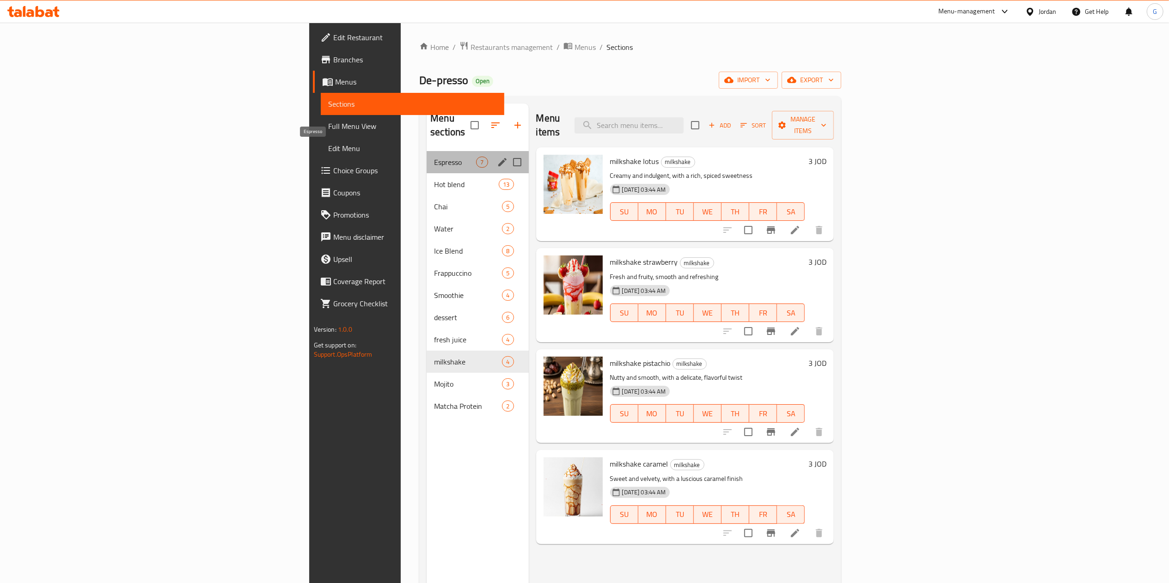
click at [434, 157] on span "Espresso" at bounding box center [455, 162] width 42 height 11
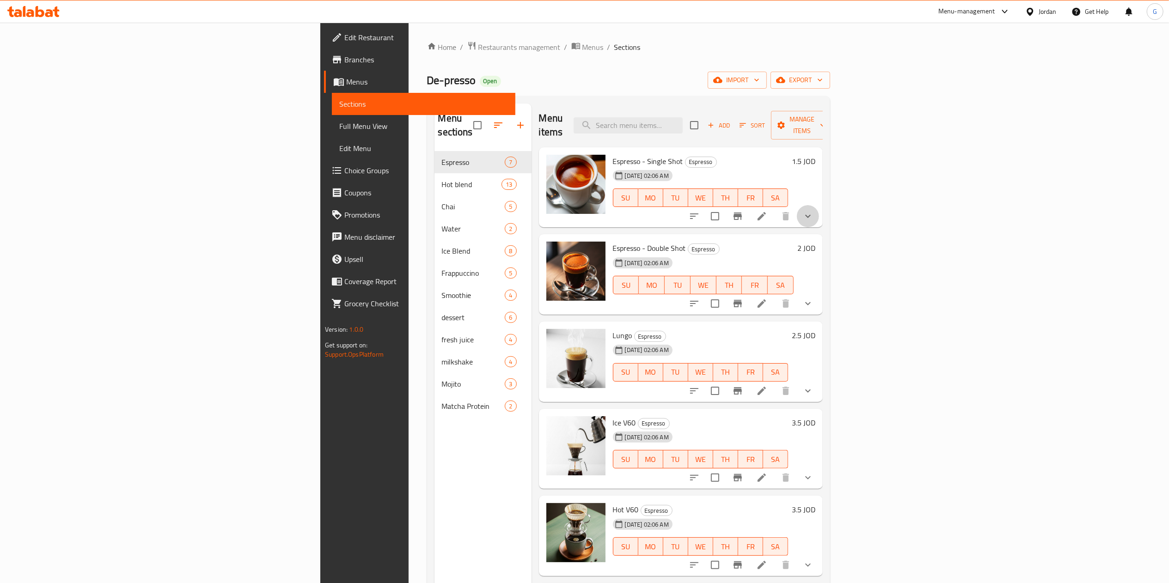
click at [819, 205] on button "show more" at bounding box center [808, 216] width 22 height 22
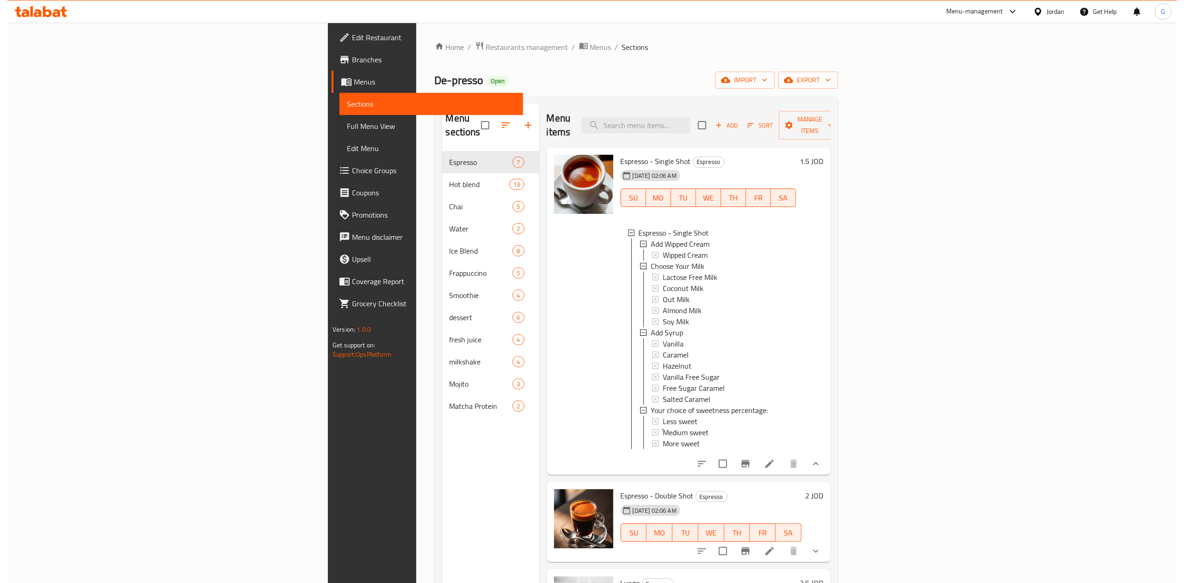
scroll to position [1, 0]
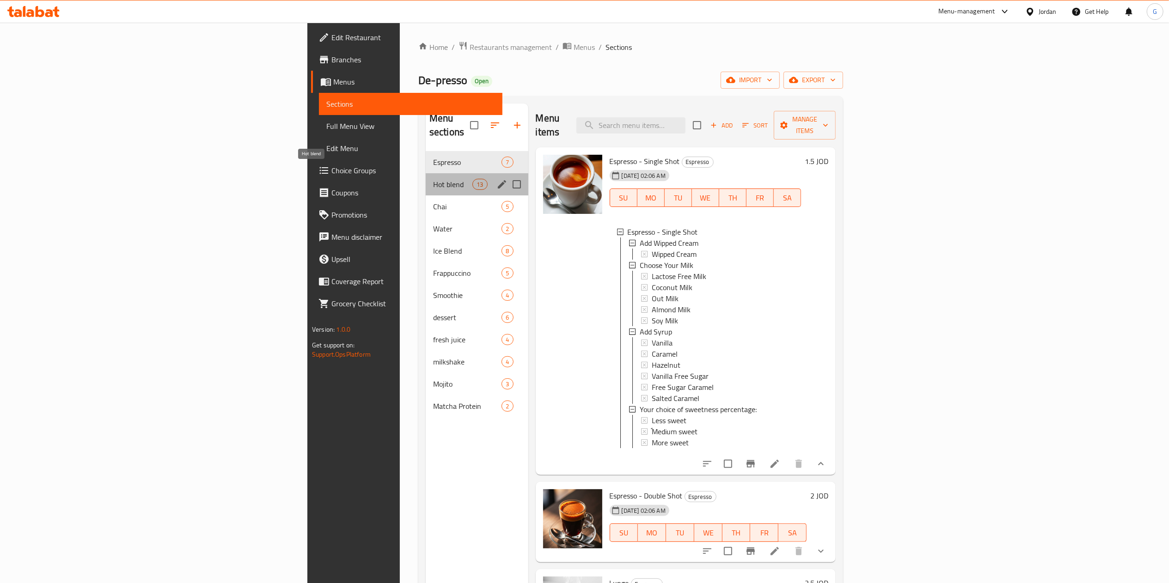
click at [433, 179] on span "Hot blend" at bounding box center [452, 184] width 39 height 11
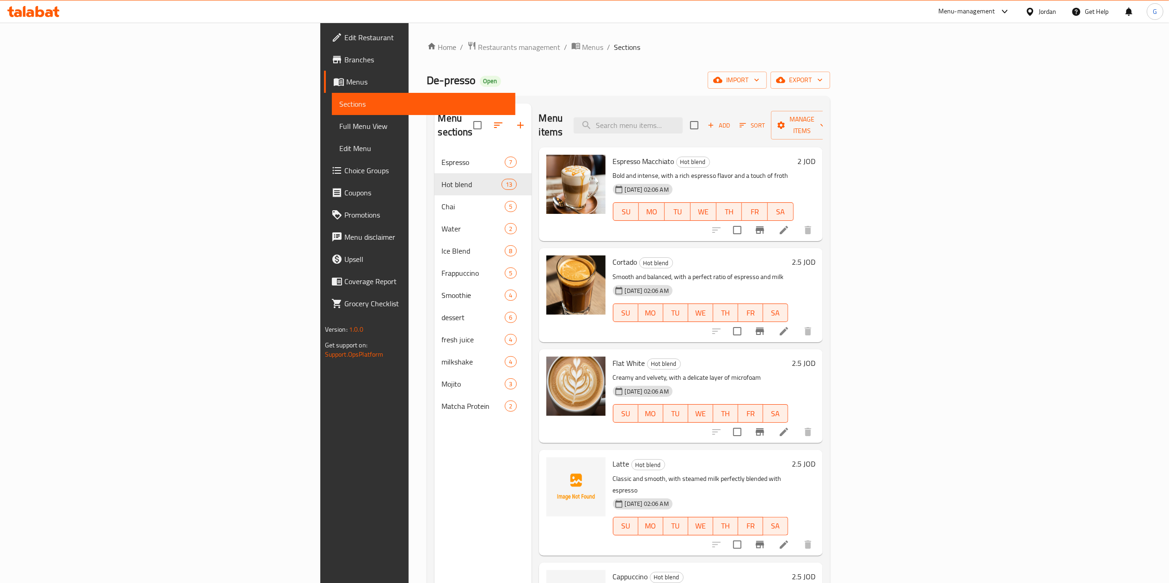
drag, startPoint x: 263, startPoint y: 149, endPoint x: 216, endPoint y: 151, distance: 46.3
click at [427, 151] on div "Menu sections Espresso 7 Hot blend 13 Chai 5 Water 2 Ice Blend 8 Frappuccino 5 …" at bounding box center [628, 395] width 403 height 598
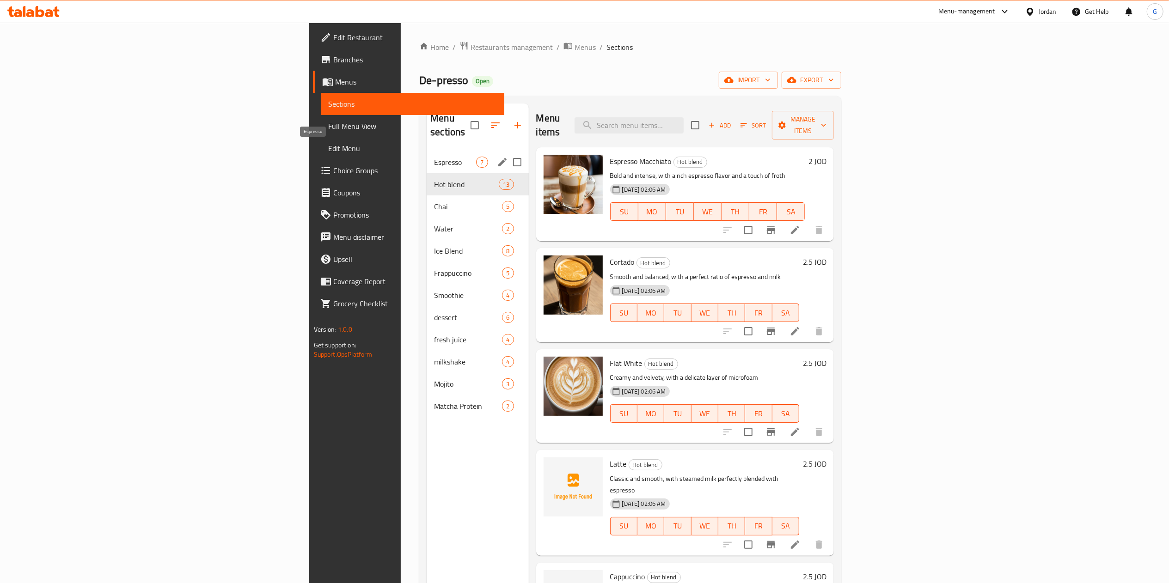
drag, startPoint x: 216, startPoint y: 151, endPoint x: 266, endPoint y: 151, distance: 49.9
click at [419, 151] on div "Menu sections Espresso 7 Hot blend 13 Chai 5 Water 2 Ice Blend 8 Frappuccino 5 …" at bounding box center [630, 395] width 422 height 598
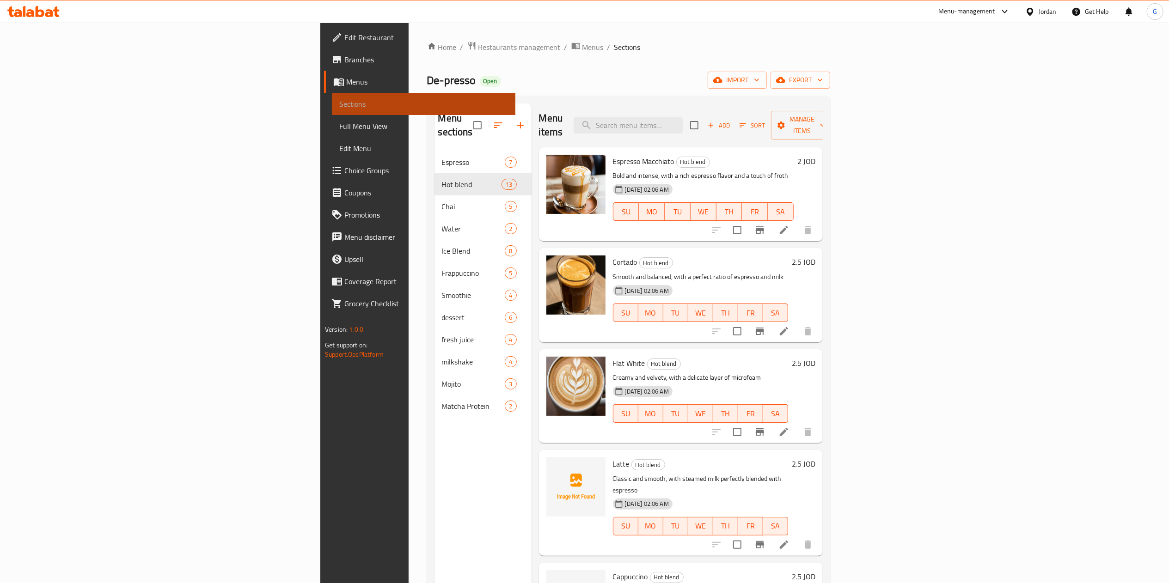
click at [339, 100] on span "Sections" at bounding box center [423, 103] width 169 height 11
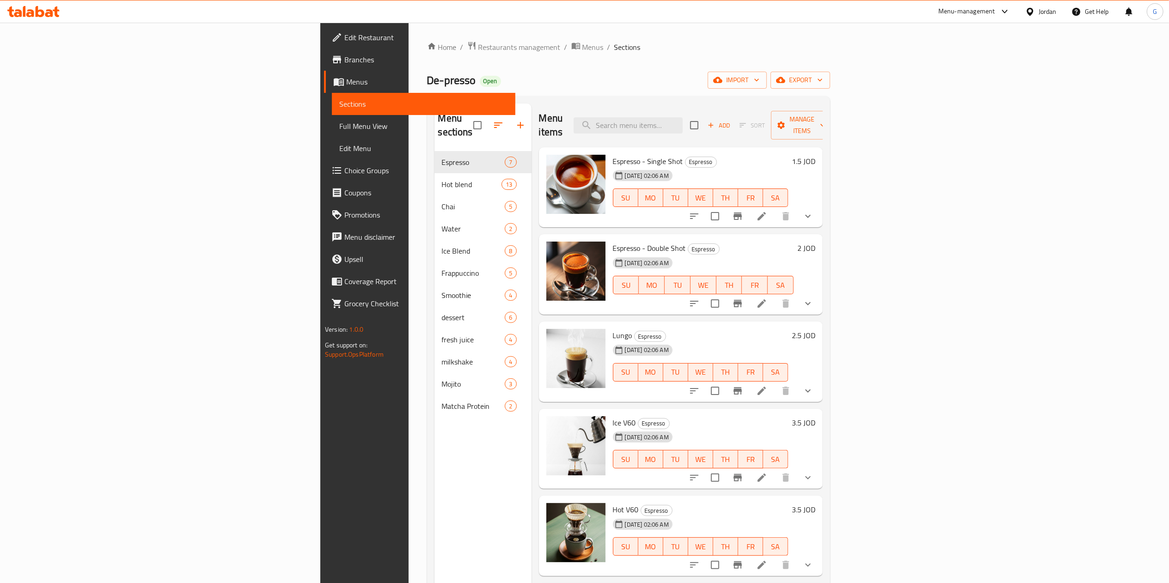
click at [613, 154] on span "Espresso - Single Shot" at bounding box center [648, 161] width 70 height 14
copy span "Espresso"
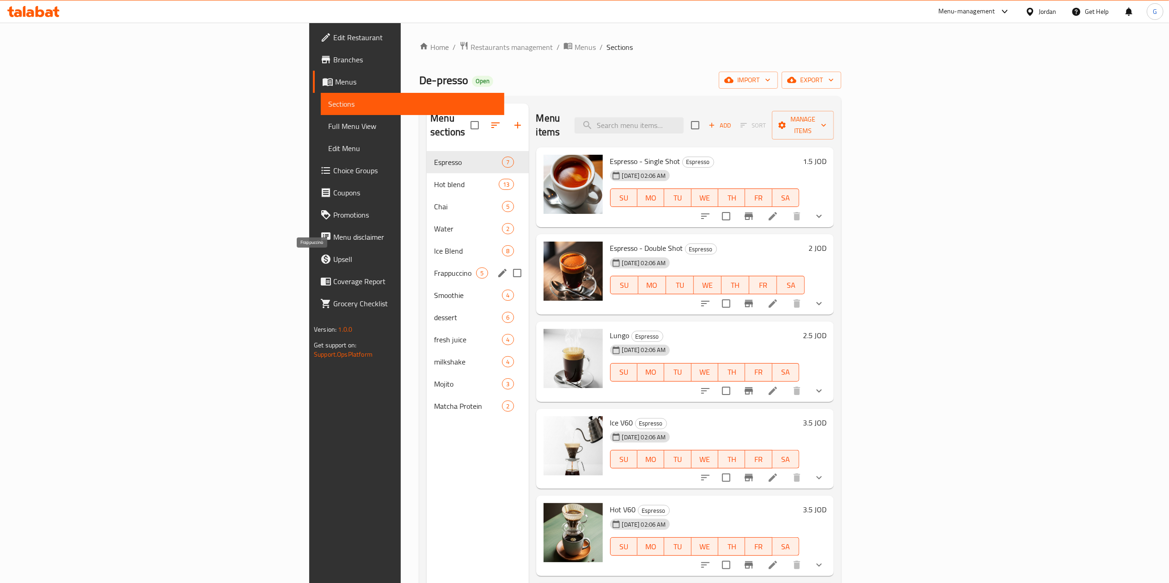
drag, startPoint x: 208, startPoint y: 261, endPoint x: 271, endPoint y: 259, distance: 62.9
click at [401, 259] on div "Home / Restaurants management / Menus / Sections De-presso Open import export M…" at bounding box center [630, 368] width 459 height 690
click at [434, 268] on span "Frappuccino" at bounding box center [455, 273] width 42 height 11
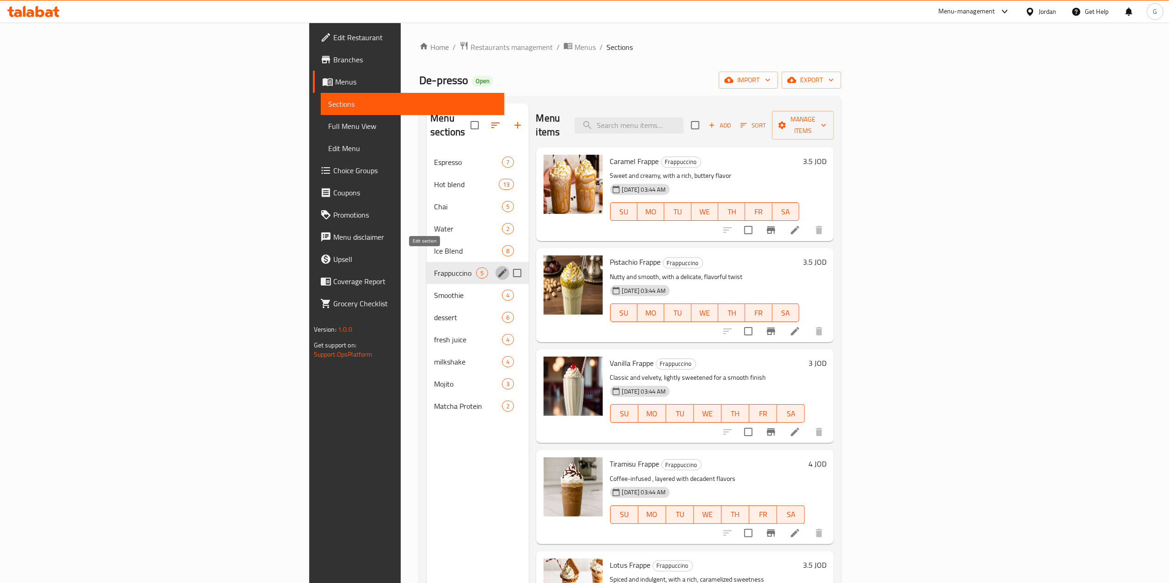
click at [497, 268] on icon "edit" at bounding box center [502, 273] width 11 height 11
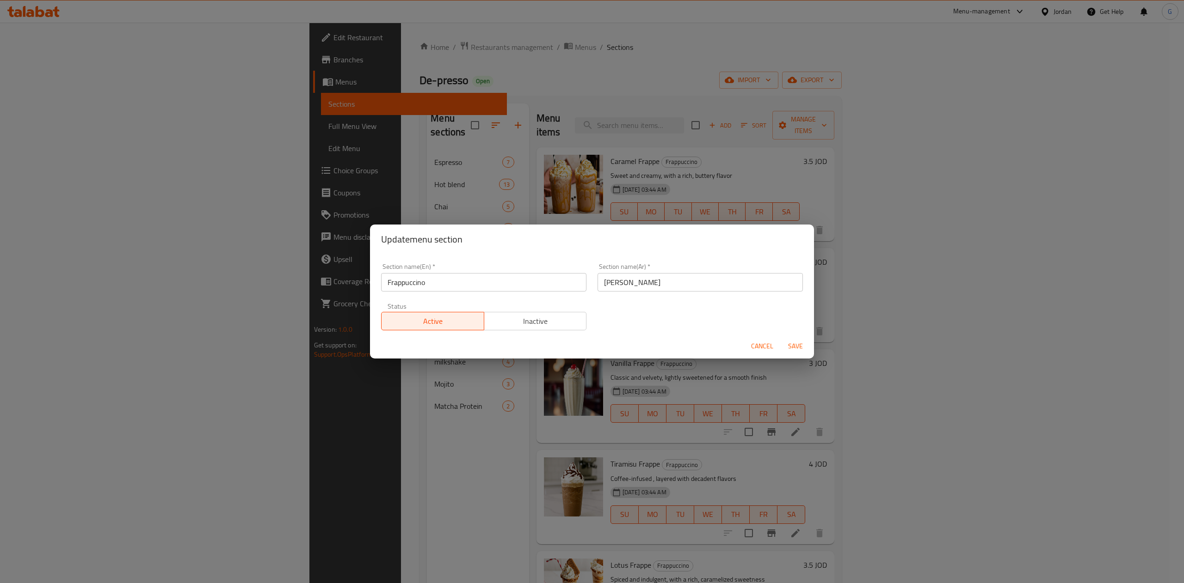
click at [500, 288] on input "Frappuccino" at bounding box center [483, 282] width 205 height 18
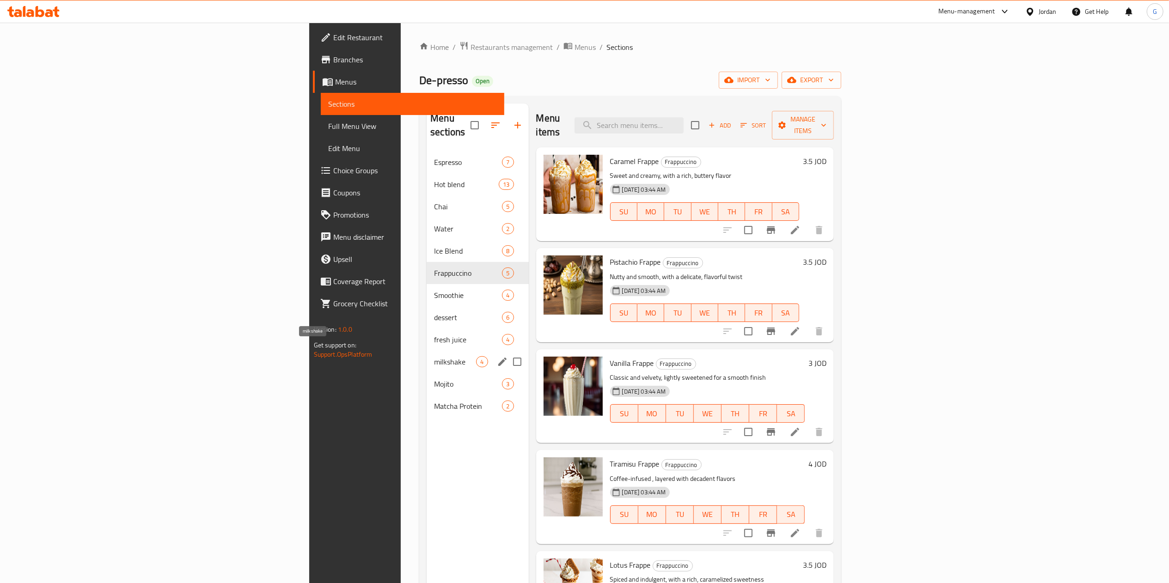
click at [434, 356] on span "milkshake" at bounding box center [455, 361] width 42 height 11
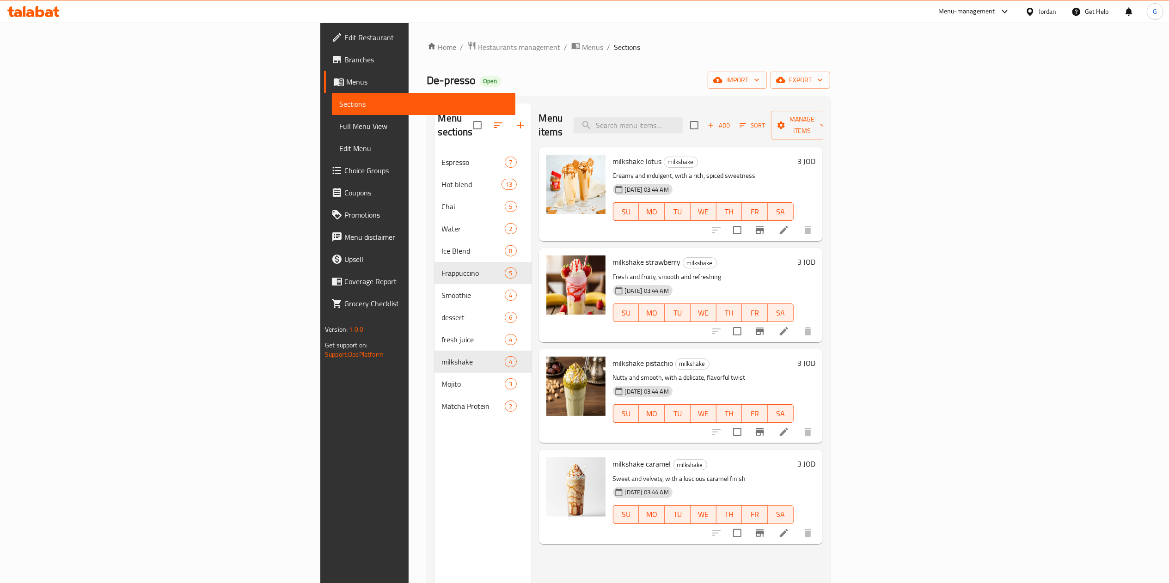
click at [613, 154] on span "milkshake lotus" at bounding box center [637, 161] width 49 height 14
copy span "milkshake"
click at [478, 50] on span "Restaurants management" at bounding box center [519, 47] width 82 height 11
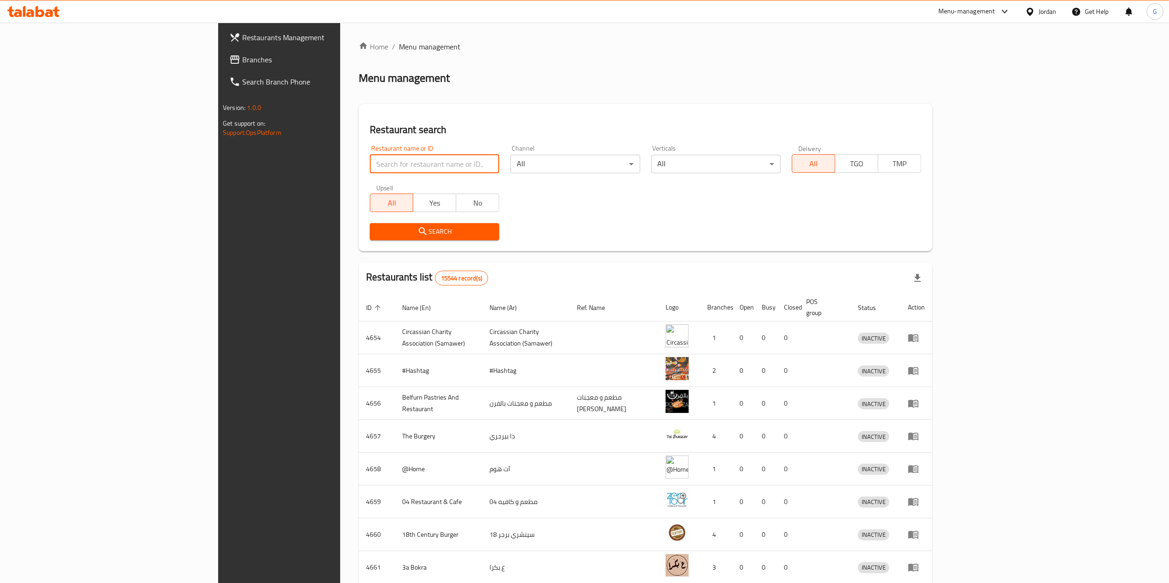
click at [370, 160] on input "search" at bounding box center [434, 164] width 129 height 18
paste input "Shawarma Classic"
type input "Shawarma Classic"
click button "Search" at bounding box center [434, 231] width 129 height 17
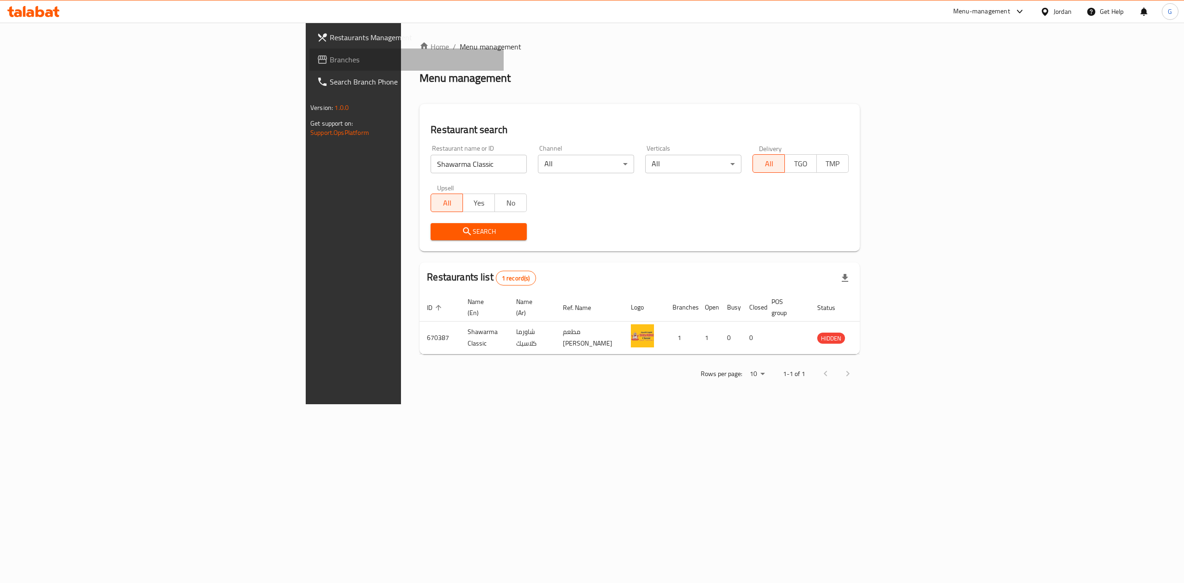
click at [330, 56] on span "Branches" at bounding box center [413, 59] width 166 height 11
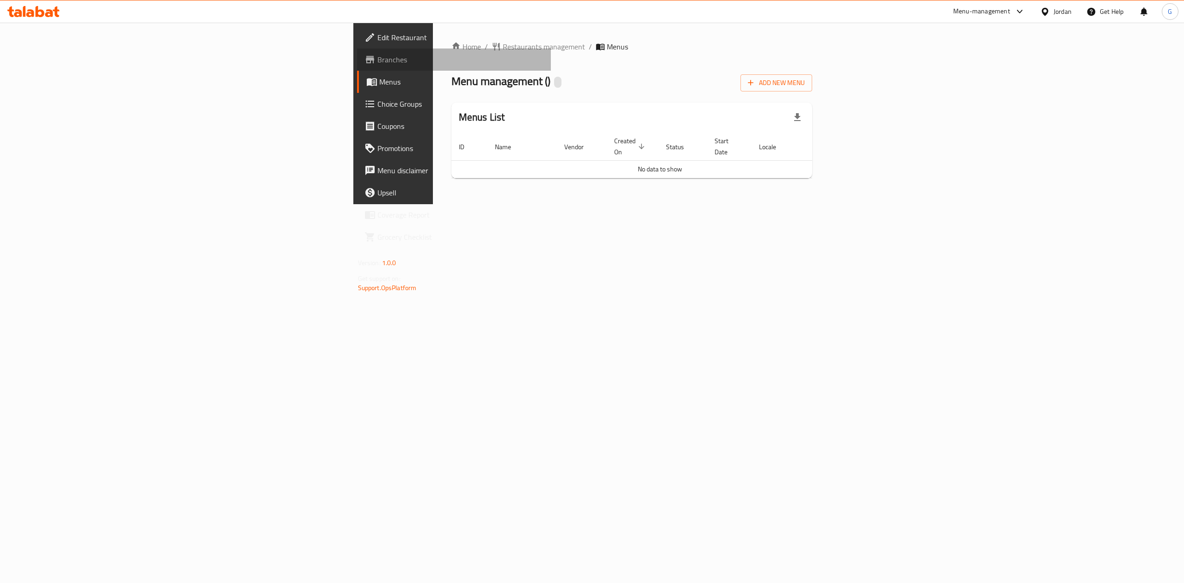
click at [377, 58] on span "Branches" at bounding box center [460, 59] width 166 height 11
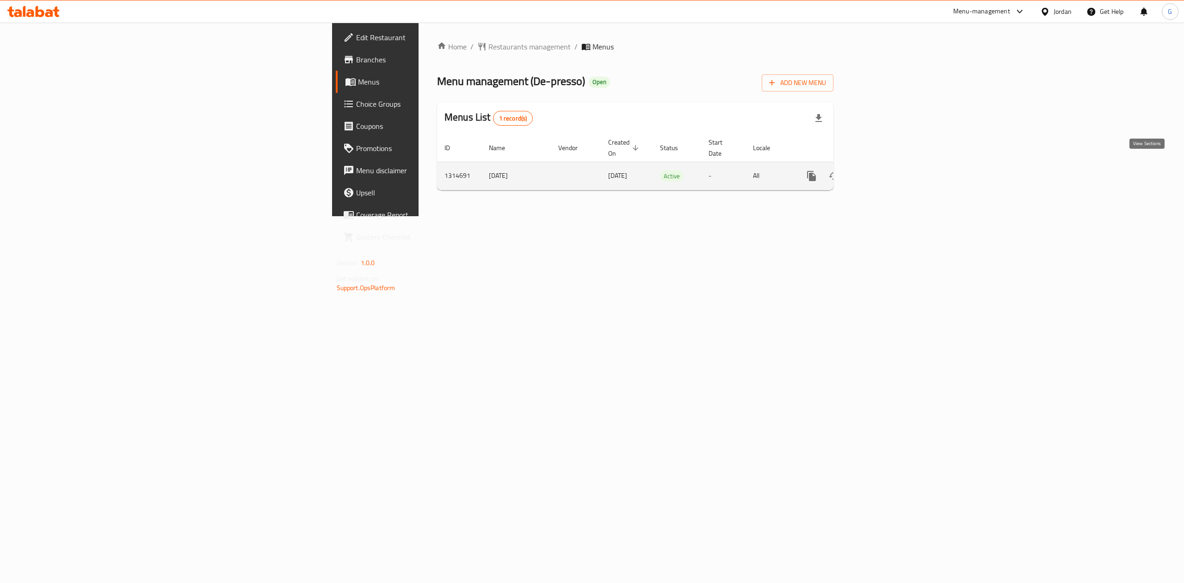
click at [883, 171] on icon "enhanced table" at bounding box center [877, 176] width 11 height 11
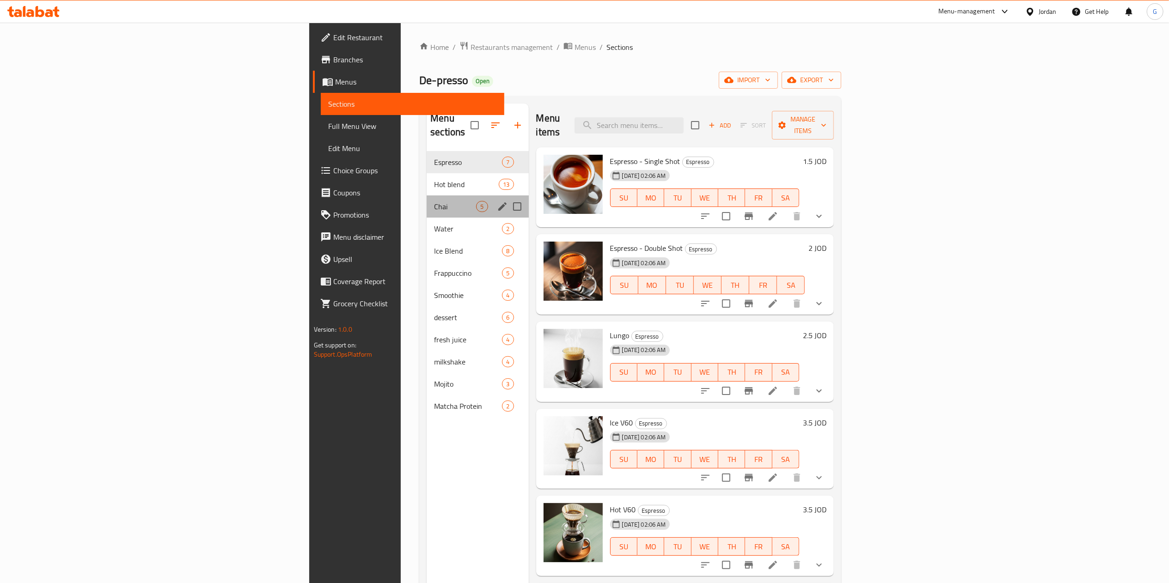
click at [427, 202] on div "Chai 5" at bounding box center [478, 207] width 102 height 22
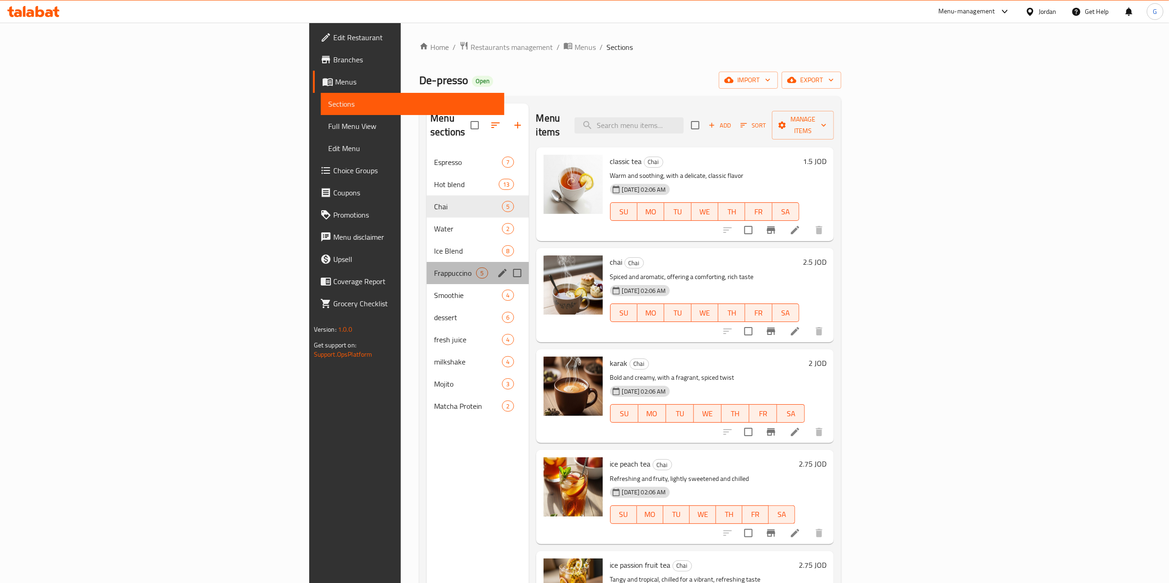
click at [427, 268] on div "Frappuccino 5" at bounding box center [478, 273] width 102 height 22
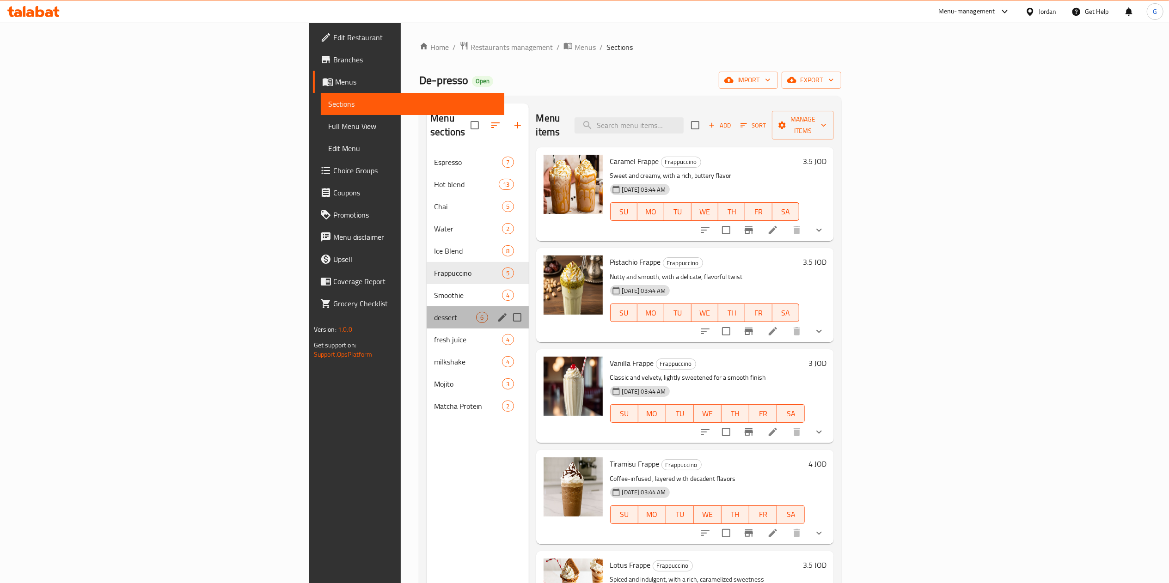
click at [427, 313] on div "dessert 6" at bounding box center [478, 318] width 102 height 22
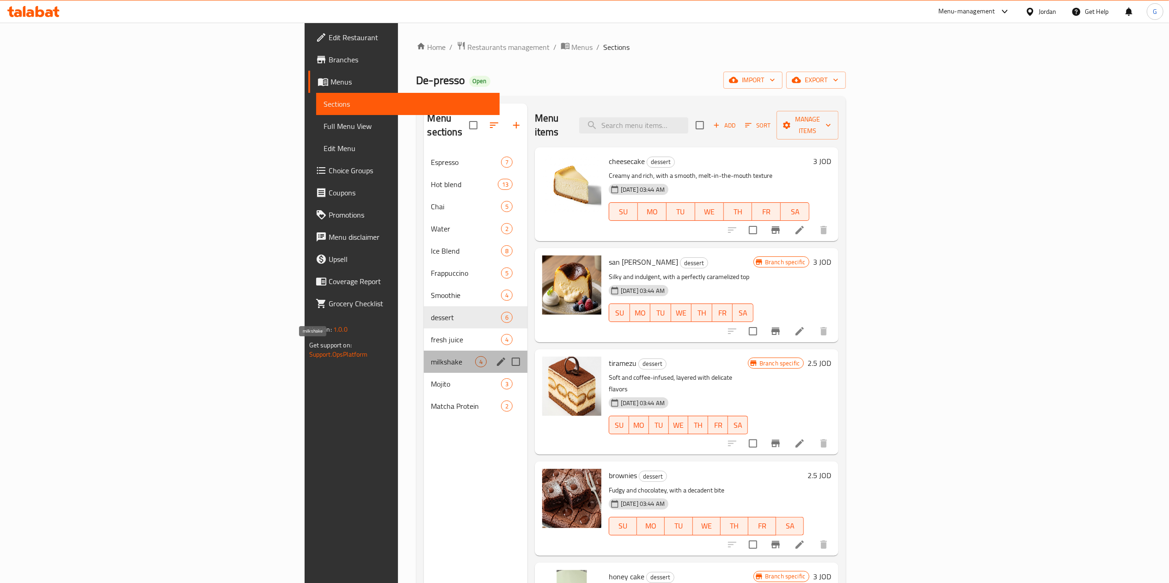
click at [431, 356] on span "milkshake" at bounding box center [453, 361] width 44 height 11
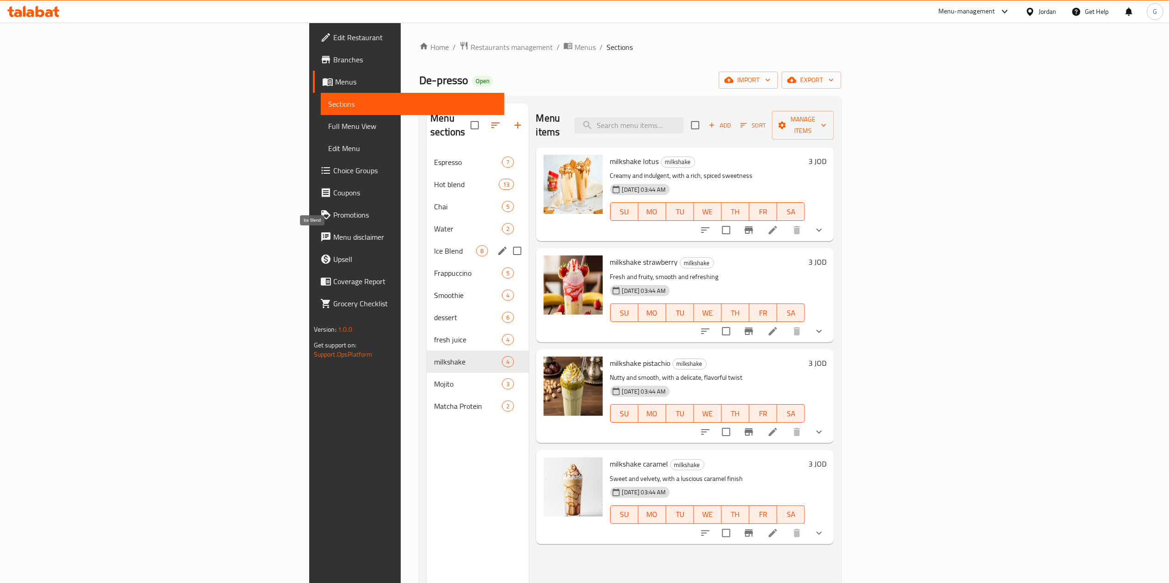
click at [434, 245] on span "Ice Blend" at bounding box center [455, 250] width 42 height 11
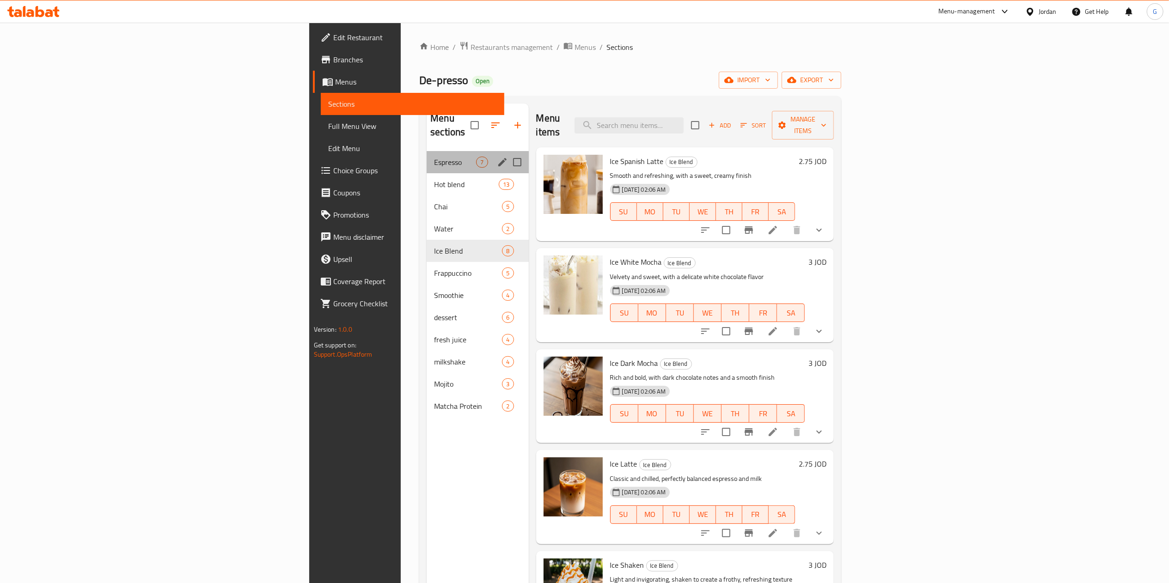
click at [427, 158] on div "Espresso 7" at bounding box center [478, 162] width 102 height 22
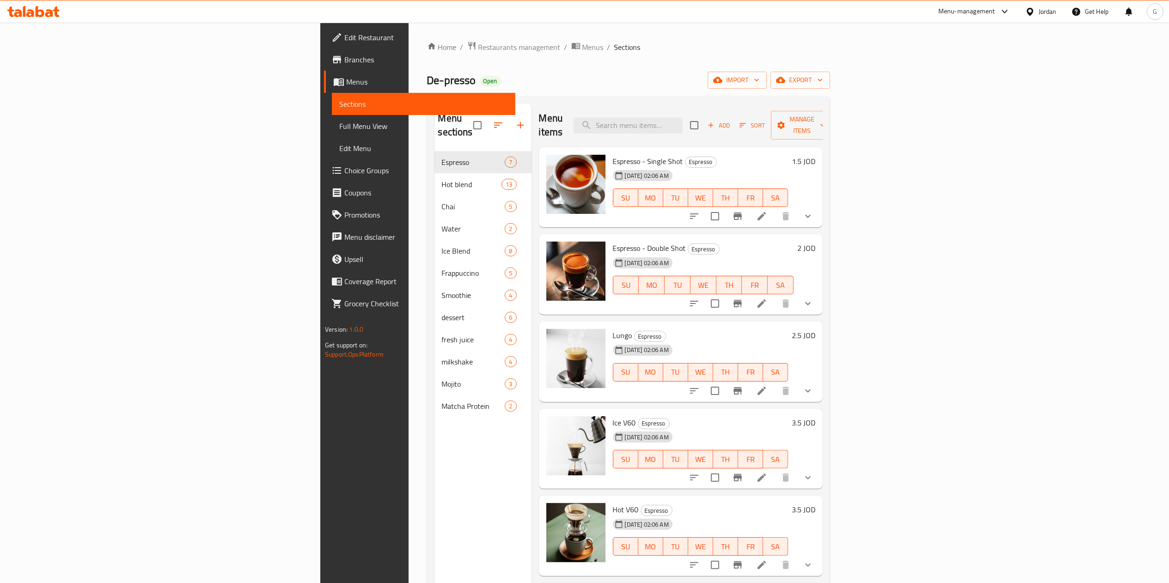
click at [56, 11] on icon at bounding box center [56, 11] width 6 height 11
